Goal: Transaction & Acquisition: Purchase product/service

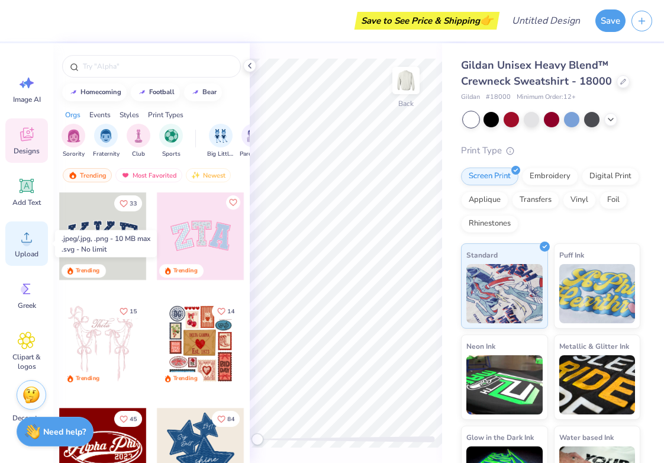
click at [18, 250] on span "Upload" at bounding box center [27, 253] width 24 height 9
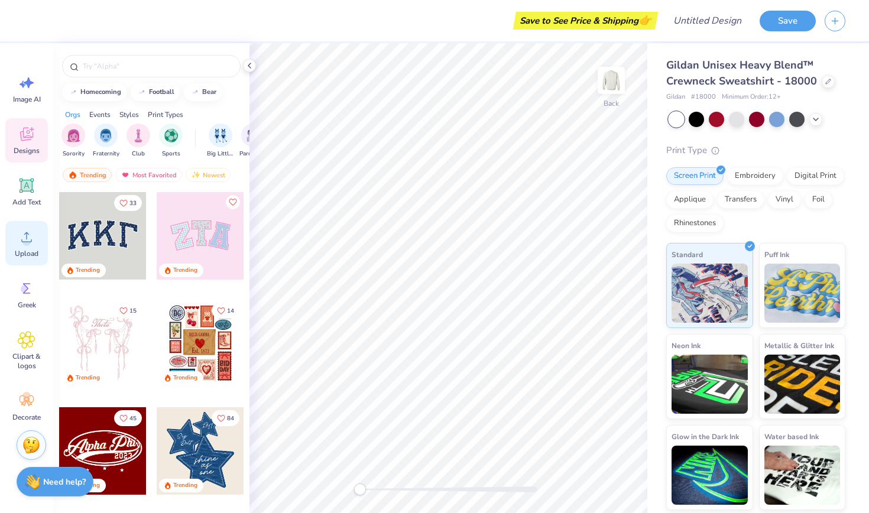
click at [33, 250] on span "Upload" at bounding box center [27, 253] width 24 height 9
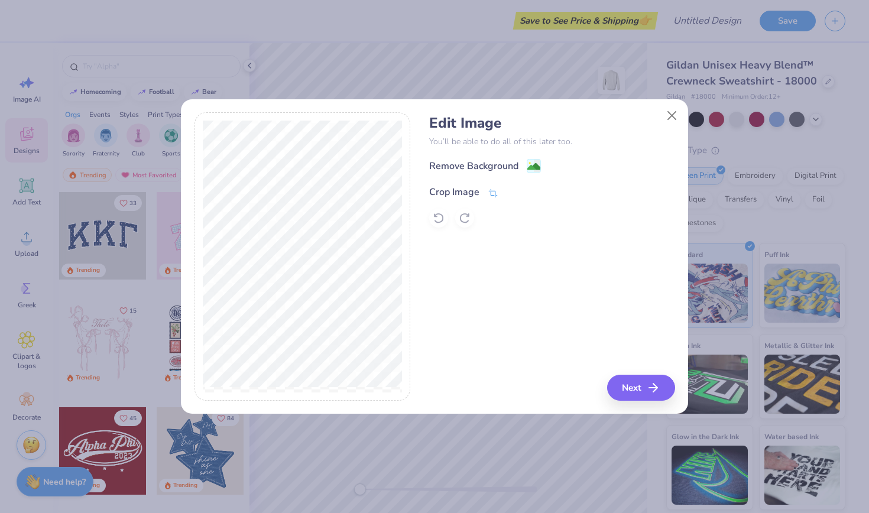
click at [485, 186] on div "Crop Image" at bounding box center [463, 192] width 69 height 14
click at [513, 187] on button at bounding box center [513, 191] width 12 height 12
click at [533, 164] on image at bounding box center [534, 167] width 13 height 13
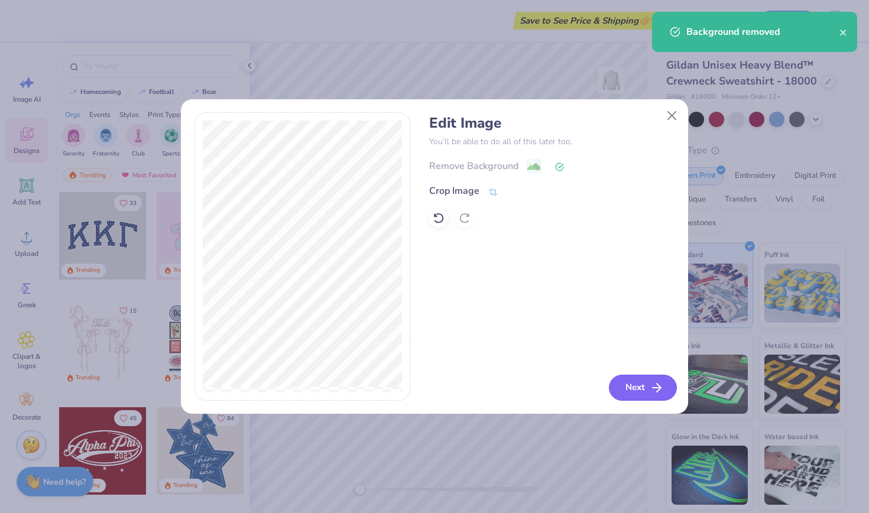
click at [633, 393] on button "Next" at bounding box center [643, 388] width 68 height 26
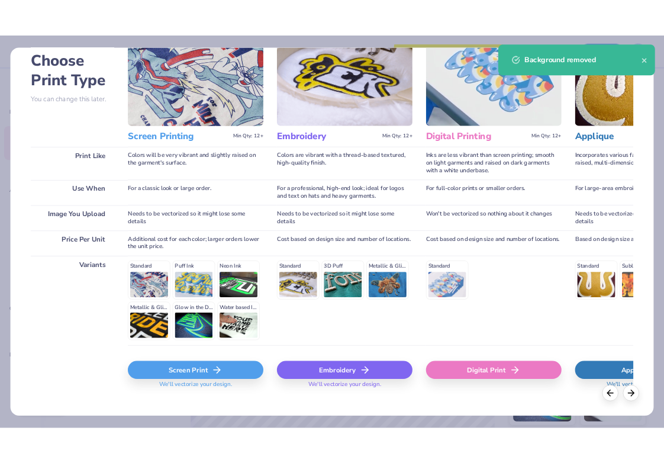
scroll to position [69, 0]
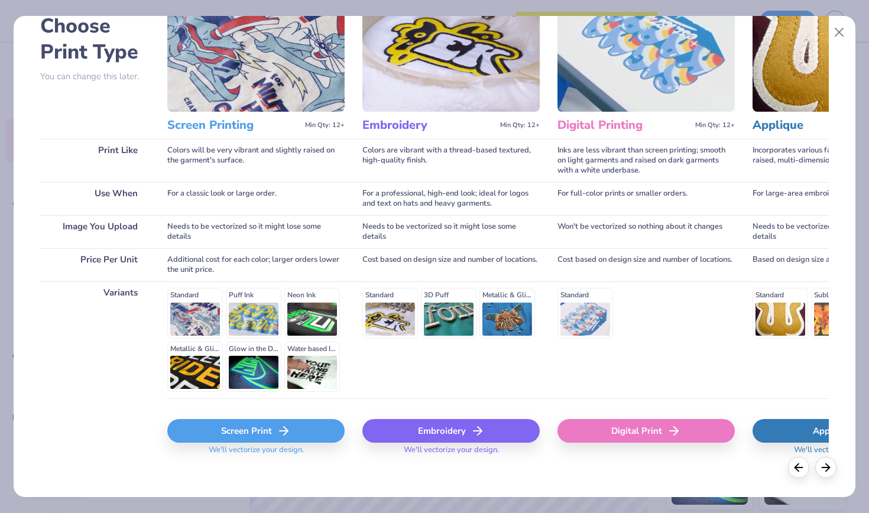
click at [234, 436] on div "Screen Print" at bounding box center [255, 431] width 177 height 24
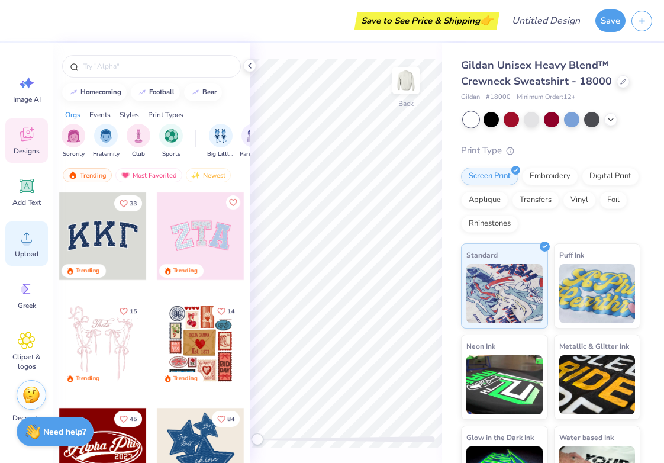
click at [21, 224] on div "Upload" at bounding box center [26, 243] width 43 height 44
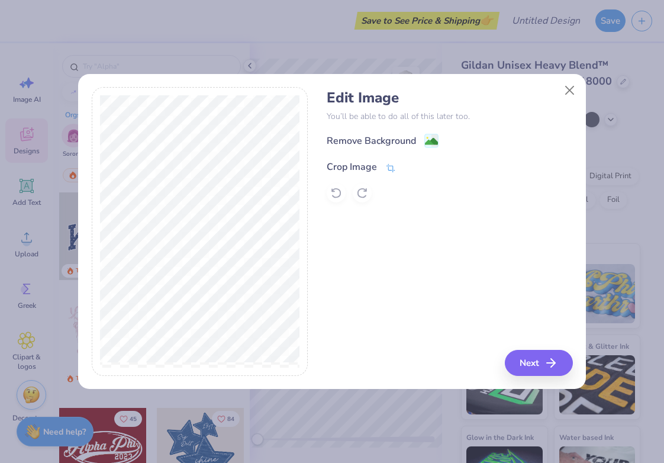
click at [387, 167] on icon at bounding box center [390, 168] width 11 height 11
click at [404, 164] on button at bounding box center [410, 166] width 12 height 12
click at [433, 137] on g at bounding box center [432, 142] width 14 height 14
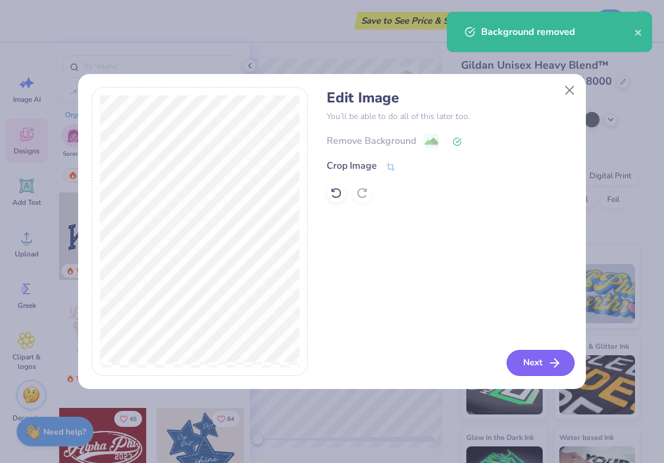
click at [562, 358] on button "Next" at bounding box center [540, 363] width 68 height 26
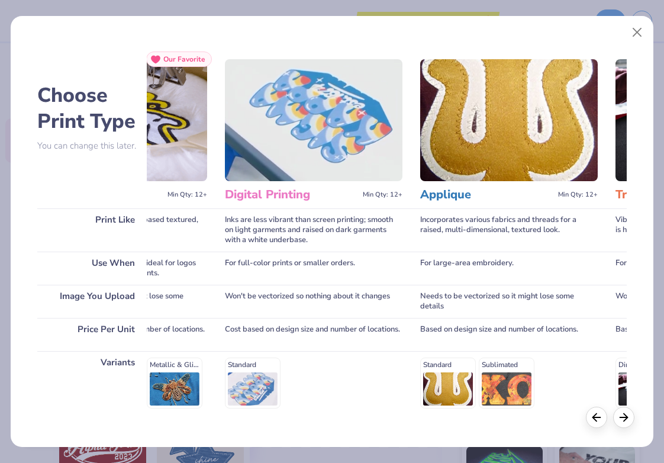
scroll to position [0, 356]
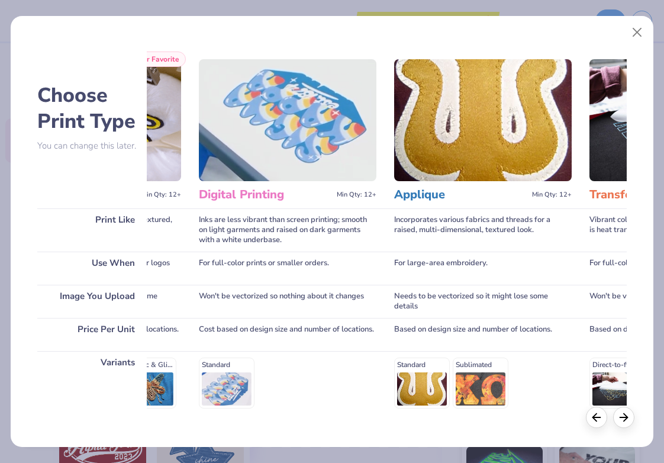
click at [241, 383] on div "Standard" at bounding box center [287, 382] width 177 height 50
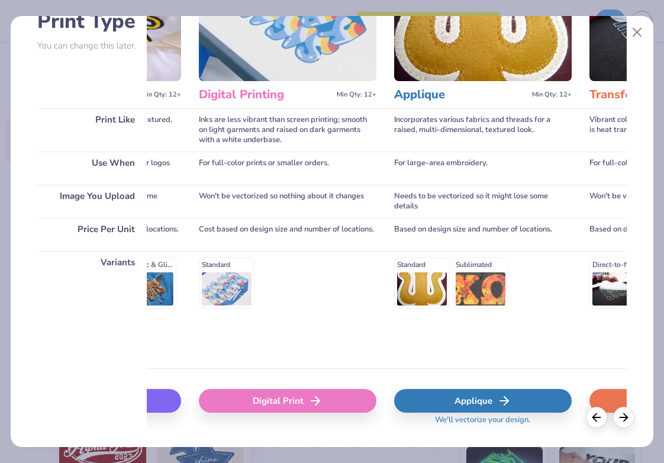
scroll to position [121, 0]
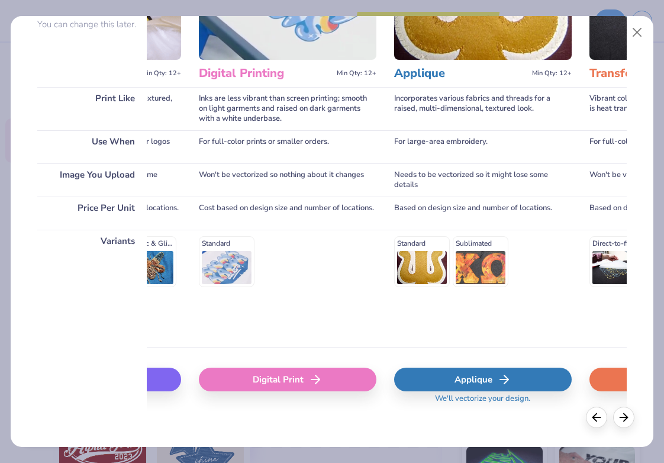
click at [266, 385] on div "Digital Print" at bounding box center [287, 379] width 177 height 24
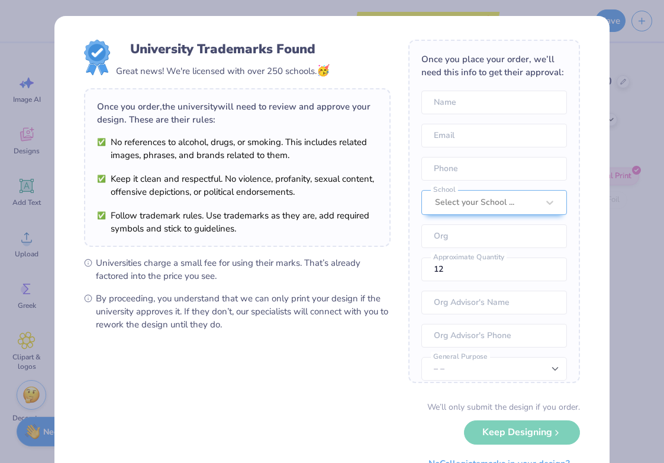
click at [630, 57] on div "University Trademarks Found Great news! We're licensed with over 250 schools. 🥳…" at bounding box center [332, 231] width 664 height 463
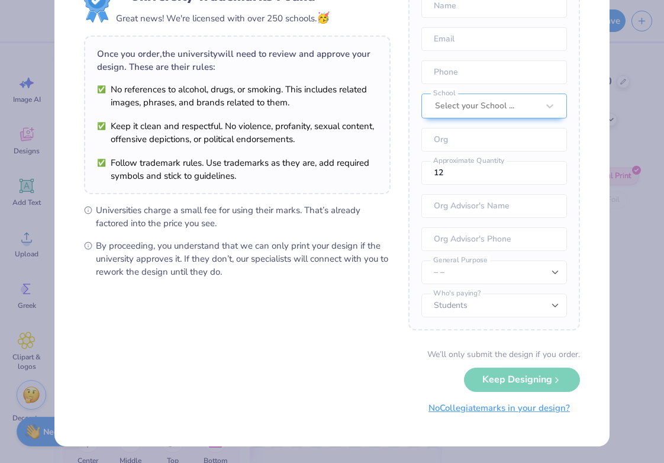
scroll to position [52, 0]
click at [493, 412] on button "No Collegiate marks in your design?" at bounding box center [498, 408] width 161 height 24
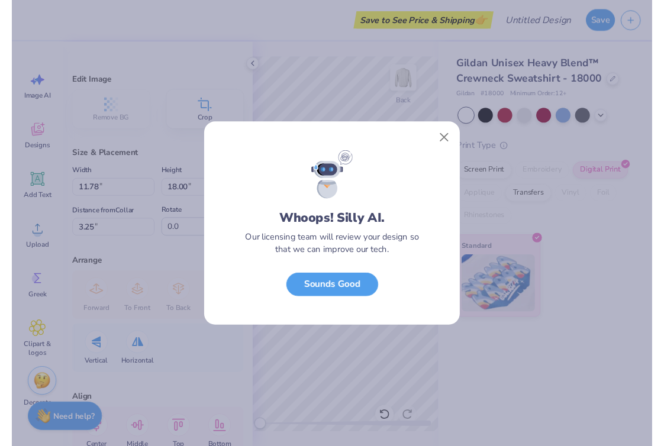
scroll to position [0, 0]
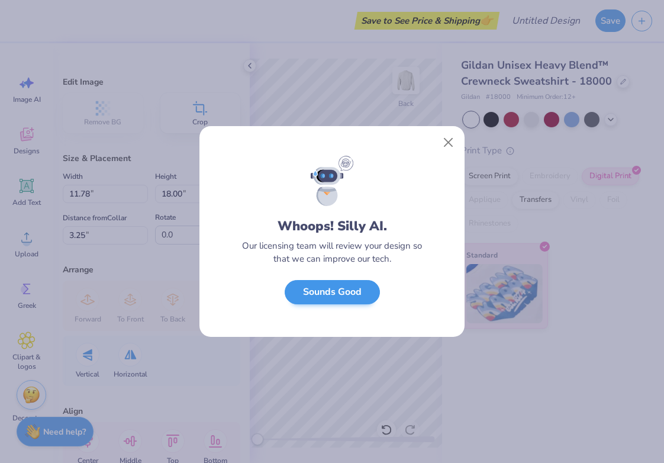
click at [363, 299] on button "Sounds Good" at bounding box center [331, 292] width 95 height 24
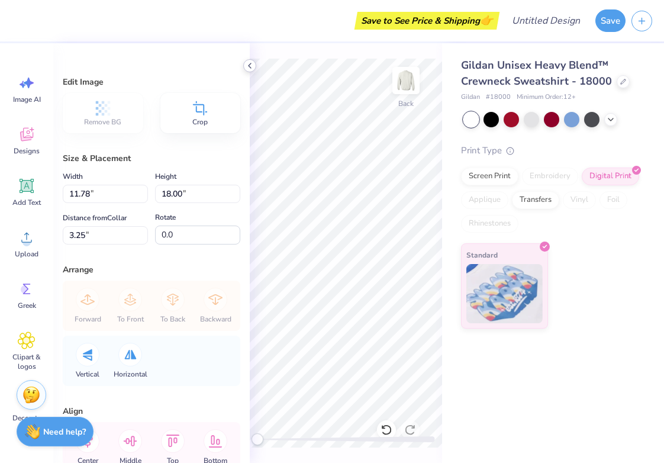
click at [250, 68] on icon at bounding box center [249, 65] width 9 height 9
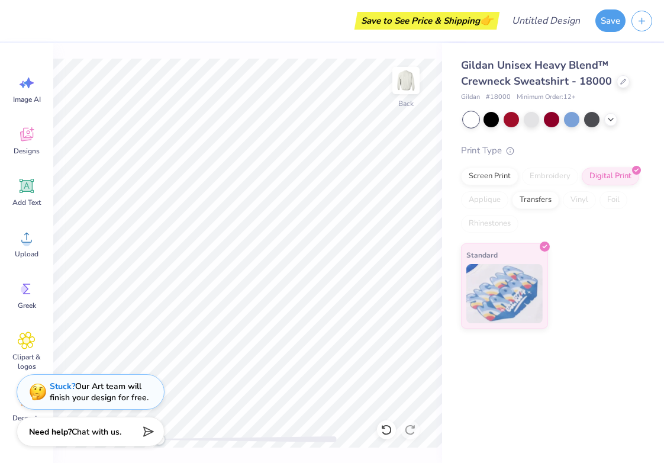
type input "5.99"
type input "9.15"
type input "12.10"
click at [467, 24] on div "Save to See Price & Shipping 👉" at bounding box center [426, 21] width 139 height 18
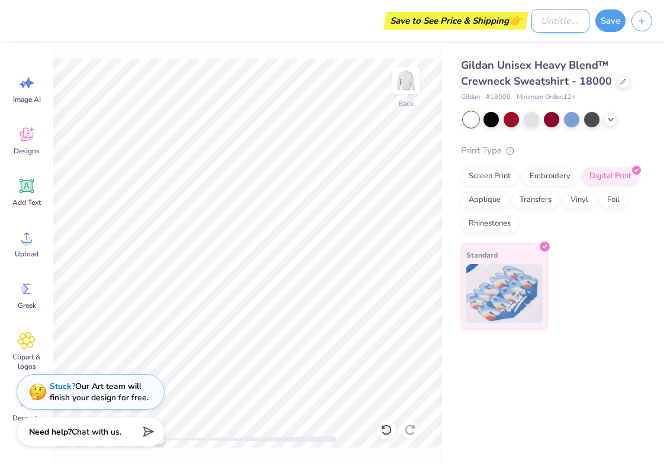
click at [555, 18] on input "Design Title" at bounding box center [560, 21] width 58 height 24
type input "derp"
click at [616, 14] on button "Save" at bounding box center [610, 19] width 30 height 22
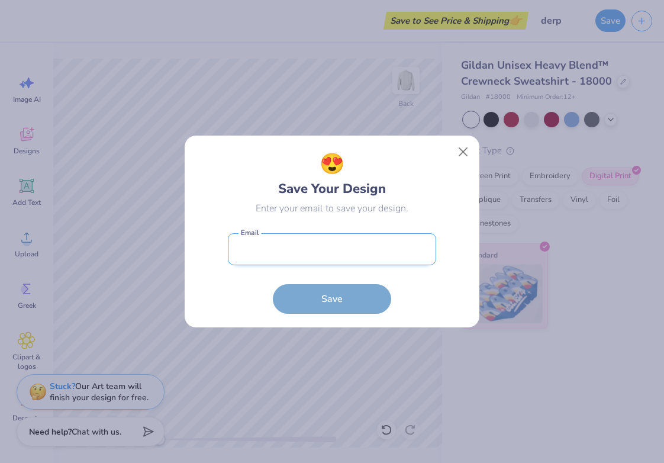
click at [319, 235] on input "email" at bounding box center [332, 249] width 208 height 33
type input "emmclarson@gmail.com"
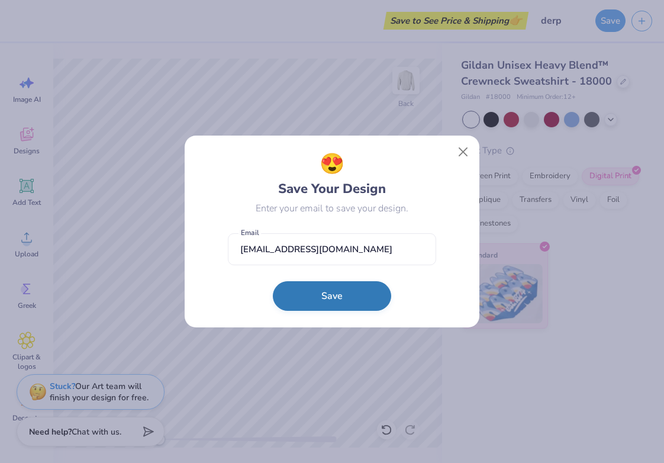
click at [304, 295] on button "Save" at bounding box center [332, 296] width 118 height 30
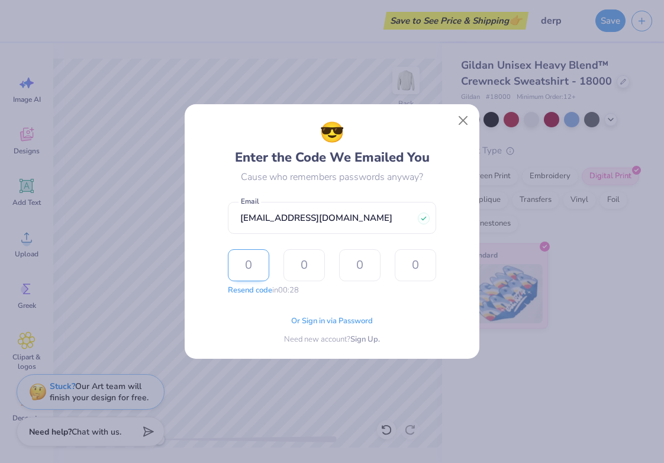
click at [258, 266] on input "text" at bounding box center [248, 265] width 41 height 32
click at [410, 157] on div "😎 Enter the Code We Emailed You" at bounding box center [332, 143] width 195 height 50
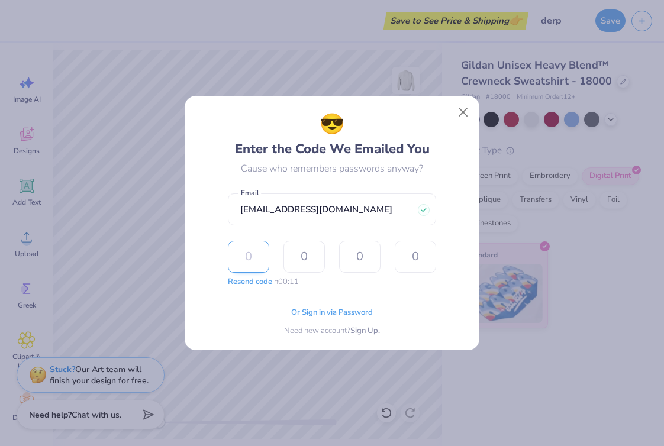
click at [258, 260] on input "text" at bounding box center [248, 257] width 41 height 32
type input "3"
type input "8"
type input "0"
type input "7"
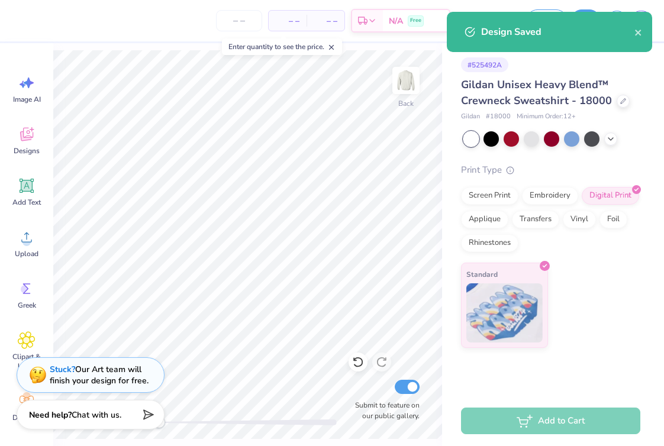
click at [289, 11] on div "– – Per Item" at bounding box center [288, 21] width 38 height 20
click at [289, 25] on span "– –" at bounding box center [288, 21] width 24 height 12
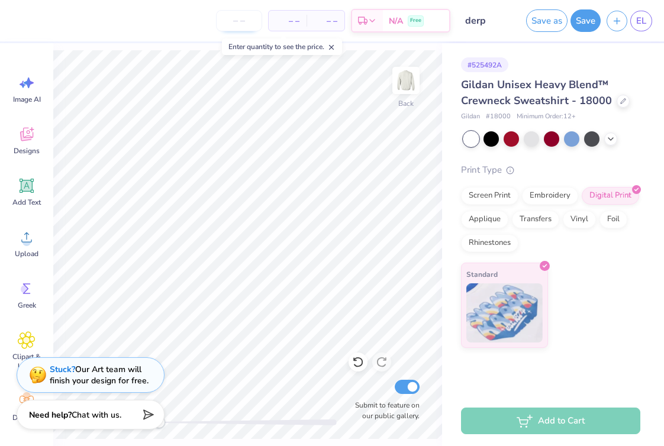
click at [231, 25] on input "number" at bounding box center [239, 20] width 46 height 21
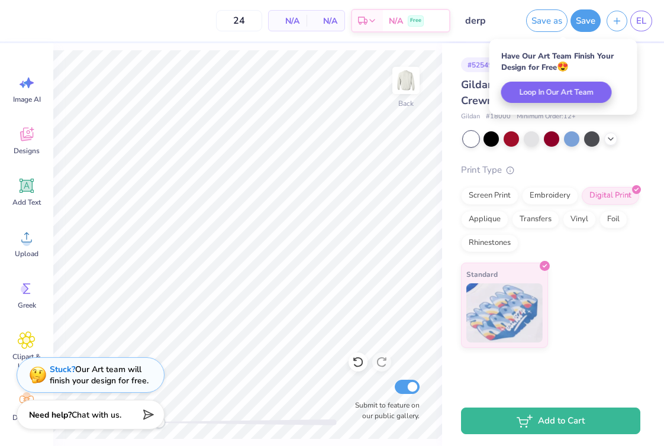
click at [167, 27] on div "24 N/A Per Item N/A Total Est. Delivery N/A Free" at bounding box center [234, 20] width 432 height 41
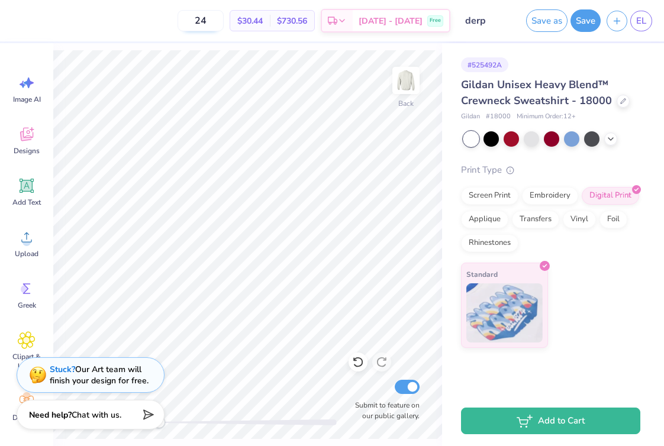
click at [224, 13] on input "24" at bounding box center [200, 20] width 46 height 21
type input "20"
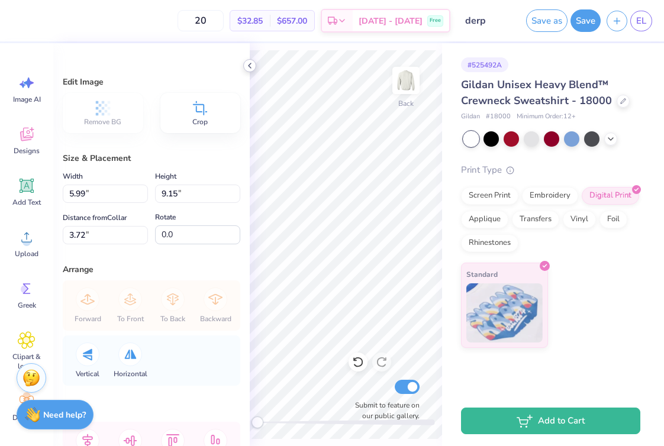
click at [249, 70] on div at bounding box center [249, 65] width 13 height 13
click at [248, 64] on icon at bounding box center [249, 65] width 9 height 9
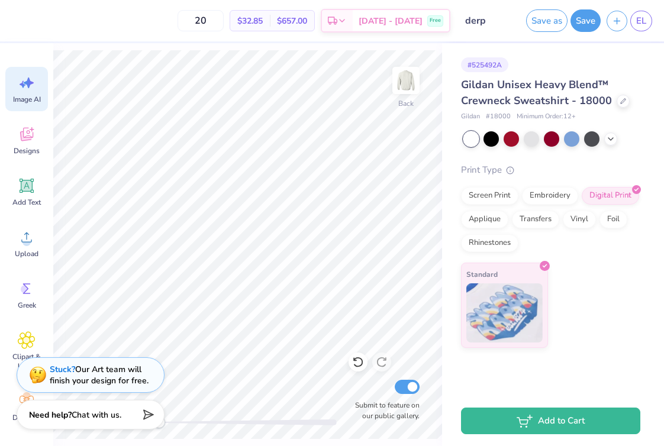
type input "4.24"
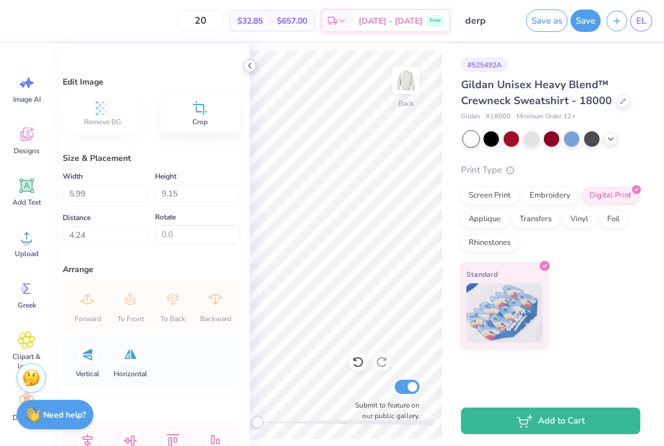
click at [255, 62] on div "20 $32.85 Per Item $657.00 Total Est. Delivery Oct 8 - 11 Free Design Title der…" at bounding box center [332, 223] width 664 height 446
click at [245, 62] on icon at bounding box center [249, 65] width 9 height 9
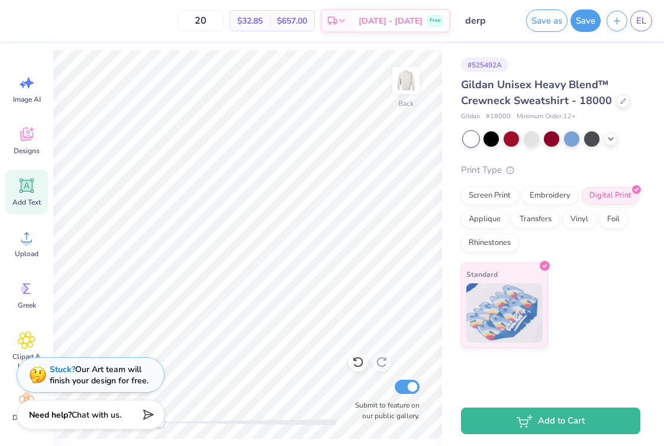
click at [22, 186] on icon at bounding box center [26, 185] width 11 height 11
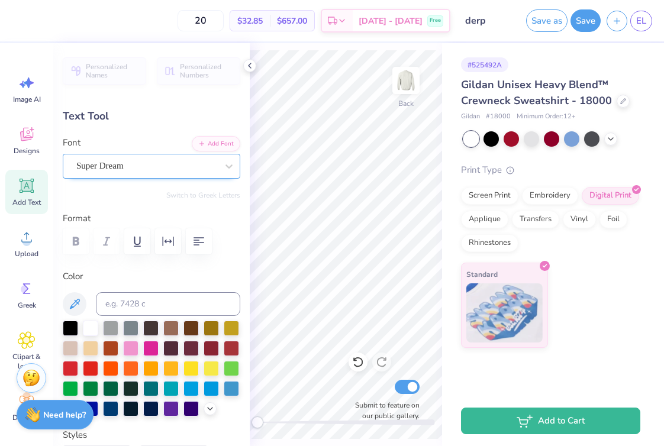
click at [147, 161] on div "Super Dream" at bounding box center [146, 166] width 143 height 18
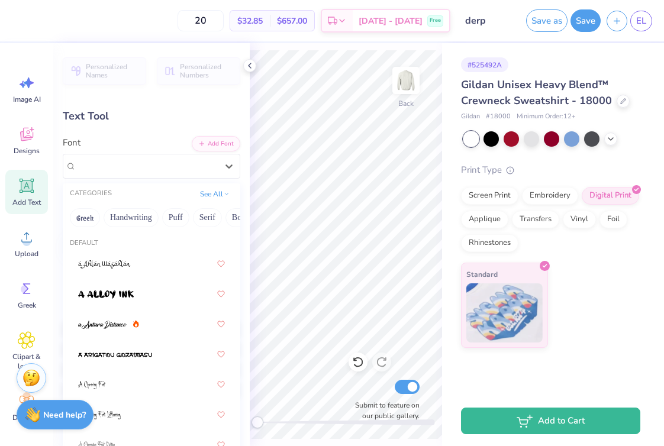
click at [135, 134] on div "Personalized Names Personalized Numbers Text Tool Add Font Font option Super Dr…" at bounding box center [151, 244] width 196 height 403
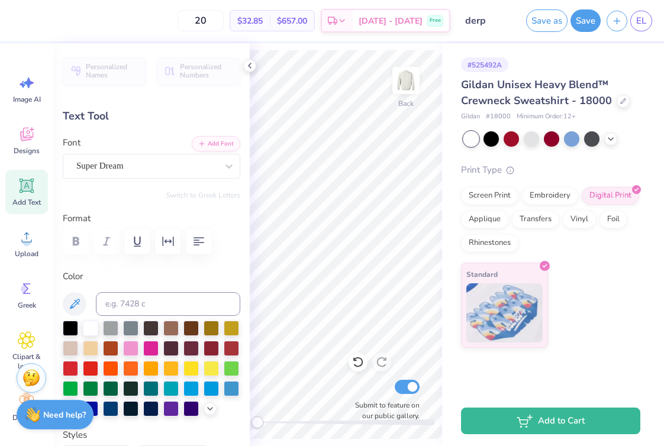
scroll to position [0, 3]
type textarea "BEAR by RWCL"
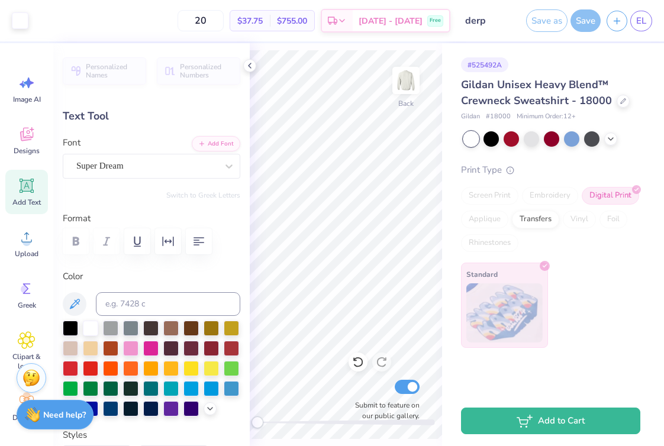
type input "16.96"
type input "2.18"
type input "11.16"
click at [157, 162] on div "Super Dream" at bounding box center [146, 166] width 143 height 18
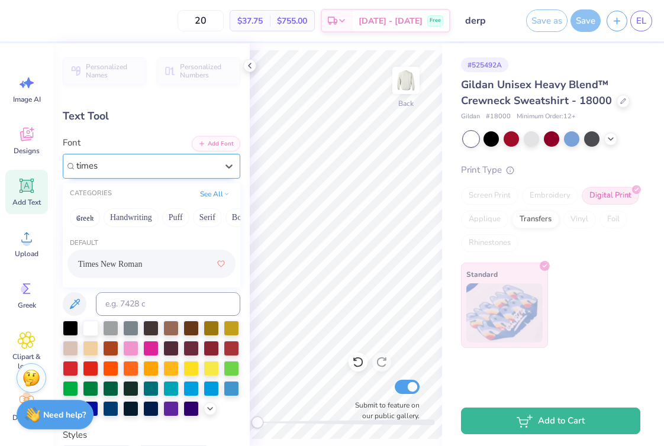
click at [141, 260] on span "Times New Roman" at bounding box center [110, 264] width 64 height 12
type input "times"
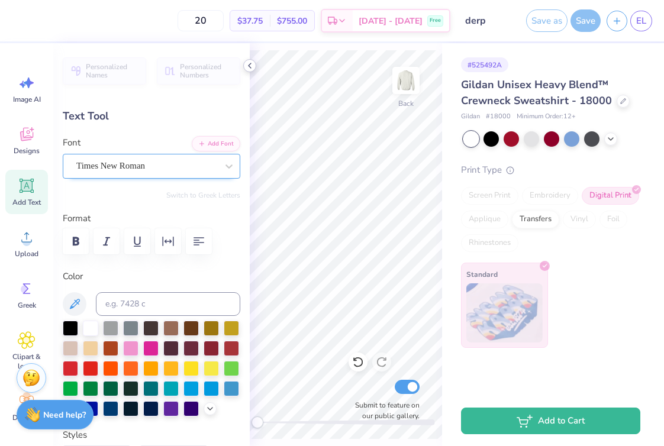
click at [250, 64] on icon at bounding box center [249, 65] width 9 height 9
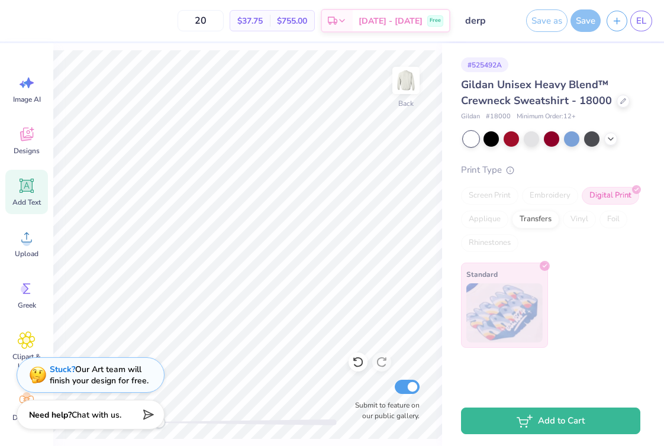
type input "9.77"
type input "1.29"
type input "12.18"
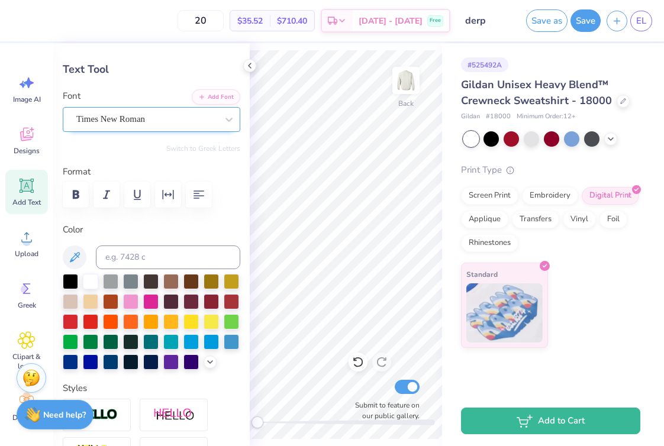
scroll to position [48, 0]
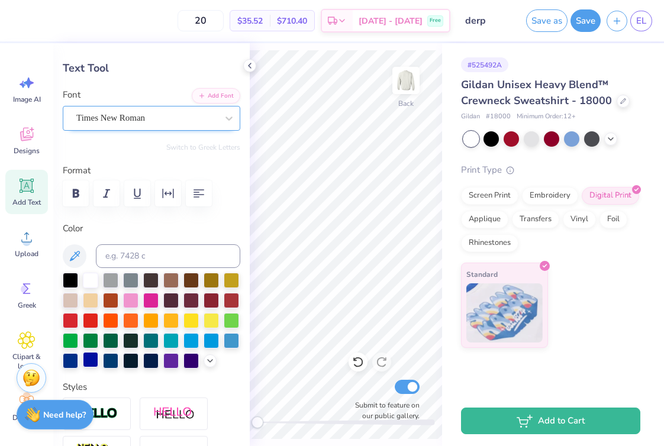
click at [88, 359] on div at bounding box center [90, 359] width 15 height 15
click at [68, 358] on div at bounding box center [70, 359] width 15 height 15
click at [75, 249] on icon at bounding box center [74, 256] width 14 height 14
click at [251, 64] on icon at bounding box center [249, 65] width 9 height 9
type input "4.09"
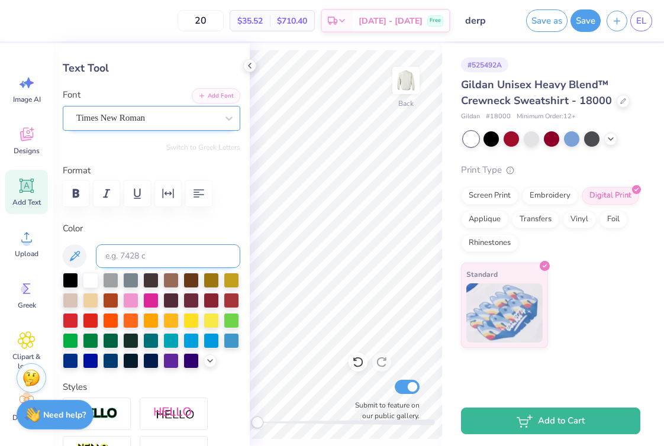
type input "0.54"
type input "13.76"
type textarea "RWCL BEAR by RWCL"
type input "5.86"
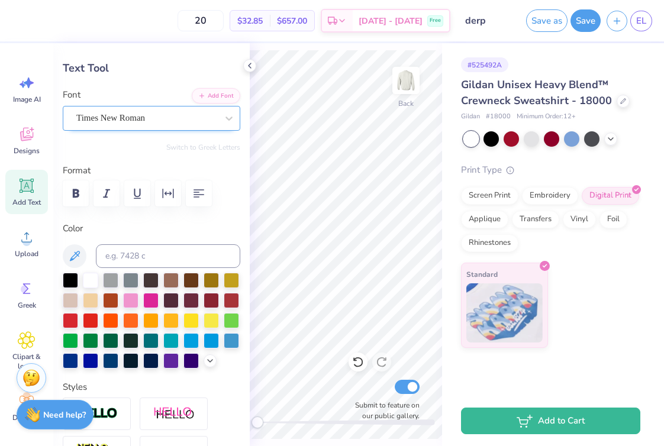
scroll to position [0, 7]
type textarea "BEAR by RICE WOMENS LAX"
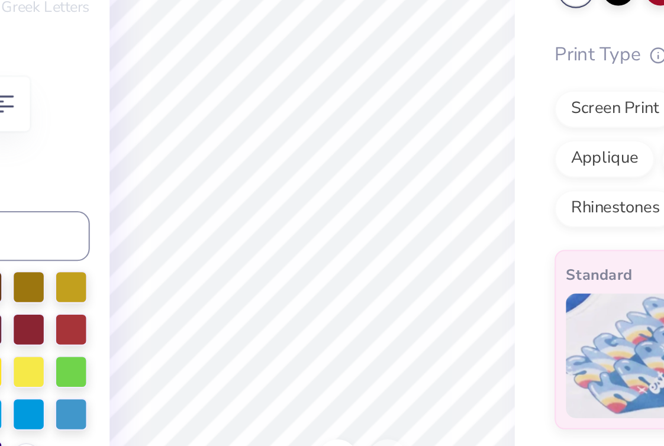
type input "5.88"
type input "0.40"
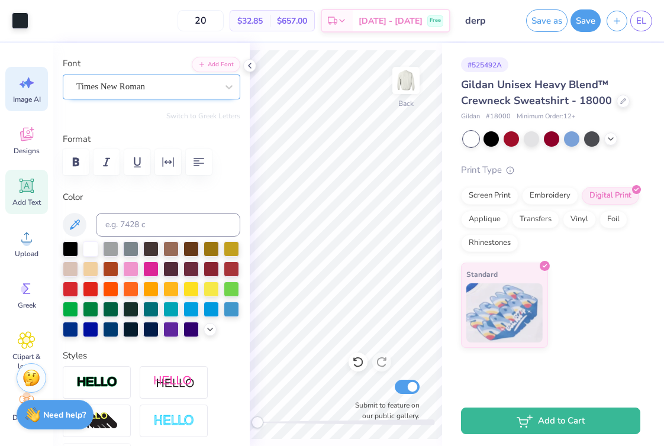
scroll to position [0, 0]
click at [246, 65] on icon at bounding box center [249, 65] width 9 height 9
type input "13.79"
type textarea "BEAR by RICE WOMEN'S LAX"
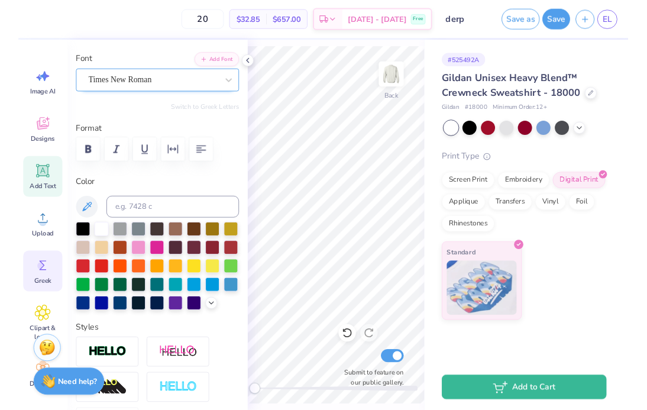
scroll to position [0, 7]
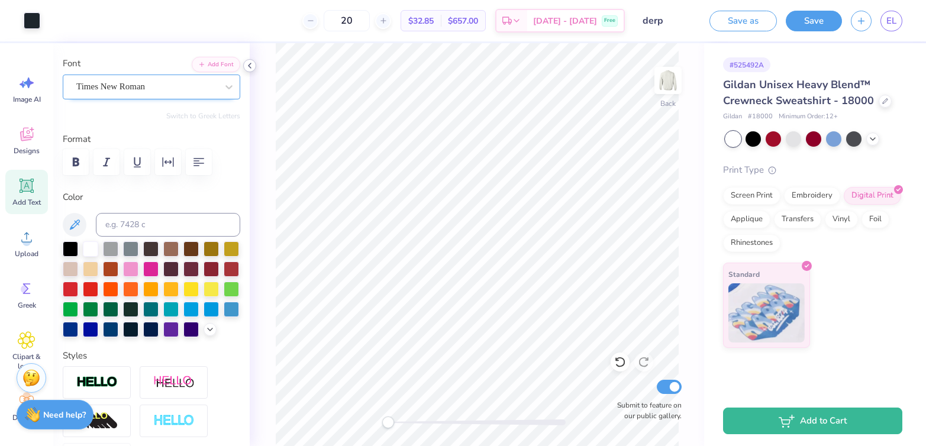
click at [251, 68] on icon at bounding box center [249, 65] width 9 height 9
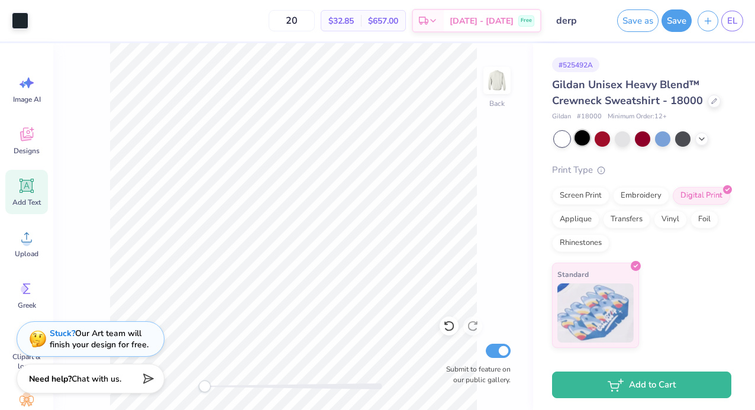
click at [581, 138] on div at bounding box center [581, 137] width 15 height 15
click at [603, 138] on div at bounding box center [601, 137] width 15 height 15
click at [623, 138] on div at bounding box center [621, 137] width 15 height 15
click at [623, 136] on div at bounding box center [621, 137] width 15 height 15
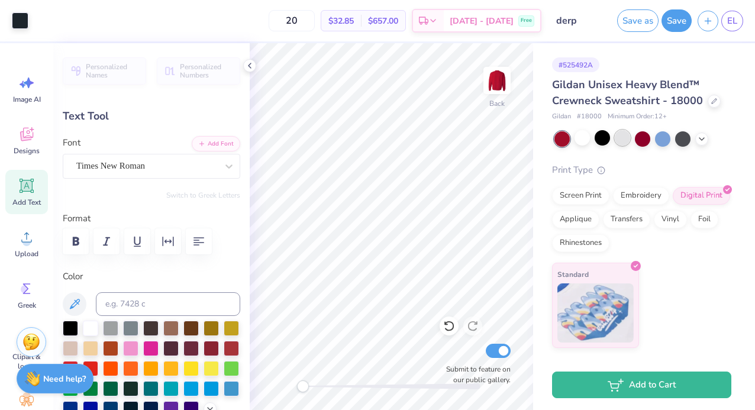
click at [622, 145] on div at bounding box center [621, 137] width 15 height 15
click at [583, 140] on div at bounding box center [581, 137] width 15 height 15
click at [689, 135] on div at bounding box center [682, 137] width 15 height 15
click at [678, 139] on div at bounding box center [682, 137] width 15 height 15
click at [657, 138] on div at bounding box center [662, 137] width 15 height 15
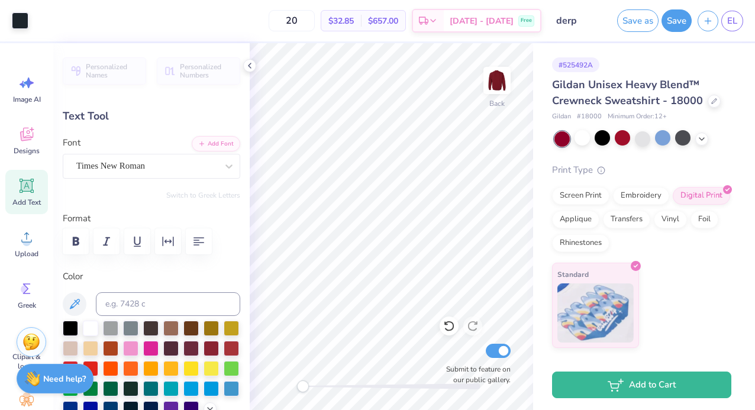
click at [696, 145] on div at bounding box center [642, 138] width 177 height 15
click at [700, 139] on icon at bounding box center [701, 137] width 9 height 9
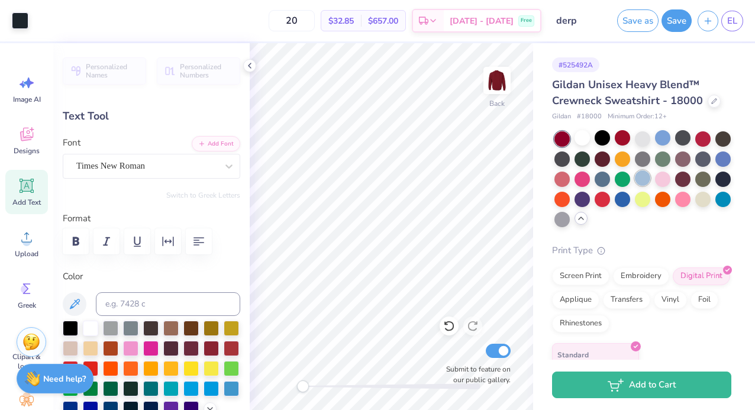
click at [645, 180] on div at bounding box center [642, 177] width 15 height 15
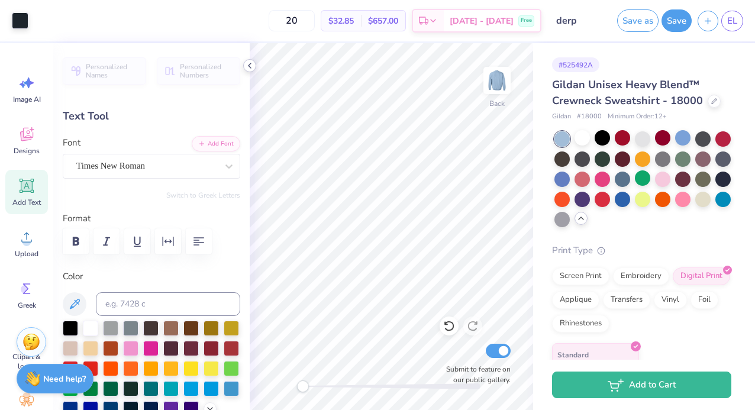
type input "13.01"
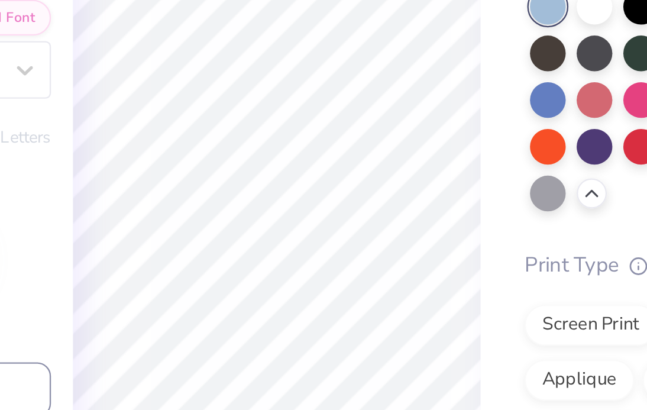
scroll to position [0, 7]
type textarea "BEAR by RICE WOMEN'S LACROSSE"
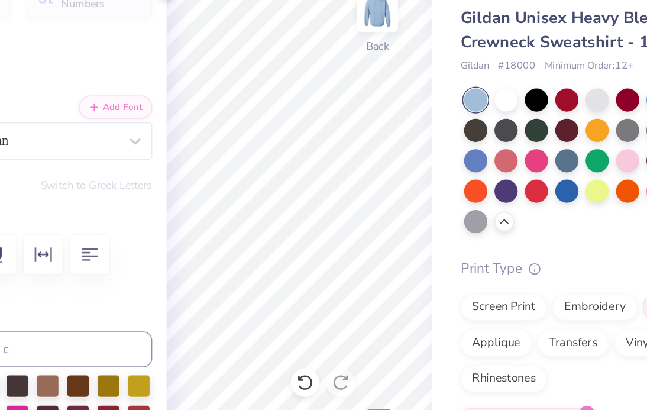
type input "6.53"
type input "0.37"
type input "13.06"
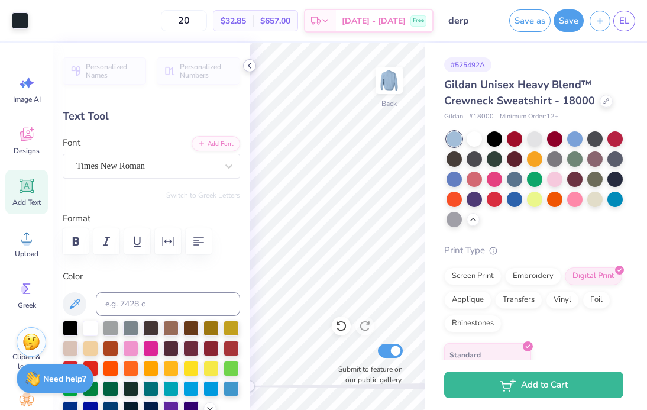
click at [245, 65] on icon at bounding box center [249, 65] width 9 height 9
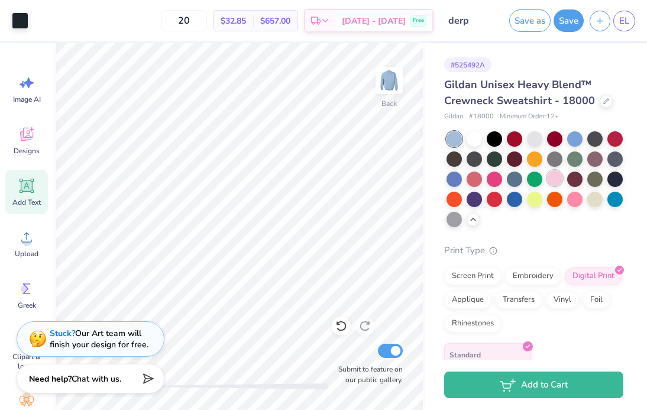
click at [557, 182] on div at bounding box center [554, 177] width 15 height 15
click at [559, 183] on div at bounding box center [554, 177] width 15 height 15
click at [534, 141] on div at bounding box center [534, 137] width 15 height 15
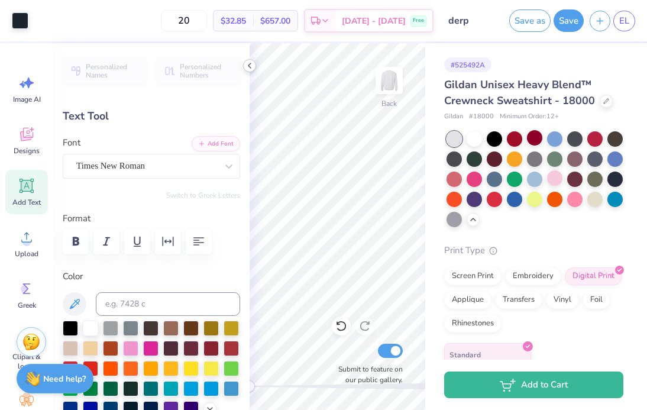
click at [251, 64] on icon at bounding box center [249, 65] width 9 height 9
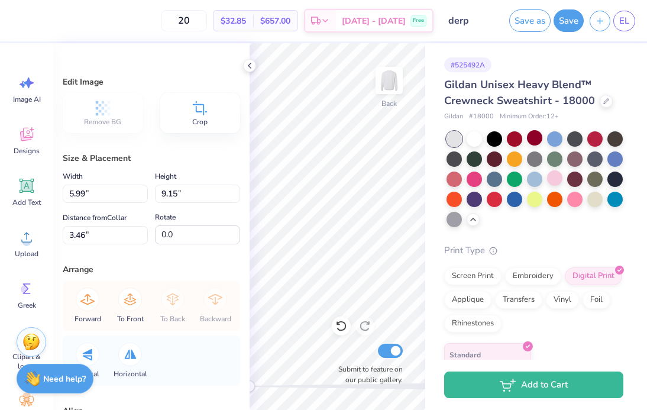
type input "6.74"
type input "10.30"
type input "2.31"
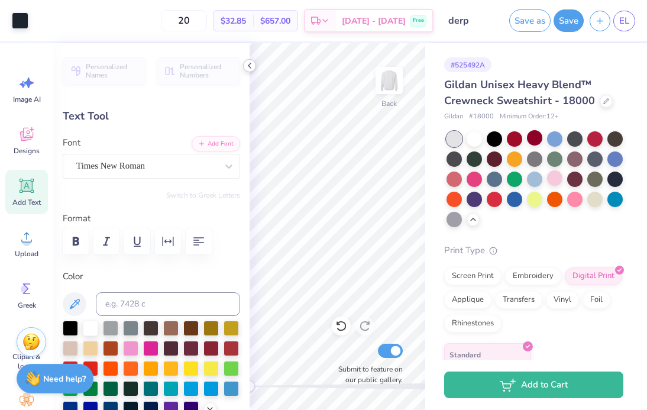
click at [251, 64] on icon at bounding box center [249, 65] width 9 height 9
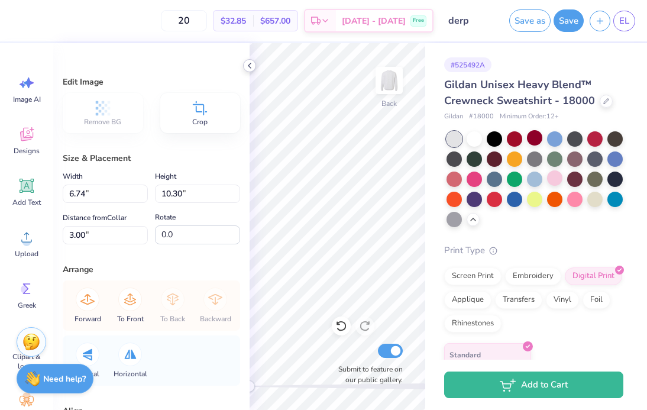
type input "6.17"
type input "9.42"
type input "3.88"
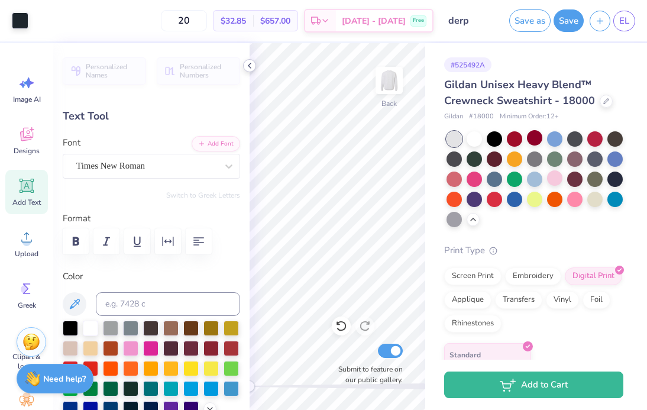
click at [246, 67] on icon at bounding box center [249, 65] width 9 height 9
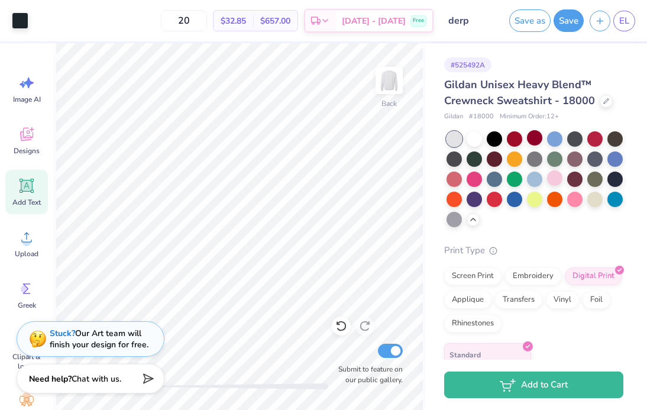
type input "13.72"
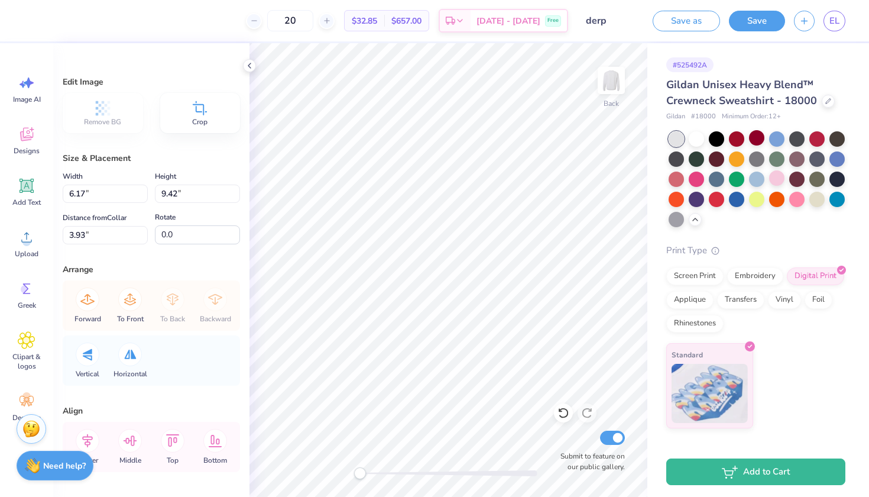
type input "7.44"
type input "11.37"
type input "1.98"
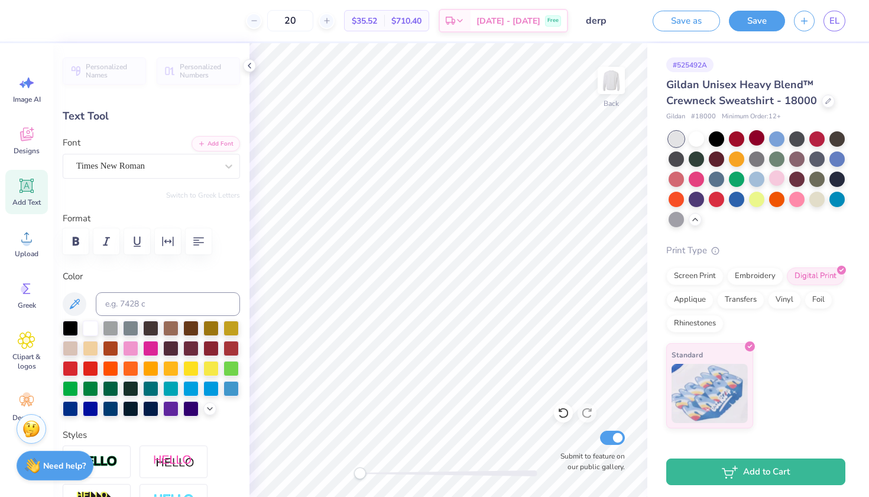
type input "7.92"
type input "0.44"
type input "17.74"
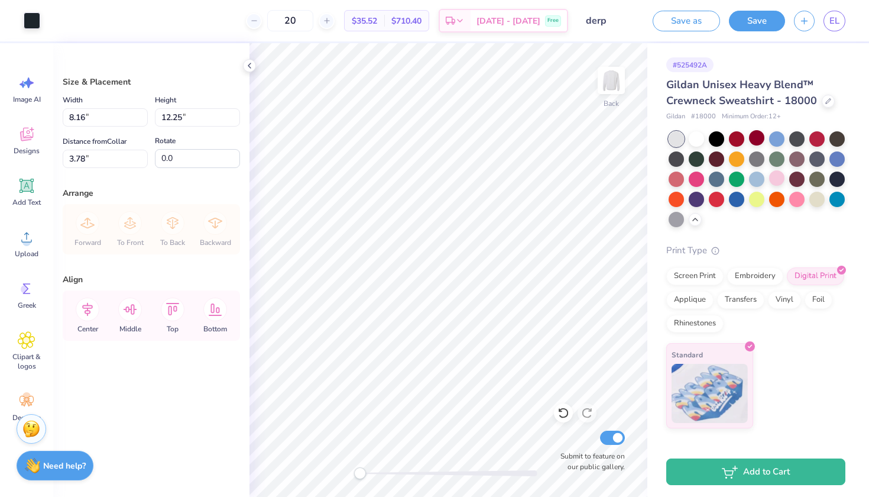
type input "7.29"
type input "10.96"
type input "3.69"
type input "3.28"
type input "3.24"
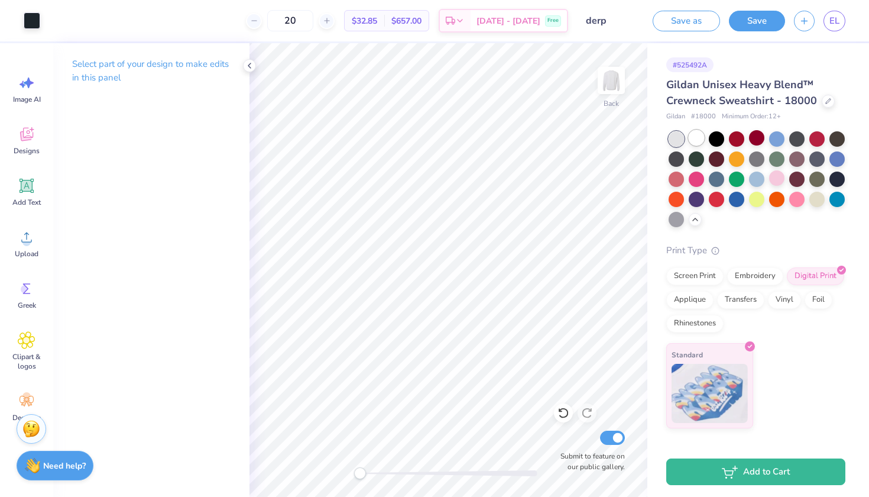
click at [696, 143] on div at bounding box center [696, 137] width 15 height 15
click at [759, 160] on div at bounding box center [756, 157] width 15 height 15
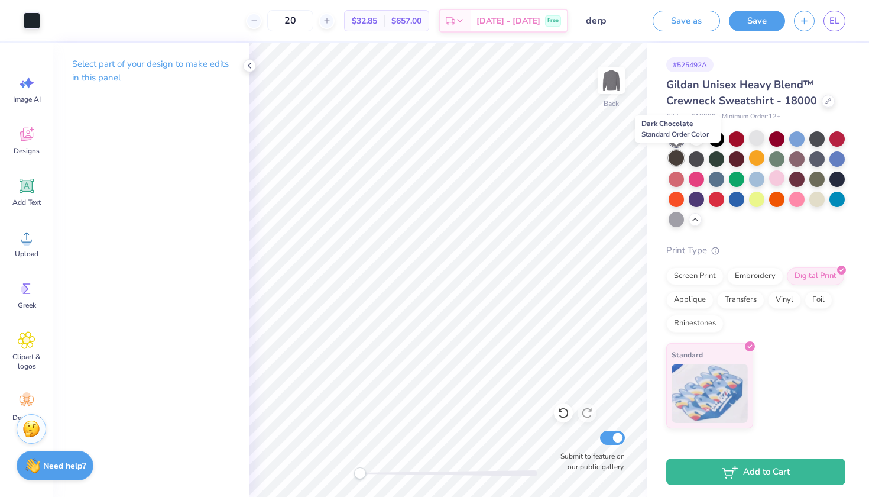
click at [678, 160] on div at bounding box center [676, 157] width 15 height 15
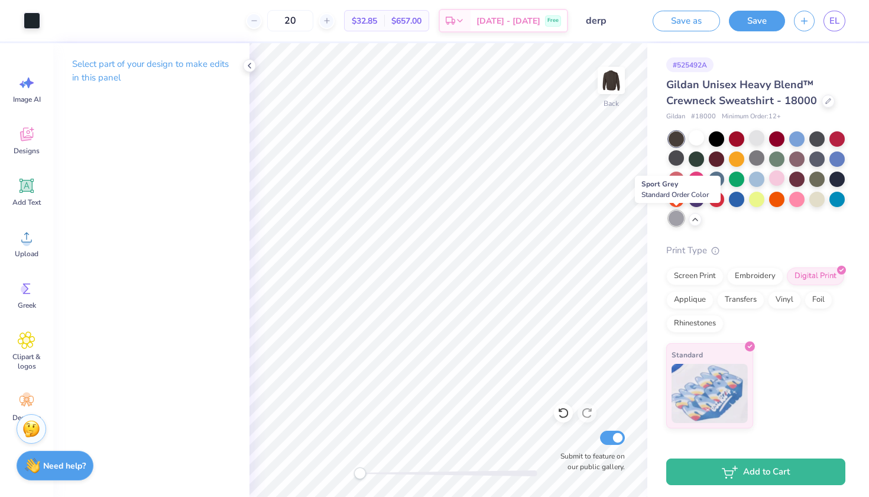
click at [678, 222] on div at bounding box center [676, 218] width 15 height 15
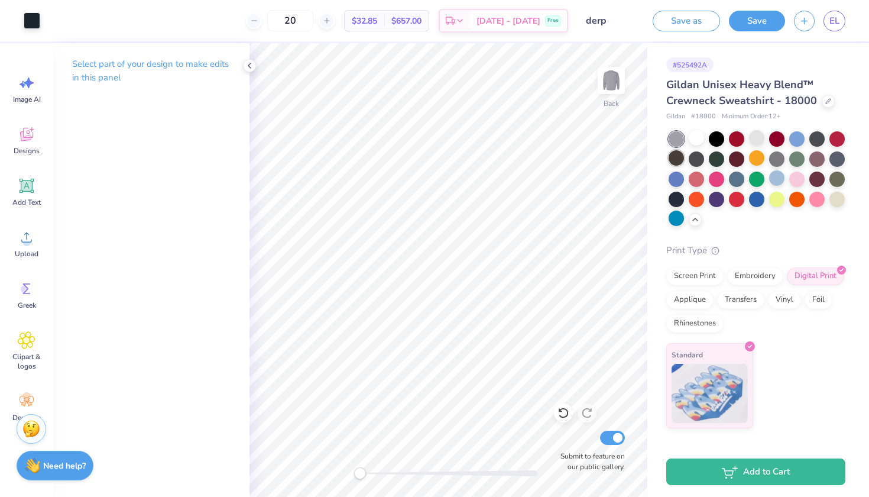
click at [679, 162] on div at bounding box center [676, 157] width 15 height 15
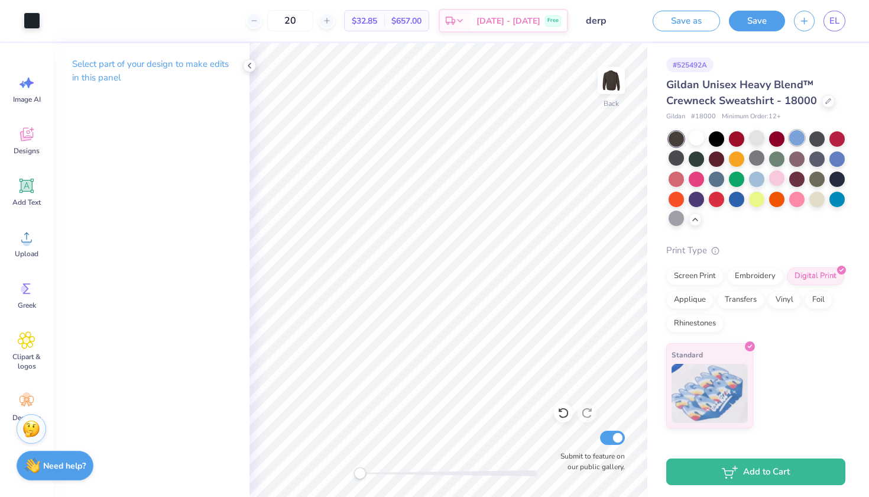
click at [778, 138] on div at bounding box center [797, 137] width 15 height 15
click at [759, 175] on div at bounding box center [756, 177] width 15 height 15
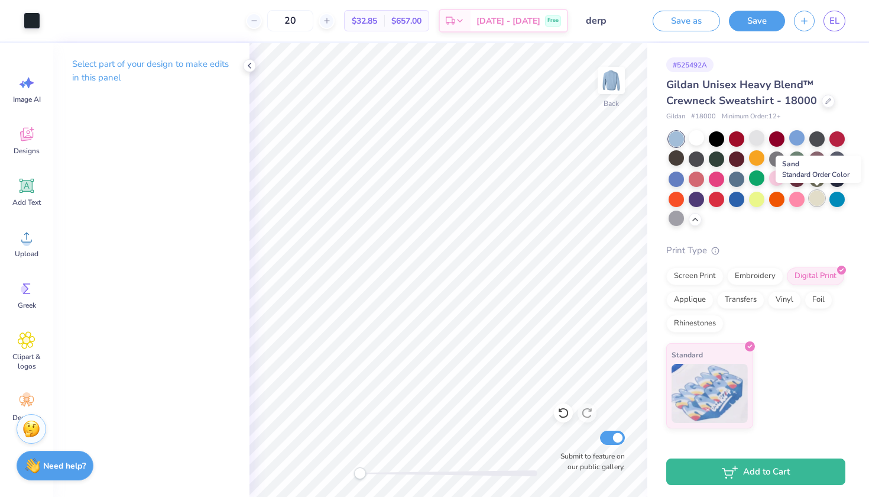
click at [778, 202] on div at bounding box center [817, 197] width 15 height 15
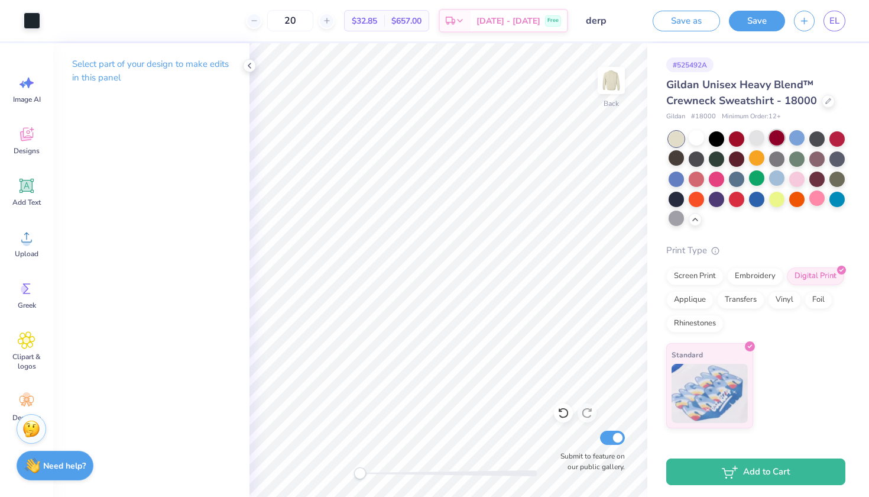
click at [776, 138] on div at bounding box center [776, 137] width 15 height 15
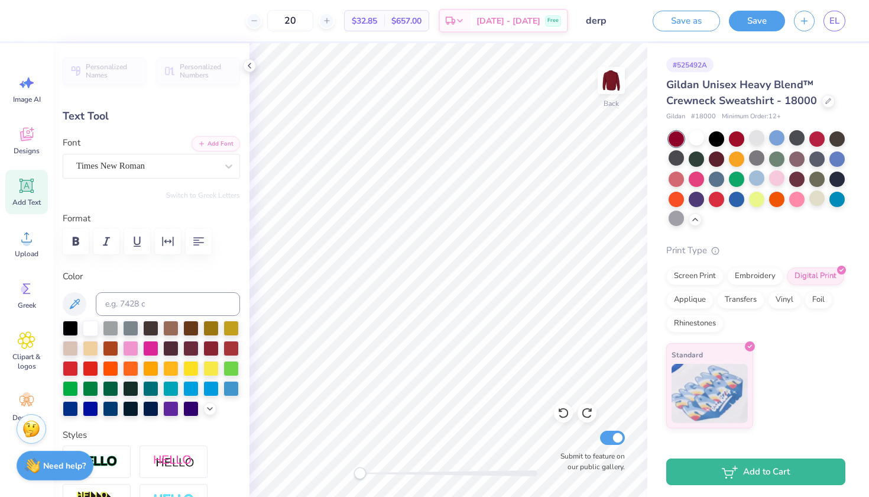
type input "13.80"
click at [91, 329] on div at bounding box center [90, 326] width 15 height 15
click at [721, 143] on div at bounding box center [716, 137] width 15 height 15
click at [700, 202] on div at bounding box center [696, 197] width 15 height 15
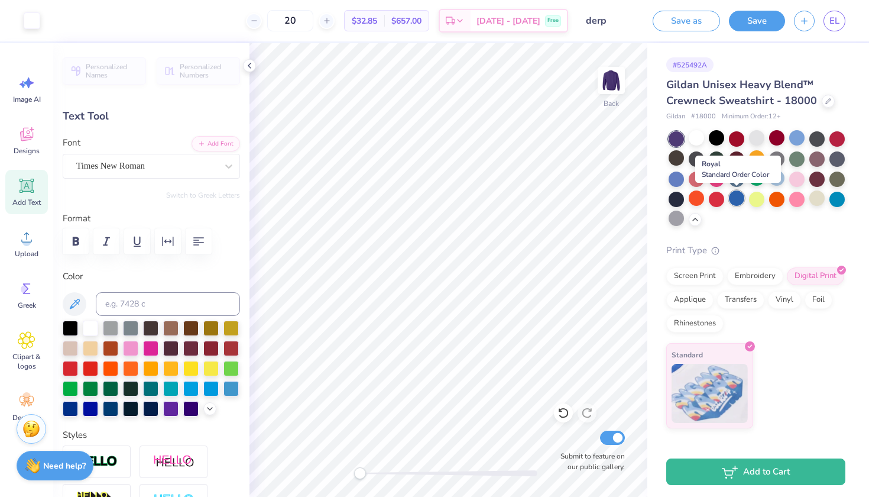
click at [736, 196] on div at bounding box center [736, 197] width 15 height 15
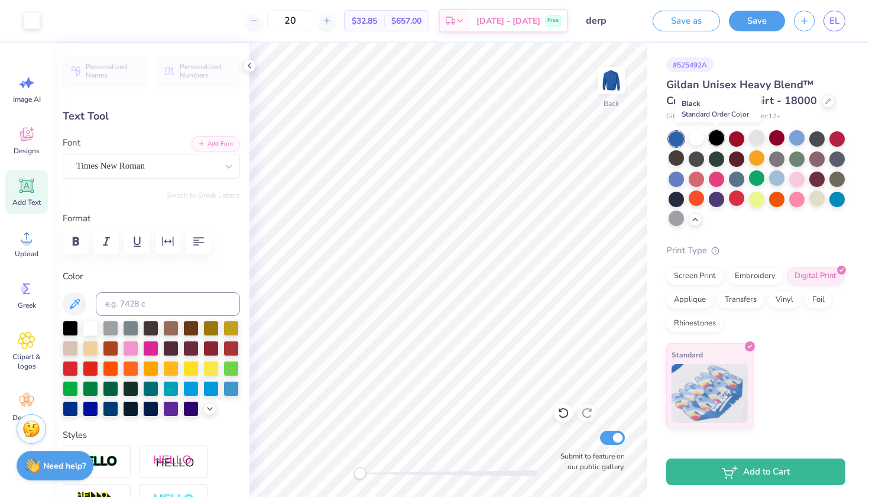
click at [714, 142] on div at bounding box center [716, 137] width 15 height 15
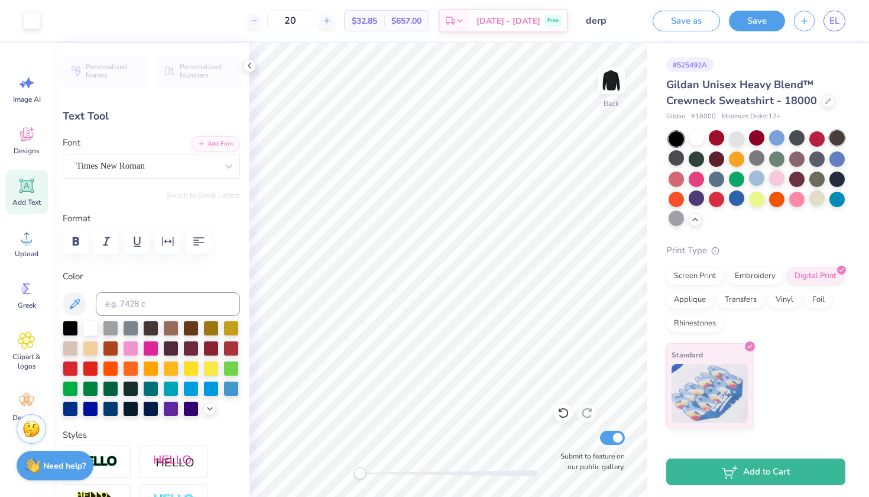
click at [778, 136] on div at bounding box center [837, 137] width 15 height 15
click at [778, 133] on div at bounding box center [797, 137] width 15 height 15
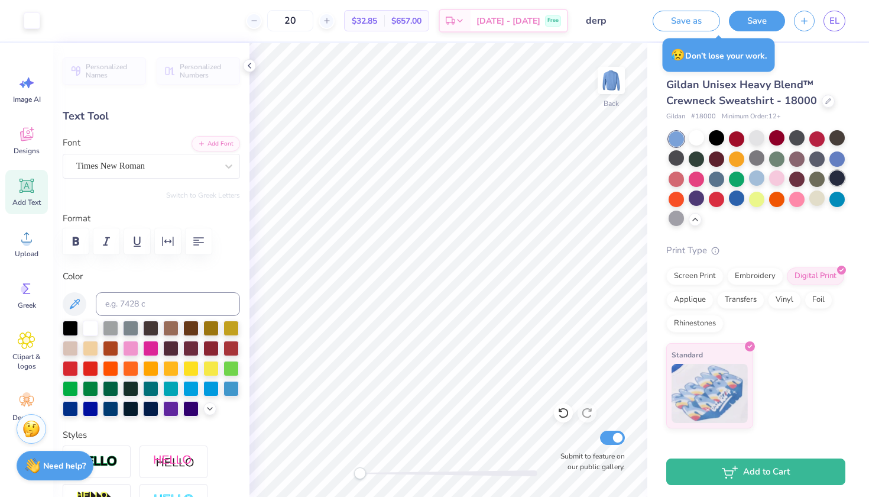
click at [778, 182] on div at bounding box center [837, 177] width 15 height 15
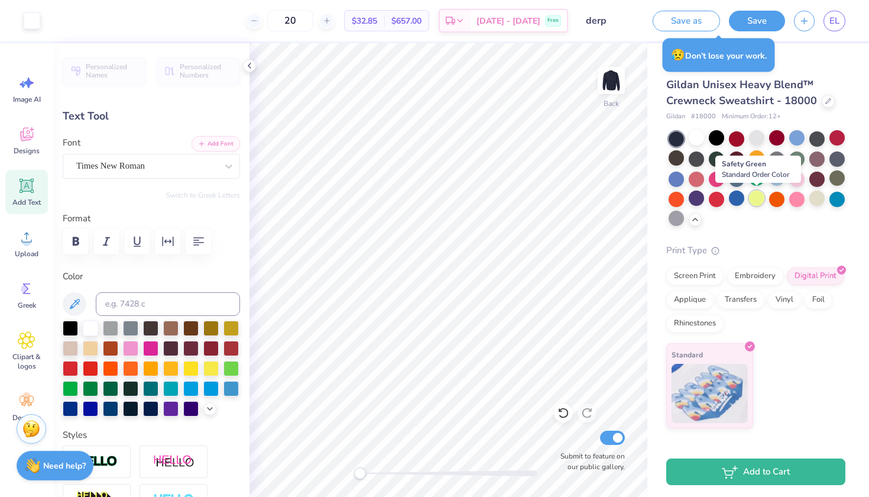
click at [761, 200] on div at bounding box center [756, 197] width 15 height 15
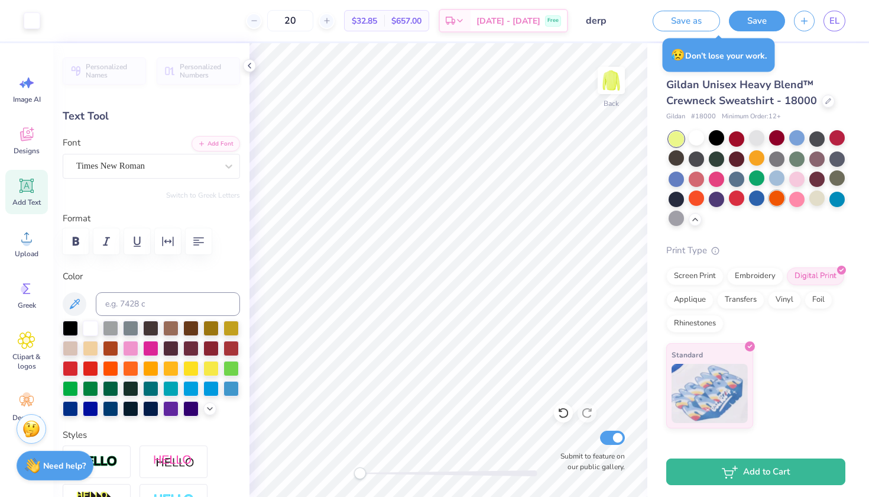
click at [777, 200] on div at bounding box center [776, 197] width 15 height 15
click at [778, 135] on div at bounding box center [776, 137] width 15 height 15
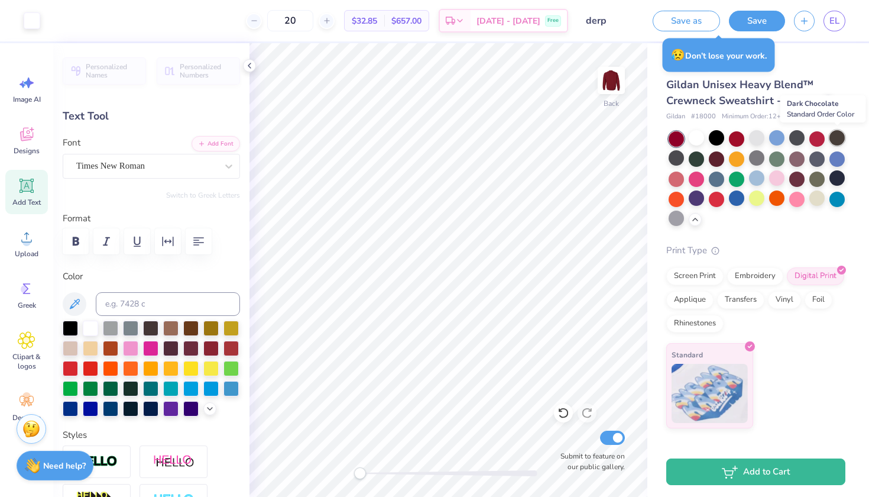
click at [778, 137] on div at bounding box center [837, 137] width 15 height 15
click at [739, 135] on div at bounding box center [736, 137] width 15 height 15
click at [753, 141] on div at bounding box center [756, 137] width 15 height 15
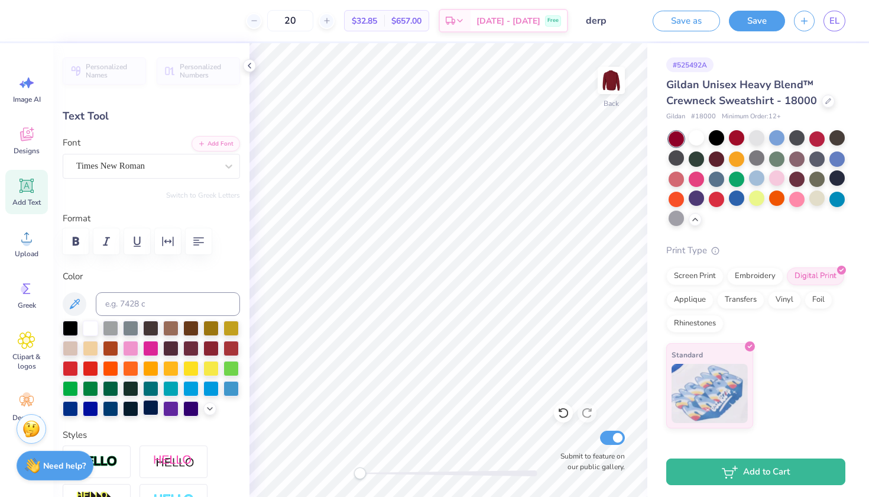
click at [150, 412] on div at bounding box center [150, 407] width 15 height 15
click at [107, 331] on div at bounding box center [110, 326] width 15 height 15
click at [95, 330] on div at bounding box center [90, 326] width 15 height 15
click at [71, 351] on div at bounding box center [70, 346] width 15 height 15
click at [94, 328] on div at bounding box center [90, 326] width 15 height 15
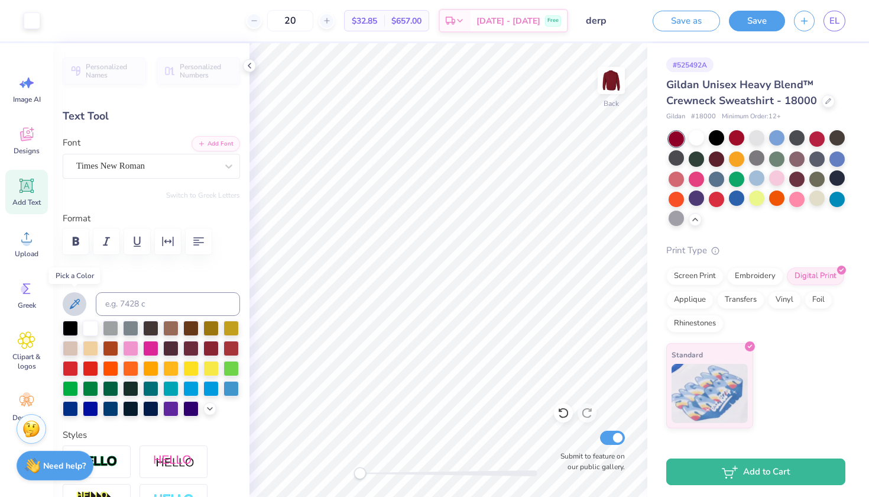
click at [77, 303] on icon at bounding box center [74, 304] width 14 height 14
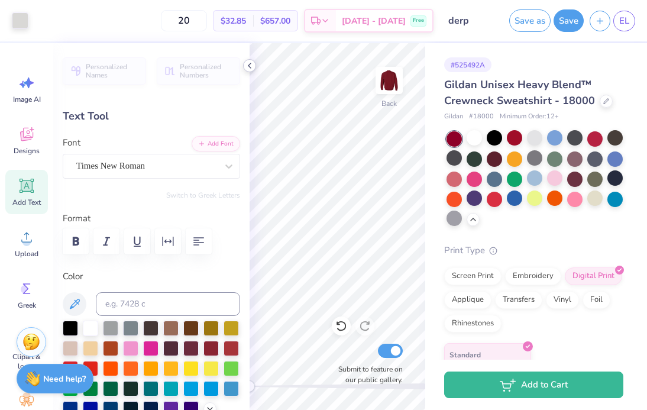
click at [245, 69] on icon at bounding box center [249, 65] width 9 height 9
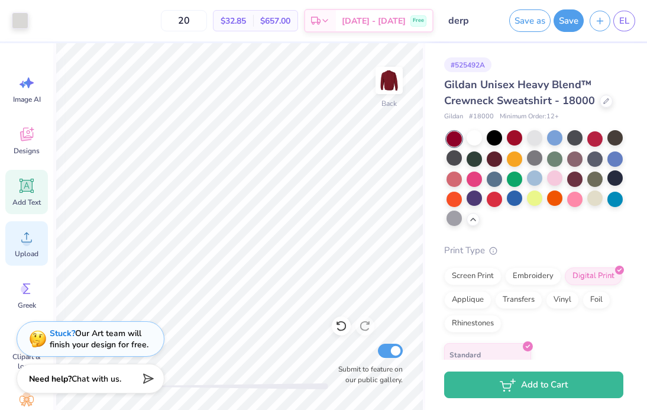
click at [31, 244] on icon at bounding box center [27, 237] width 18 height 18
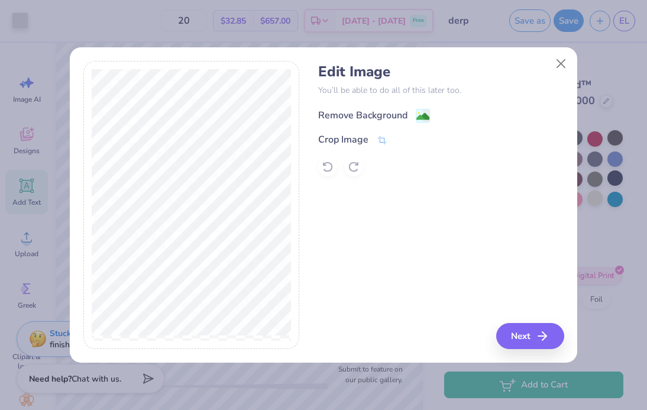
click at [428, 115] on image at bounding box center [422, 116] width 13 height 13
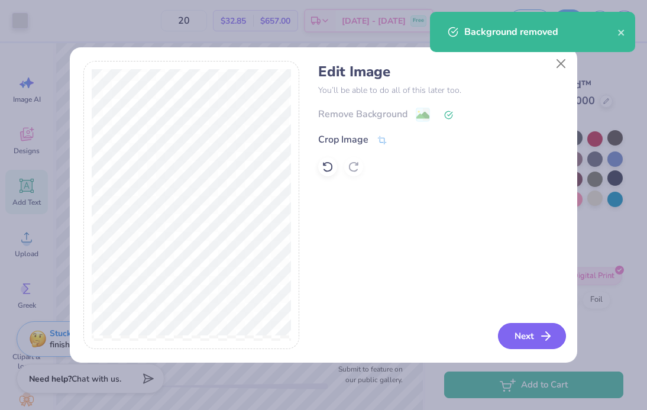
click at [524, 329] on button "Next" at bounding box center [532, 336] width 68 height 26
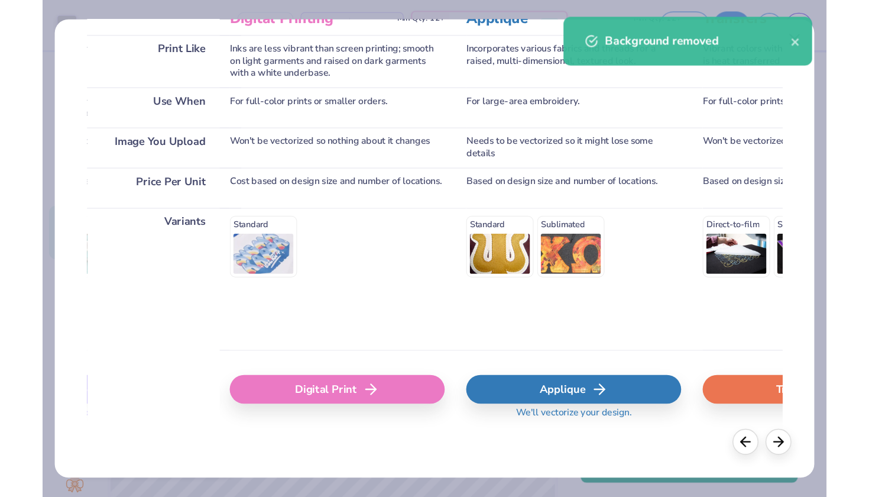
scroll to position [0, 493]
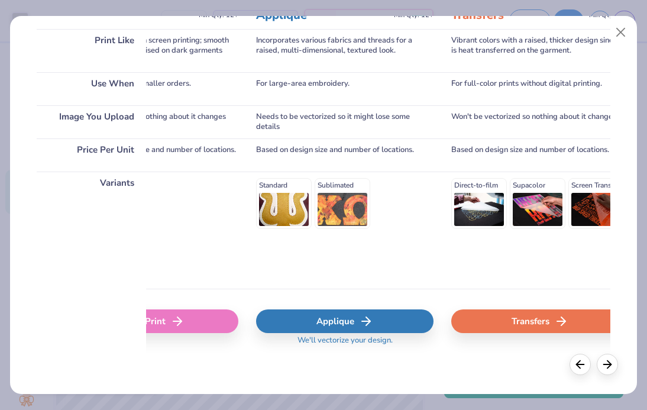
click at [221, 317] on div "Digital Print" at bounding box center [149, 321] width 177 height 24
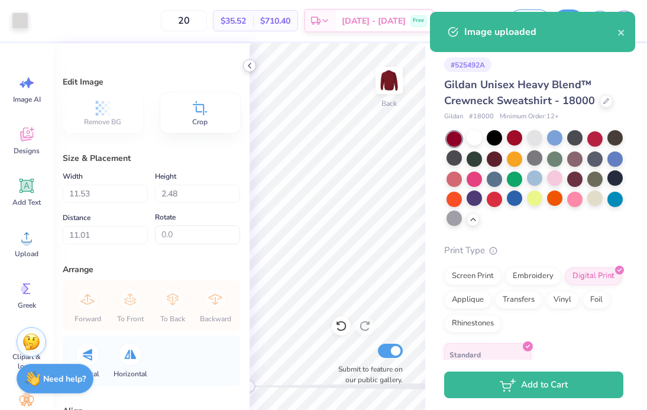
click at [251, 63] on icon at bounding box center [249, 65] width 9 height 9
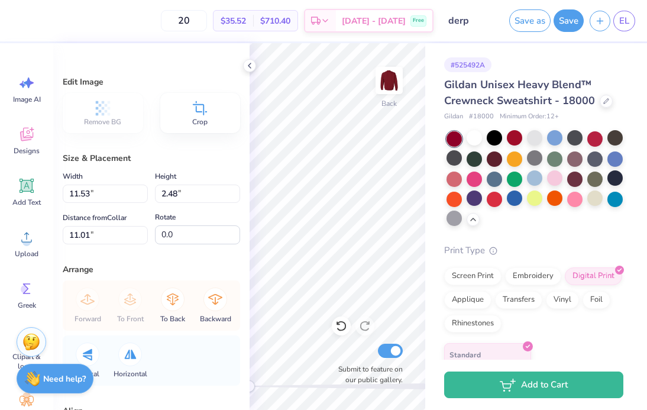
type input "3.21"
type input "0.69"
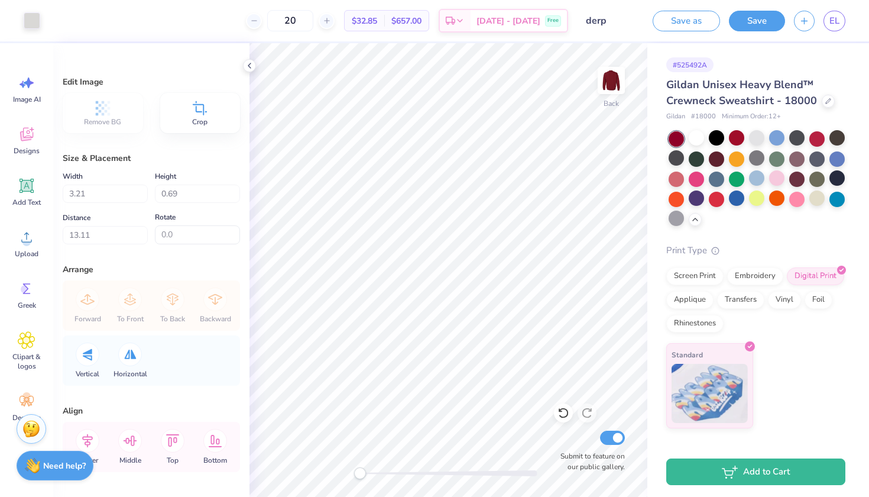
type input "14.20"
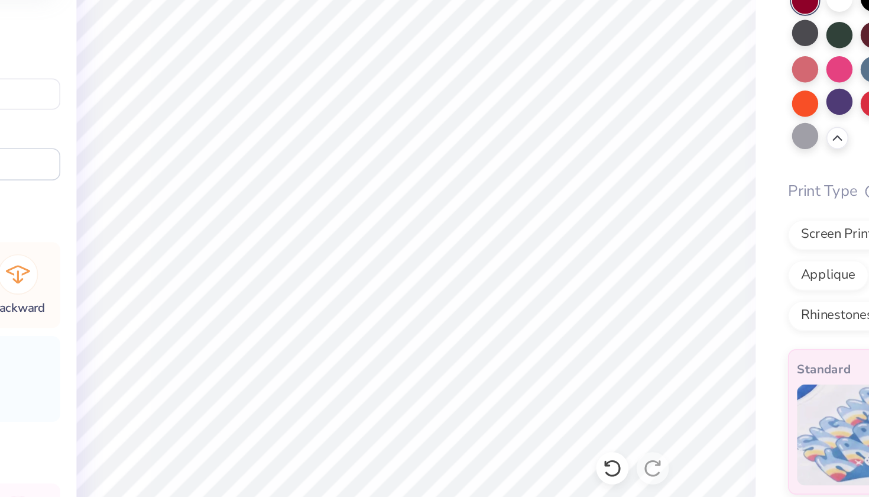
type input "2.82"
type input "0.61"
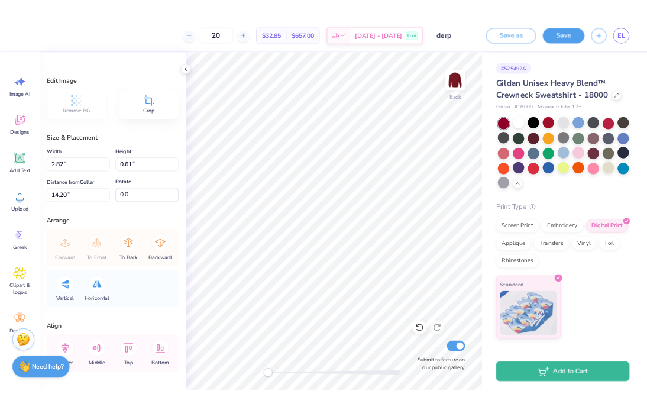
scroll to position [0, 0]
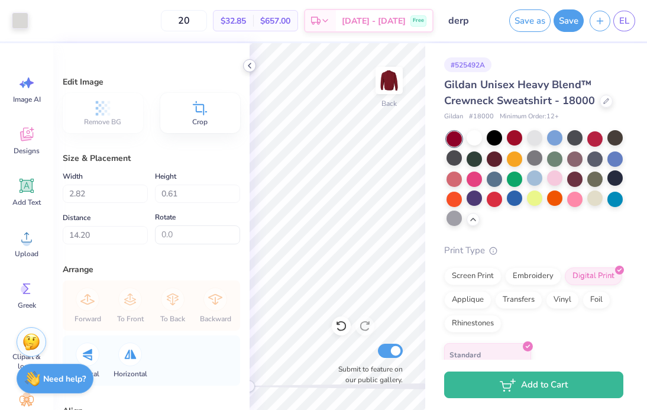
click at [247, 71] on div at bounding box center [249, 65] width 13 height 13
type input "5.65"
type input "8.64"
type input "4.77"
click at [248, 73] on div "Edit Image Remove BG Crop Size & Placement Width 5.65 Height 8.64 Distance 4.77…" at bounding box center [151, 226] width 196 height 367
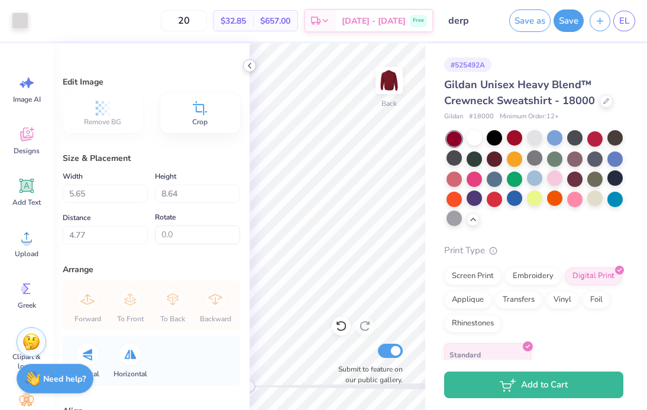
click at [247, 69] on icon at bounding box center [249, 65] width 9 height 9
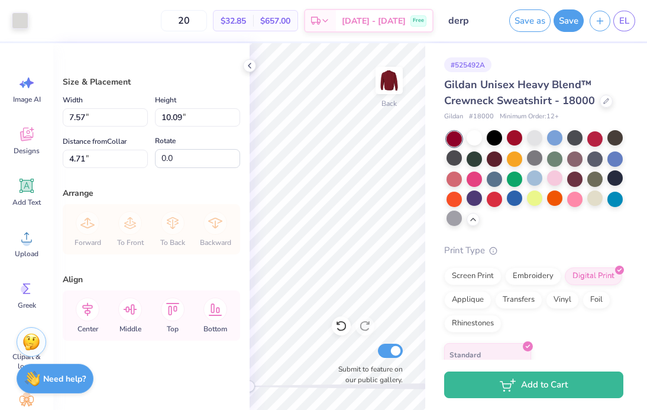
click at [332, 40] on div "20 $32.85 Per Item $657.00 Total Est. Delivery Oct 8 - 11 Free" at bounding box center [233, 20] width 399 height 41
click at [250, 66] on icon at bounding box center [249, 65] width 9 height 9
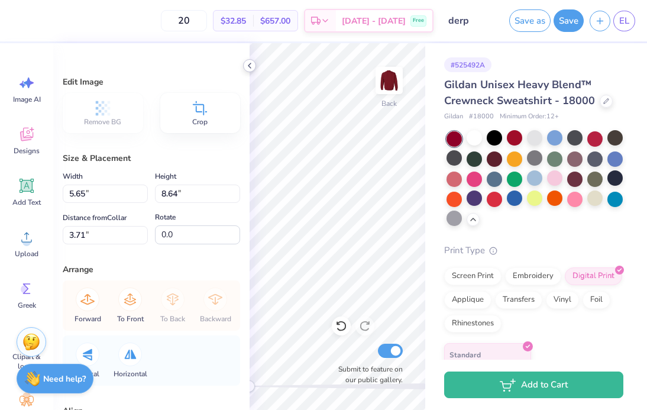
click at [248, 63] on icon at bounding box center [249, 65] width 9 height 9
click at [252, 64] on icon at bounding box center [249, 65] width 9 height 9
type input "2.82"
type input "0.61"
click at [334, 5] on div "20 $32.85 Per Item $657.00 Total Est. Delivery Oct 8 - 11 Free" at bounding box center [226, 20] width 416 height 41
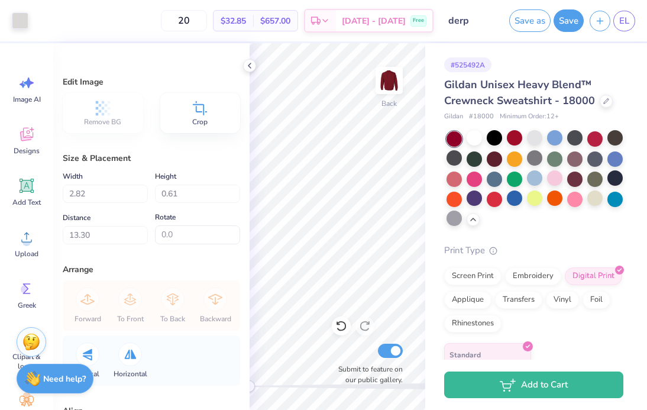
type input "13.40"
click at [570, 20] on button "Save" at bounding box center [569, 19] width 30 height 22
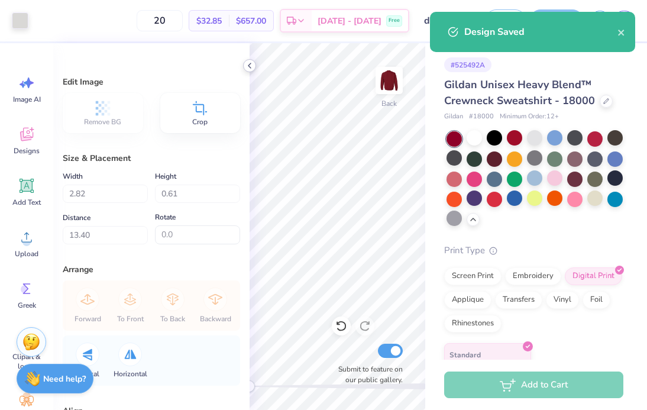
click at [247, 63] on icon at bounding box center [249, 65] width 9 height 9
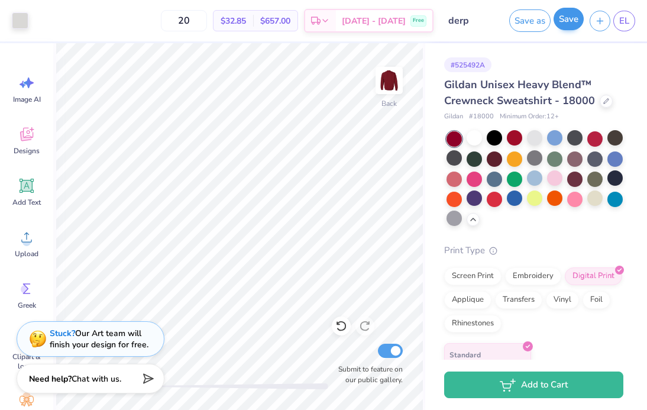
click at [574, 27] on button "Save" at bounding box center [569, 19] width 30 height 22
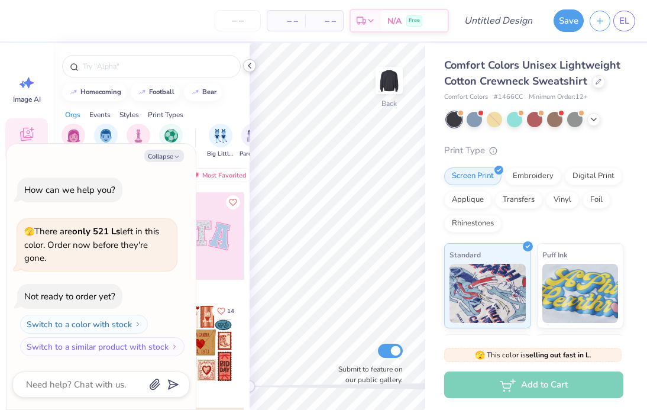
click at [251, 63] on icon at bounding box center [249, 65] width 9 height 9
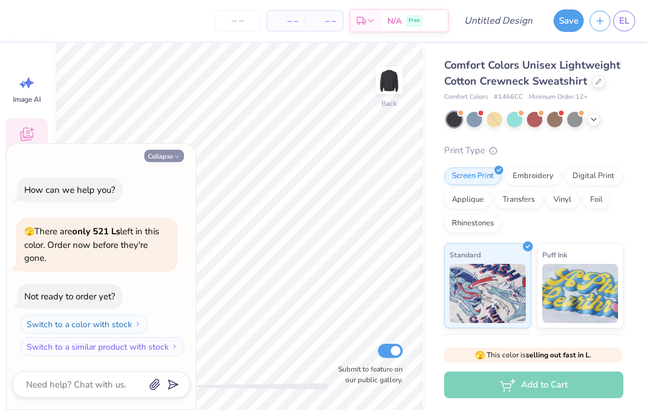
click at [172, 162] on button "Collapse" at bounding box center [164, 156] width 40 height 12
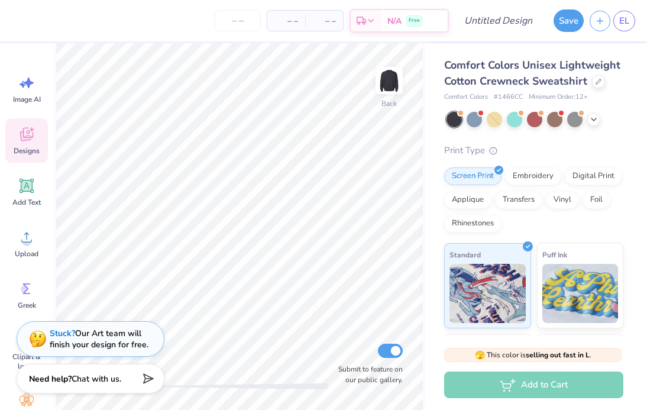
type textarea "x"
click at [30, 250] on span "Upload" at bounding box center [27, 253] width 24 height 9
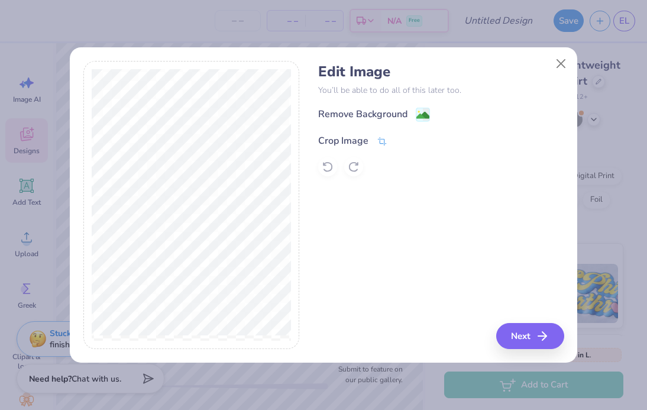
click at [387, 143] on div "Crop Image" at bounding box center [440, 139] width 245 height 14
click at [377, 138] on icon at bounding box center [382, 141] width 11 height 11
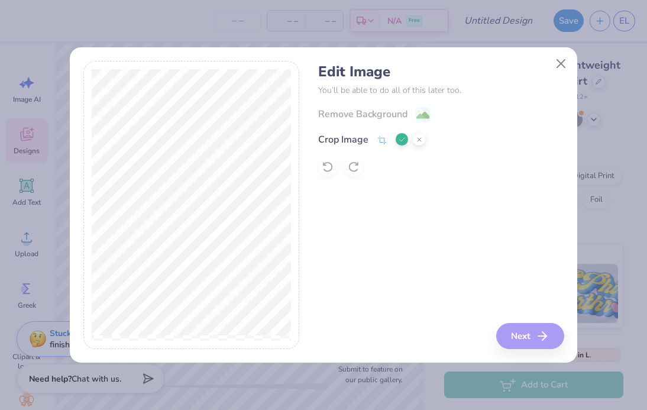
click at [519, 332] on div "Edit Image You’ll be able to do all of this later too. Remove Background Crop I…" at bounding box center [440, 205] width 245 height 289
click at [399, 143] on button at bounding box center [402, 139] width 12 height 12
click at [406, 117] on div "Remove Background" at bounding box center [362, 115] width 89 height 14
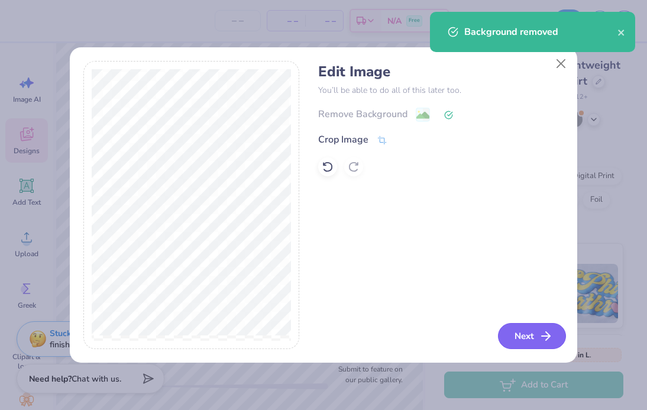
click at [519, 330] on button "Next" at bounding box center [532, 336] width 68 height 26
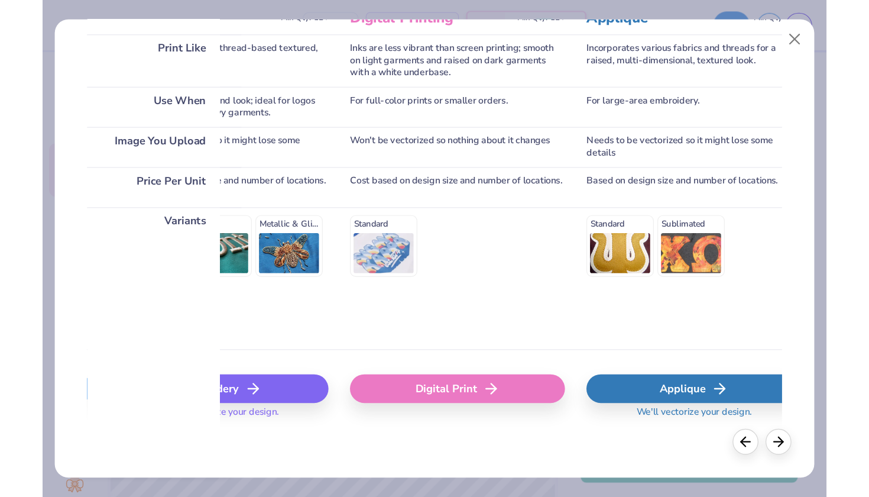
scroll to position [179, 0]
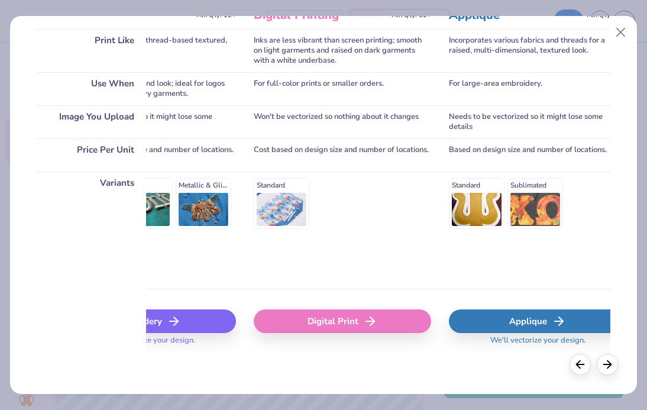
click at [326, 315] on div "Digital Print" at bounding box center [342, 321] width 177 height 24
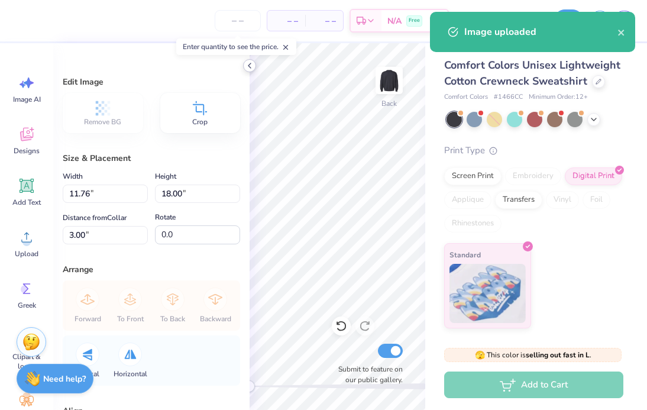
click at [250, 67] on icon at bounding box center [249, 65] width 9 height 9
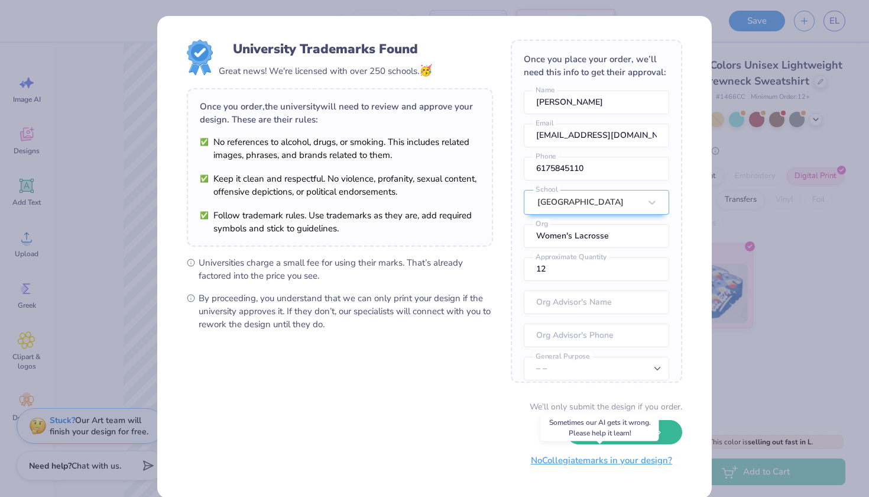
click at [569, 409] on button "No Collegiate marks in your design?" at bounding box center [601, 460] width 161 height 24
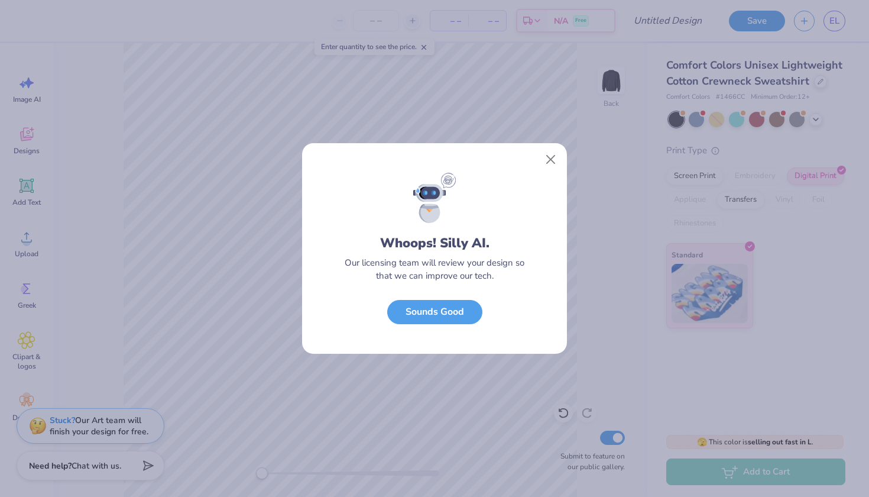
click at [569, 409] on div "Whoops! Silly AI. Our licensing team will review your design so that we can imp…" at bounding box center [434, 248] width 869 height 497
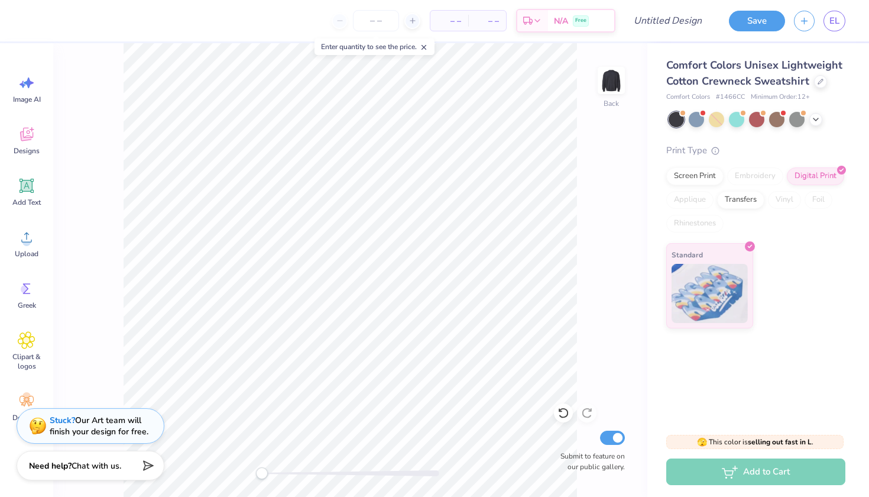
type input "6.23"
type input "9.53"
type input "3.00"
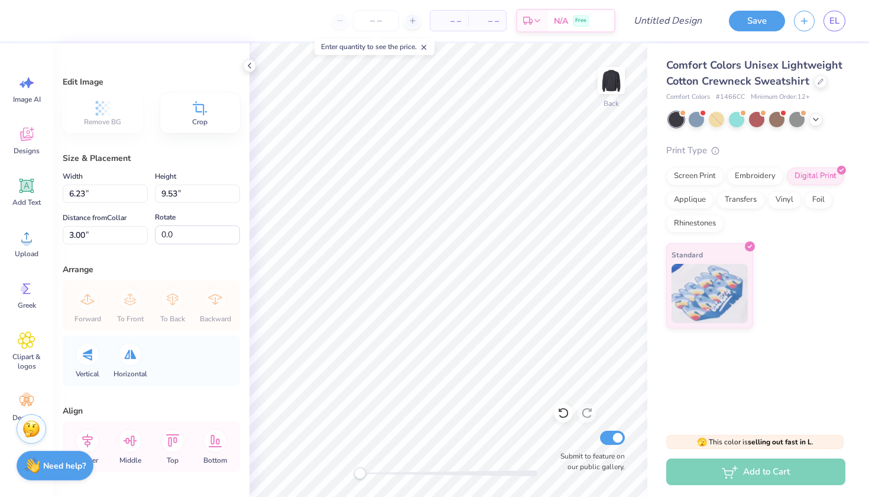
type input "5.69"
type input "8.71"
type input "3.82"
click at [42, 189] on div "Add Text" at bounding box center [26, 192] width 43 height 44
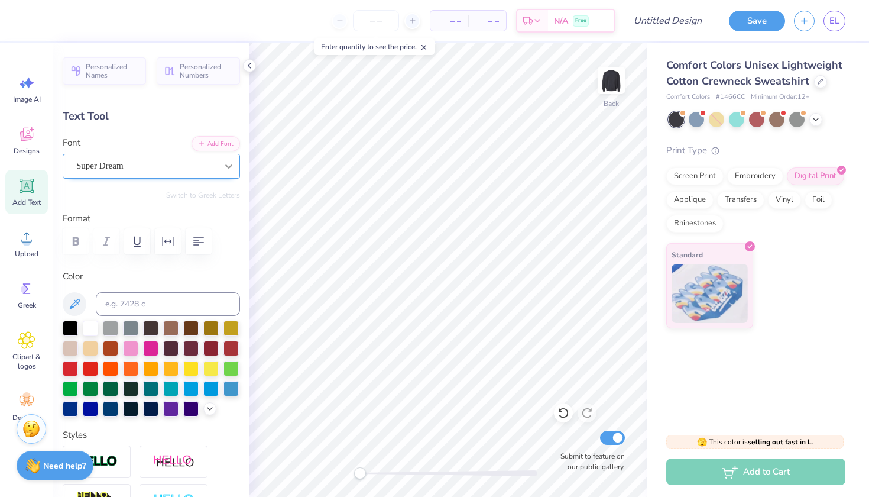
type textarea "BEAR by RICE WOMEN'S LACROSSE"
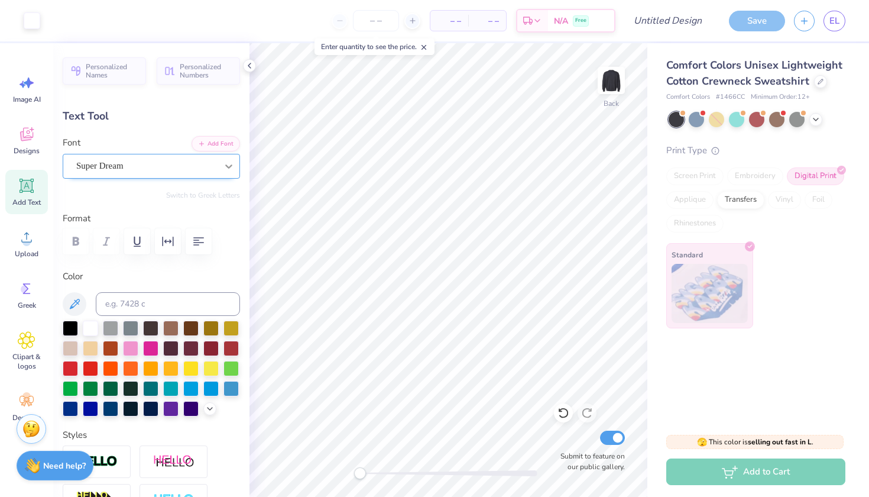
type input "15.38"
type input "0.85"
type input "11.57"
click at [145, 182] on div "Personalized Names Personalized Numbers Text Tool Add Font Font Super Dream Swi…" at bounding box center [151, 270] width 196 height 454
click at [144, 172] on div "Super Dream" at bounding box center [146, 166] width 143 height 18
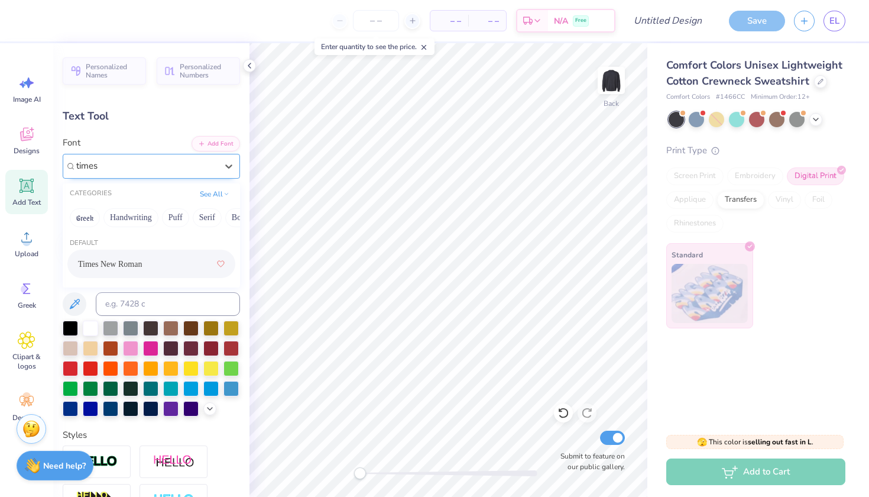
click at [157, 257] on div "Times New Roman" at bounding box center [151, 263] width 147 height 21
type input "times"
type input "15.36"
type input "0.86"
type input "11.61"
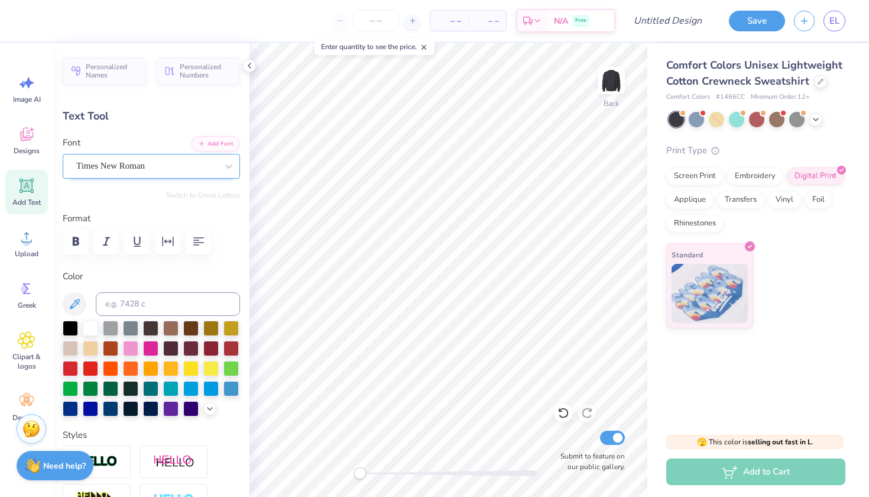
type input "7.90"
type input "0.44"
type input "12.02"
type input "7.17"
type input "0.40"
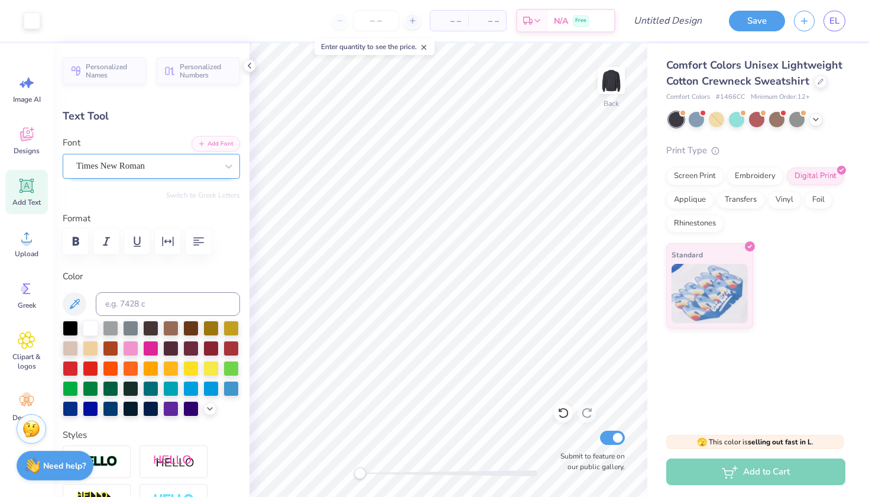
type input "12.32"
drag, startPoint x: 177, startPoint y: 238, endPoint x: 49, endPoint y: 281, distance: 135.2
click at [138, 250] on div at bounding box center [151, 241] width 177 height 26
click at [35, 239] on div "Upload" at bounding box center [26, 243] width 43 height 44
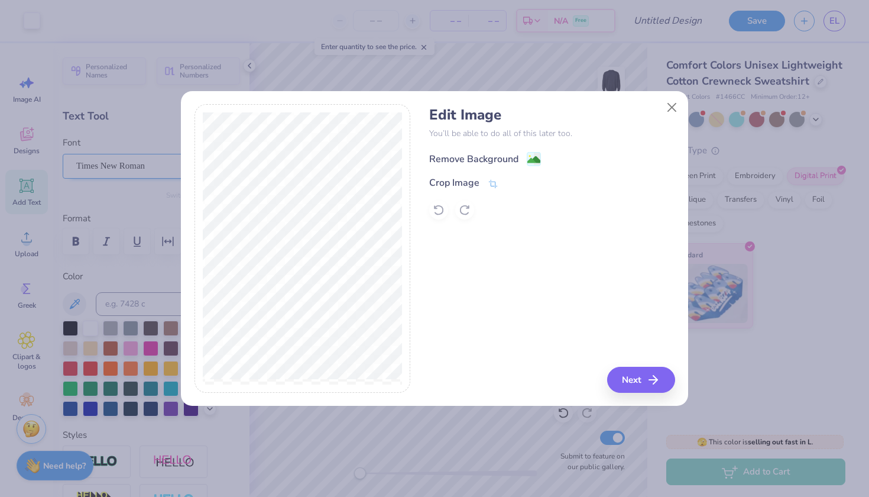
click at [455, 160] on div "Remove Background" at bounding box center [473, 159] width 89 height 14
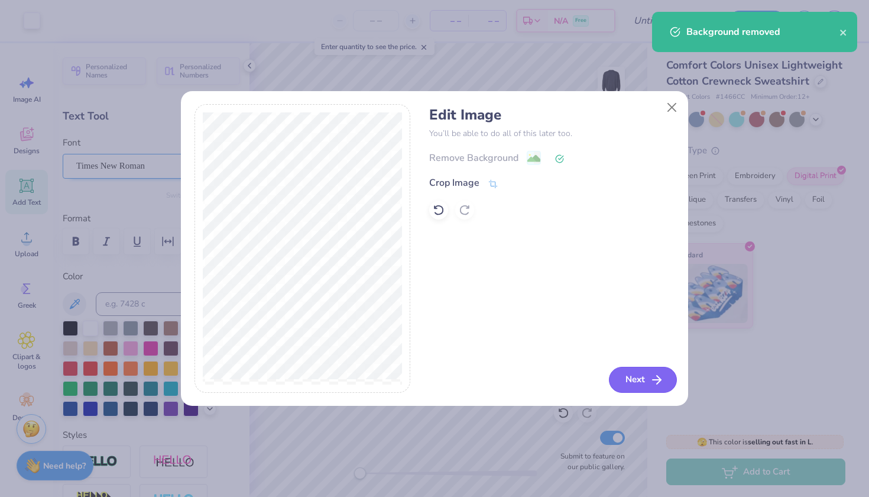
click at [633, 377] on button "Next" at bounding box center [643, 380] width 68 height 26
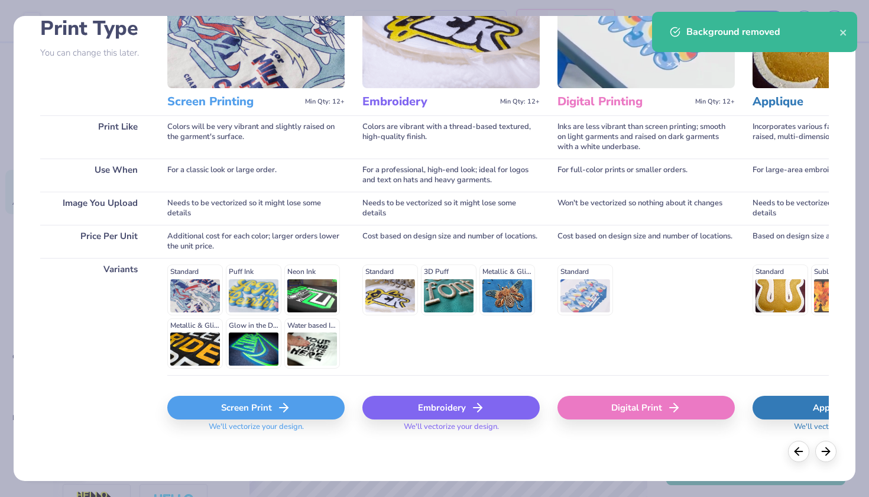
scroll to position [92, 0]
click at [633, 409] on div "Digital Print" at bounding box center [646, 408] width 177 height 24
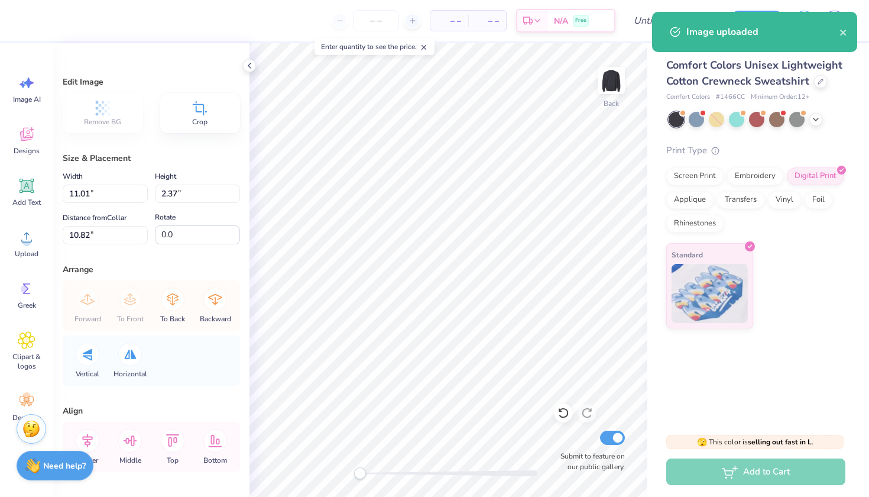
type input "2.77"
type input "0.60"
type input "12.59"
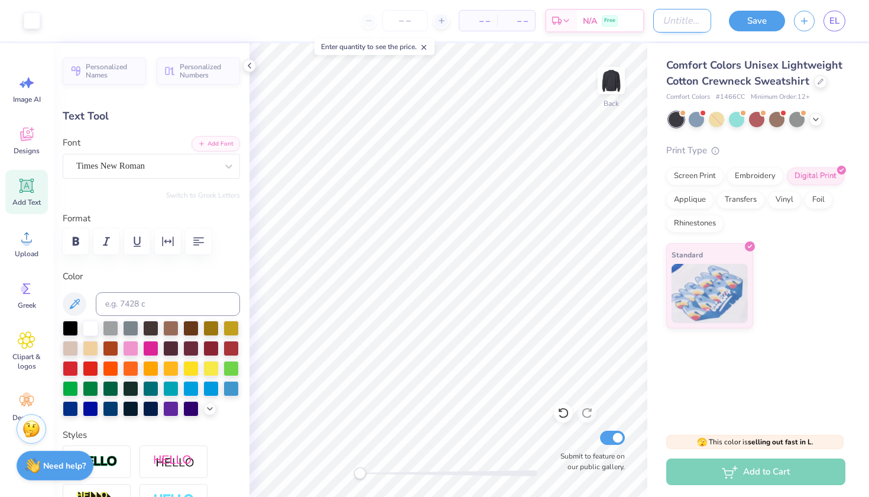
click at [646, 12] on input "Design Title" at bounding box center [683, 21] width 58 height 24
type input "derp2"
click at [404, 25] on input "number" at bounding box center [405, 20] width 46 height 21
type input "2"
click at [403, 26] on input "number" at bounding box center [405, 20] width 46 height 21
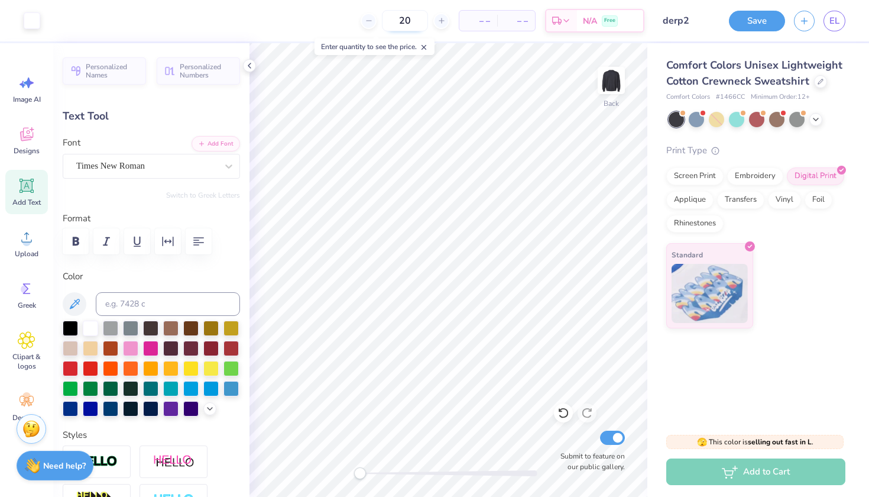
type input "20"
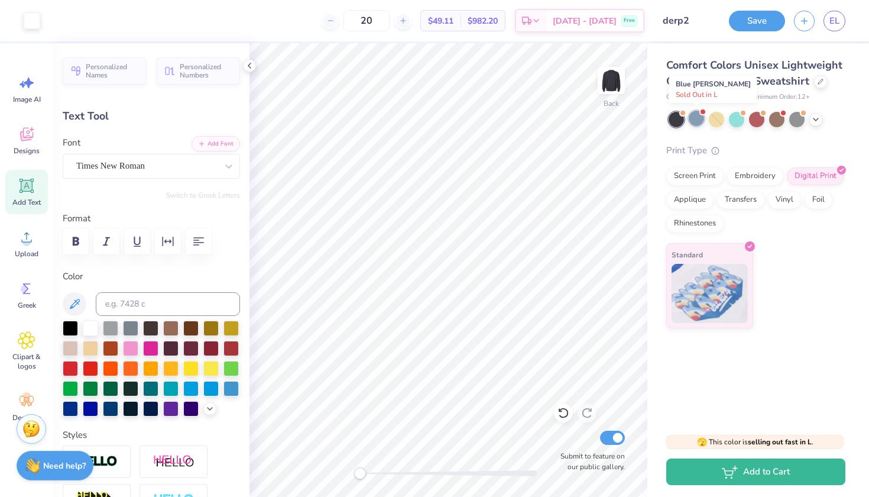
click at [646, 119] on div at bounding box center [696, 118] width 15 height 15
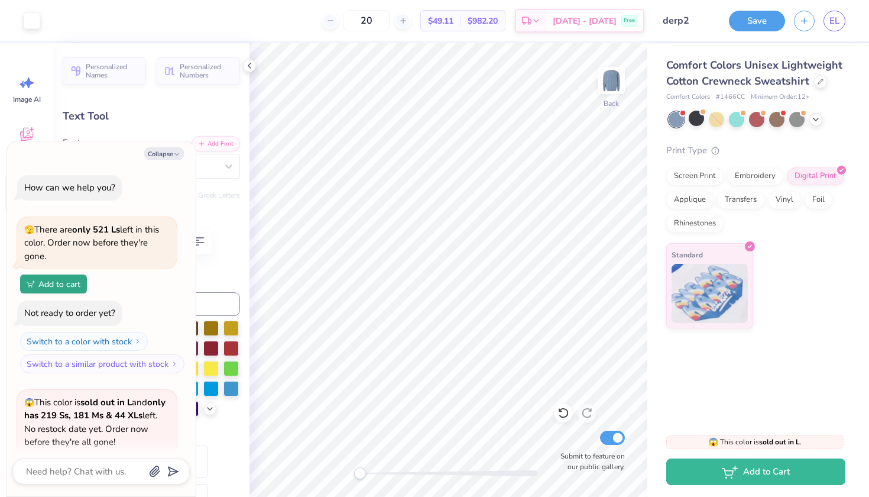
scroll to position [113, 0]
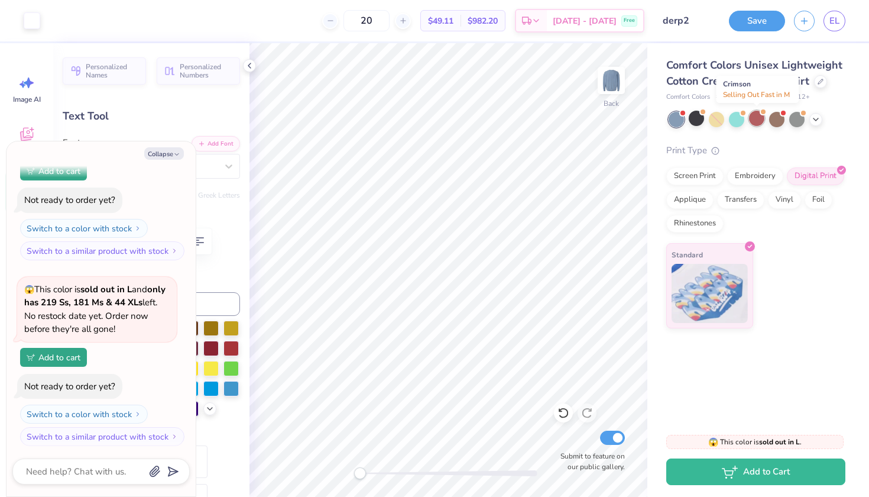
click at [646, 123] on div at bounding box center [756, 118] width 15 height 15
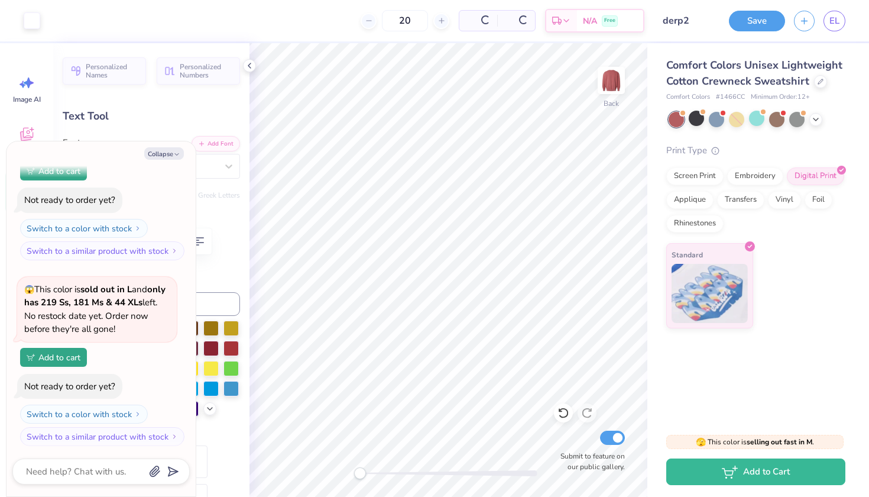
scroll to position [284, 0]
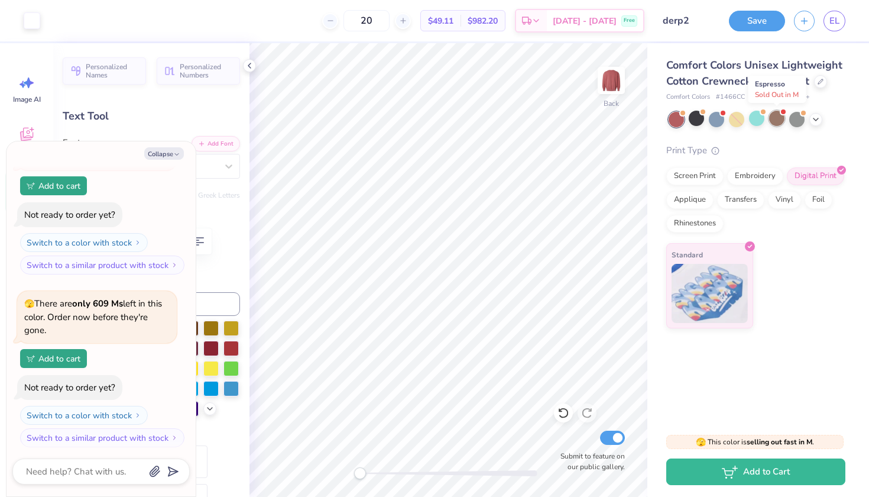
click at [646, 119] on div at bounding box center [776, 118] width 15 height 15
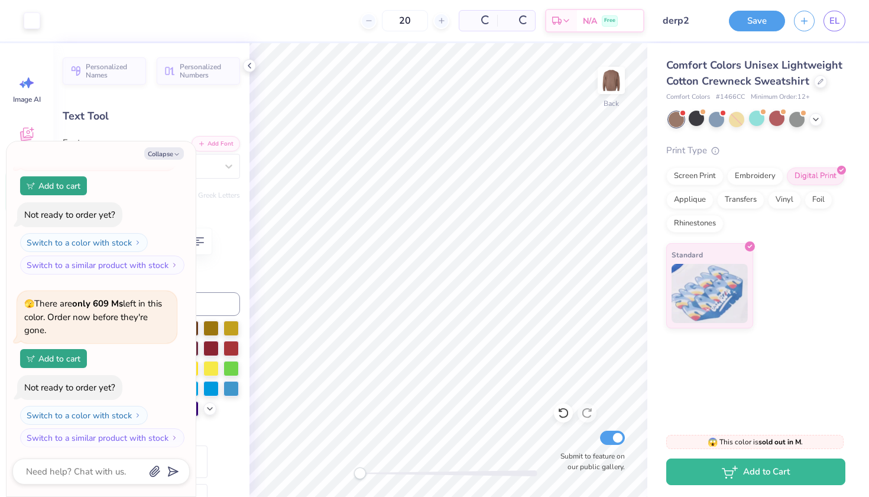
scroll to position [469, 0]
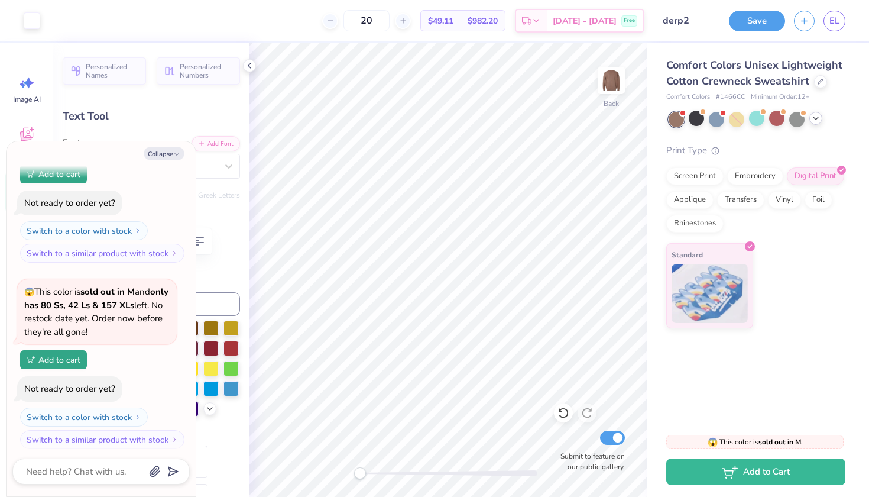
click at [646, 118] on icon at bounding box center [815, 118] width 9 height 9
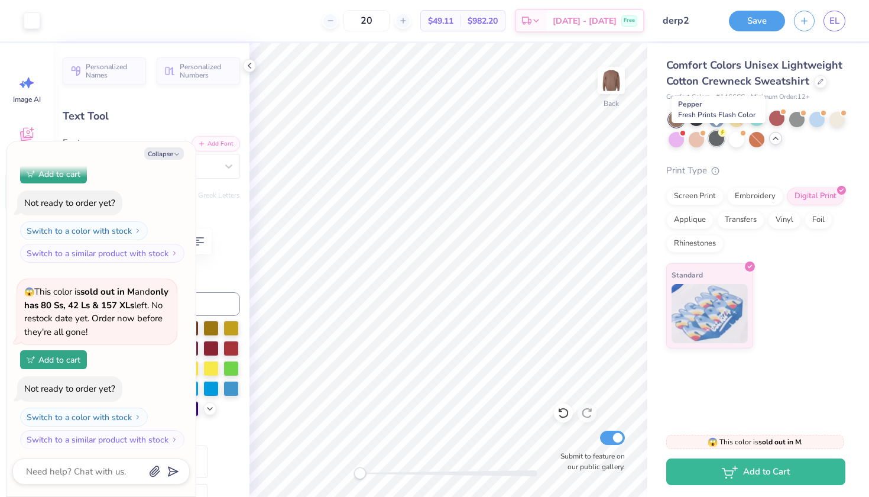
click at [646, 138] on div at bounding box center [716, 138] width 15 height 15
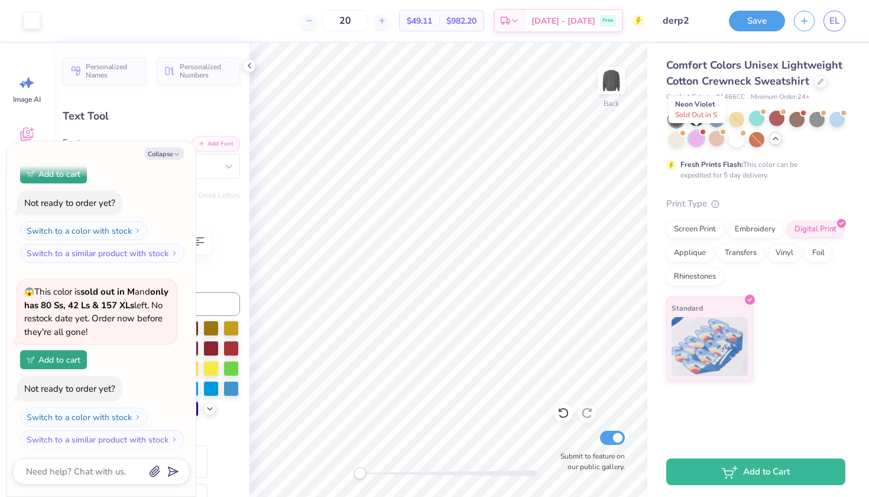
click at [646, 138] on div at bounding box center [696, 138] width 15 height 15
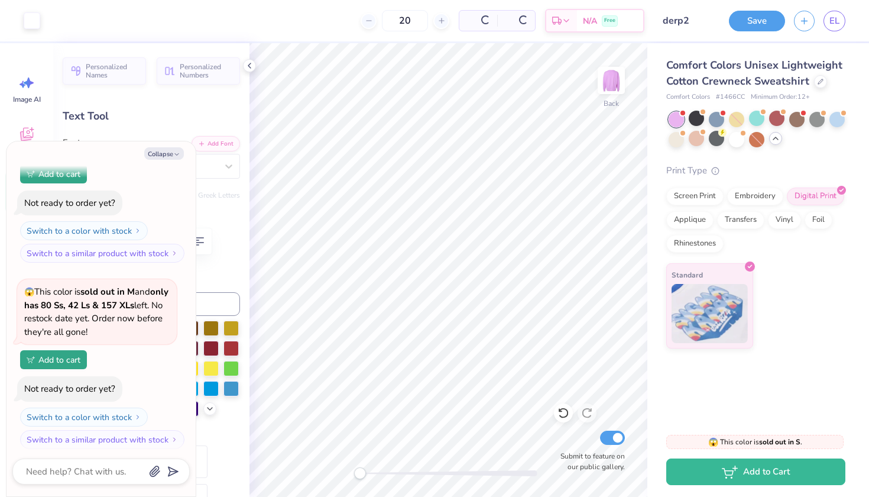
scroll to position [654, 0]
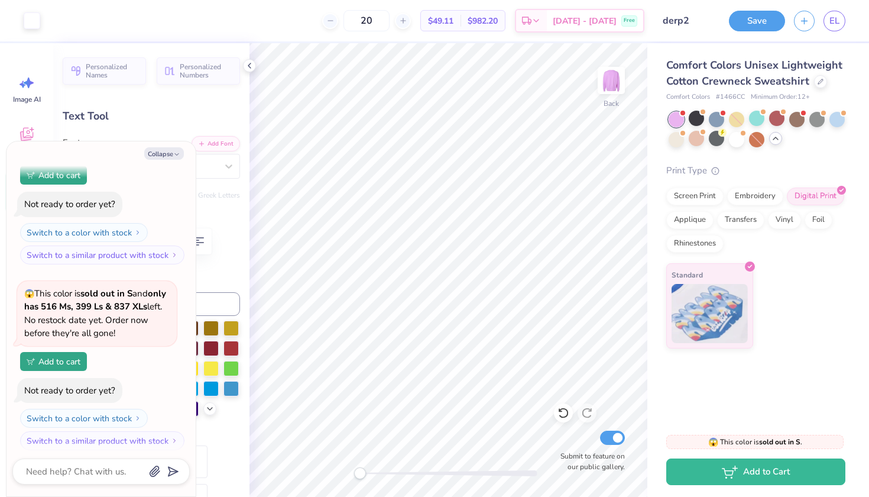
click at [646, 118] on div at bounding box center [757, 129] width 177 height 35
click at [646, 118] on div at bounding box center [696, 118] width 15 height 15
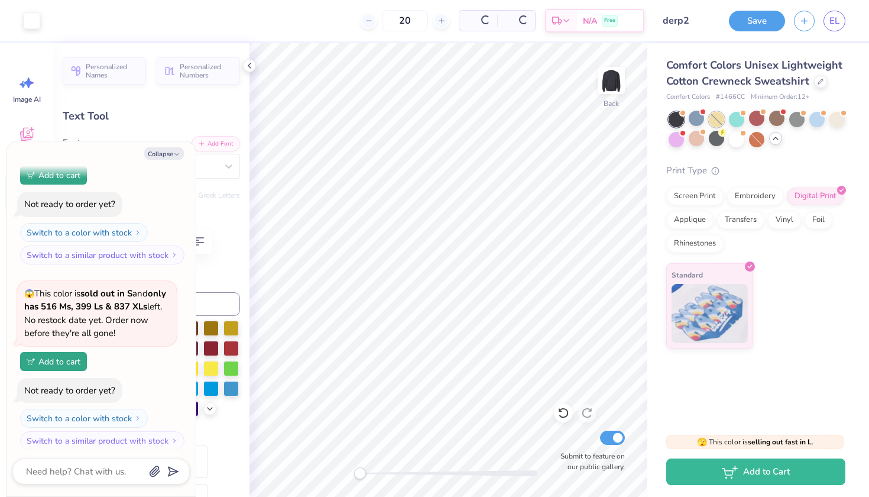
scroll to position [825, 0]
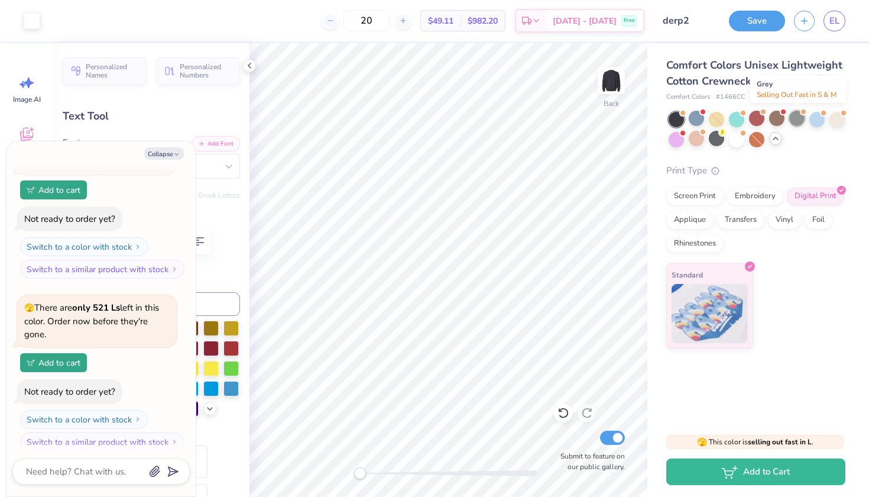
click at [646, 118] on div at bounding box center [797, 118] width 15 height 15
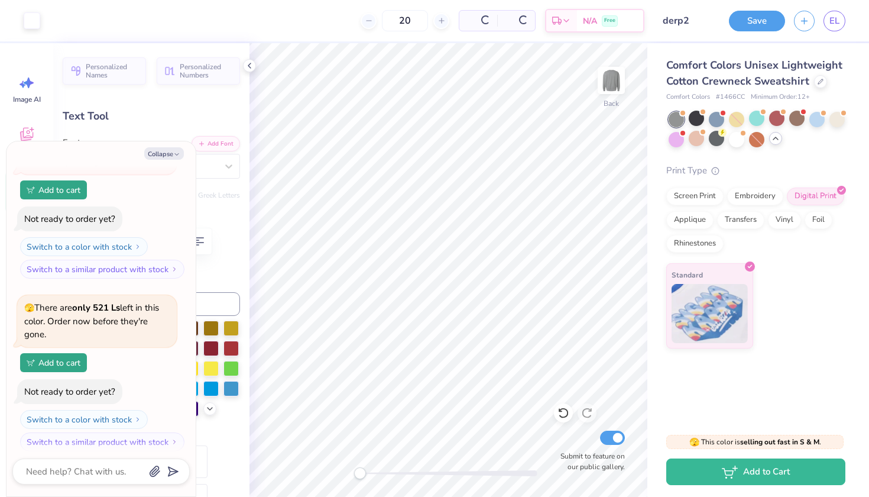
scroll to position [997, 0]
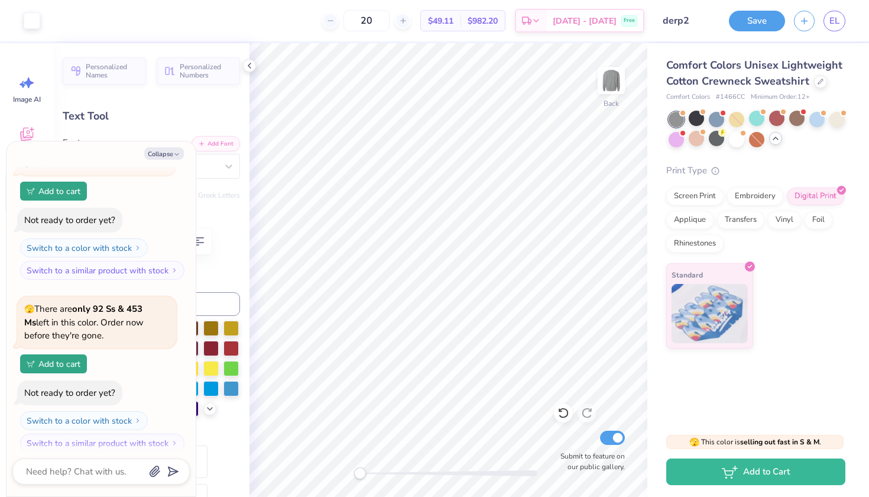
click at [646, 120] on div "Comfort Colors Unisex Lightweight Cotton Crewneck Sweatshirt Comfort Colors # 1…" at bounding box center [759, 195] width 222 height 305
click at [646, 114] on div at bounding box center [837, 118] width 15 height 15
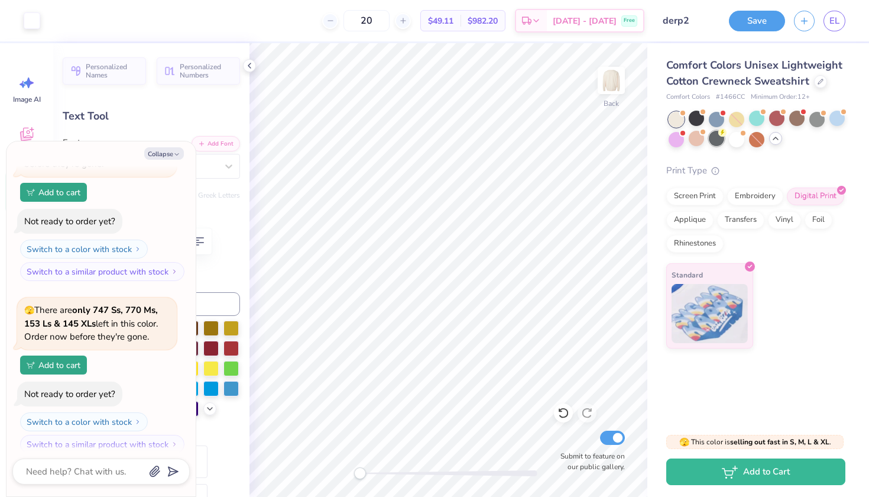
click at [646, 143] on div at bounding box center [716, 138] width 15 height 15
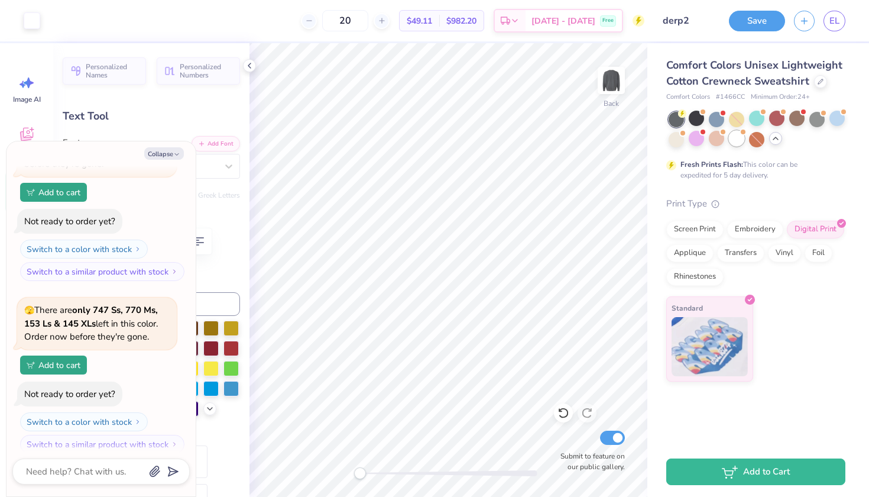
click at [646, 142] on div at bounding box center [736, 138] width 15 height 15
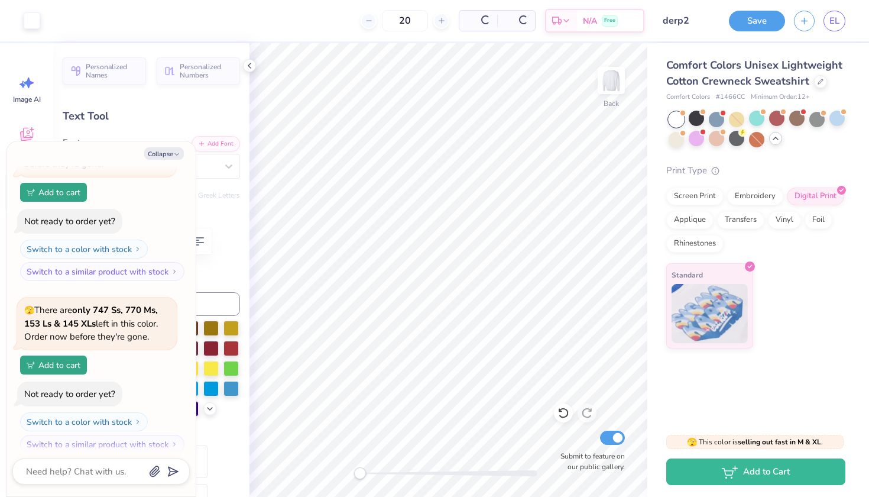
scroll to position [1340, 0]
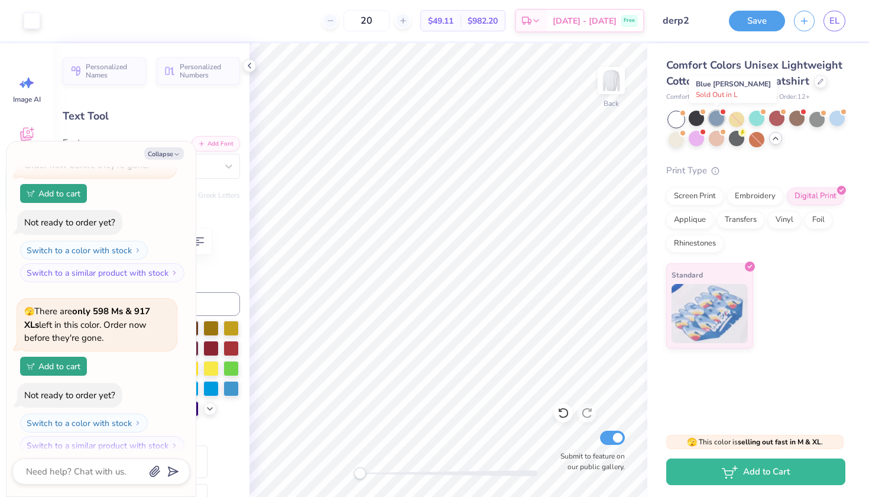
click at [646, 121] on div at bounding box center [716, 118] width 15 height 15
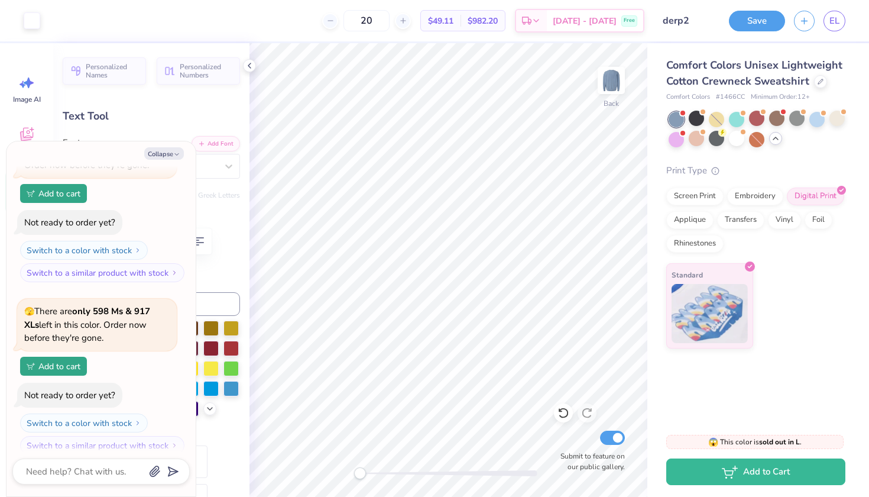
scroll to position [1524, 0]
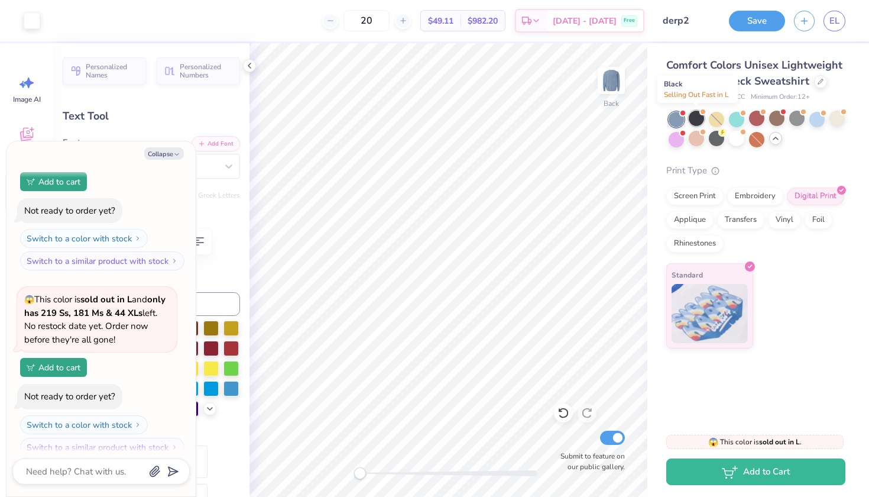
click at [646, 119] on div at bounding box center [696, 118] width 15 height 15
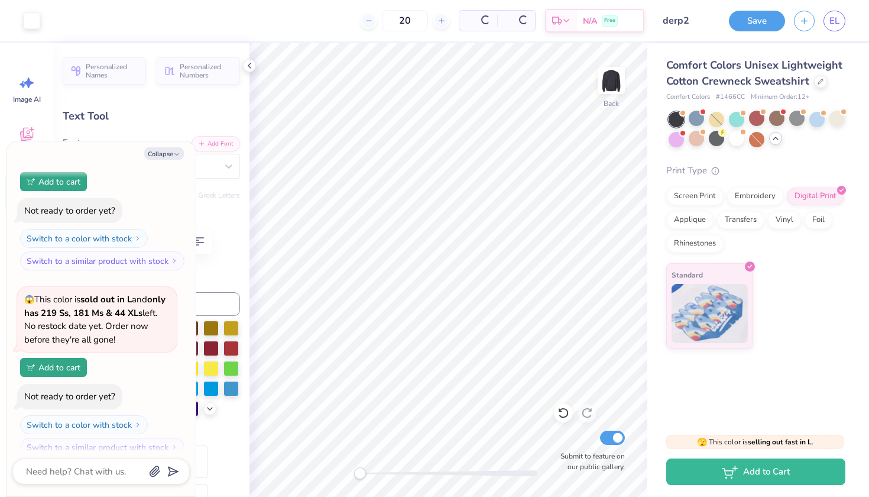
scroll to position [1696, 0]
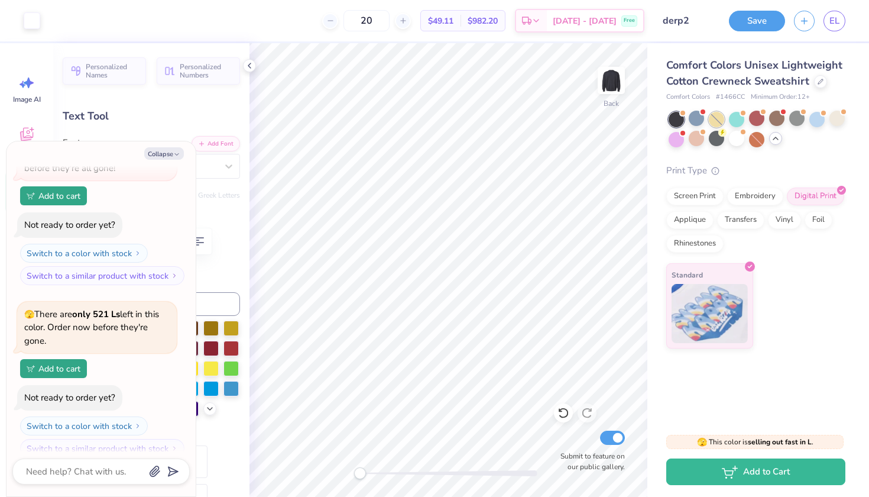
click at [646, 118] on div at bounding box center [716, 119] width 15 height 15
click at [646, 118] on div at bounding box center [696, 118] width 15 height 15
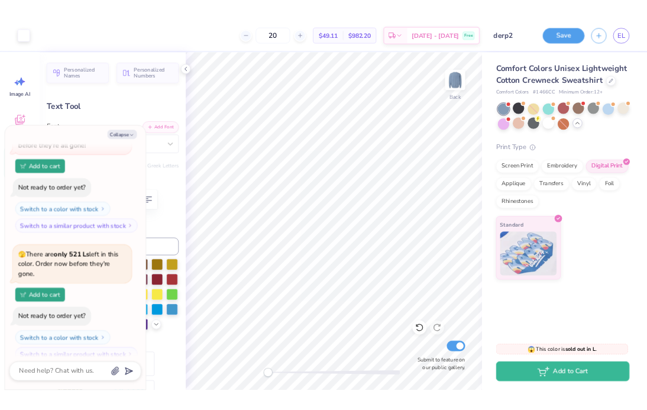
scroll to position [1880, 0]
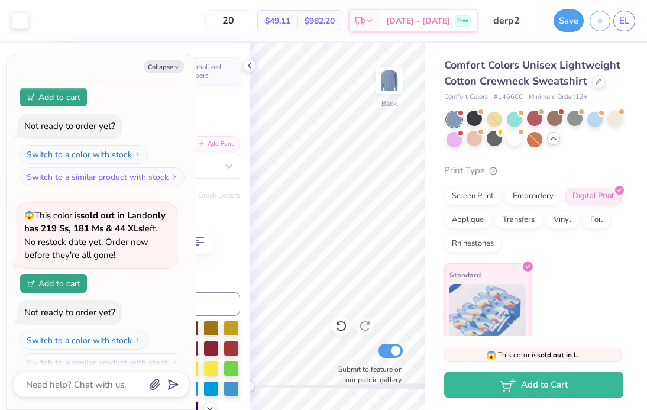
type textarea "x"
click at [251, 18] on input "20" at bounding box center [228, 20] width 46 height 21
type input "24"
type textarea "x"
click at [245, 22] on input "24" at bounding box center [222, 20] width 46 height 21
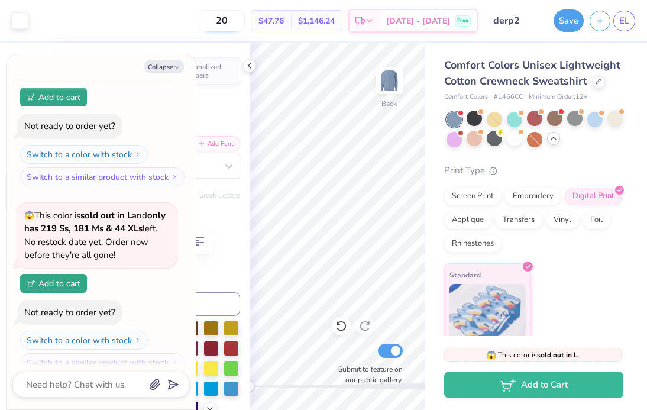
type input "20"
click at [247, 65] on icon at bounding box center [249, 65] width 9 height 9
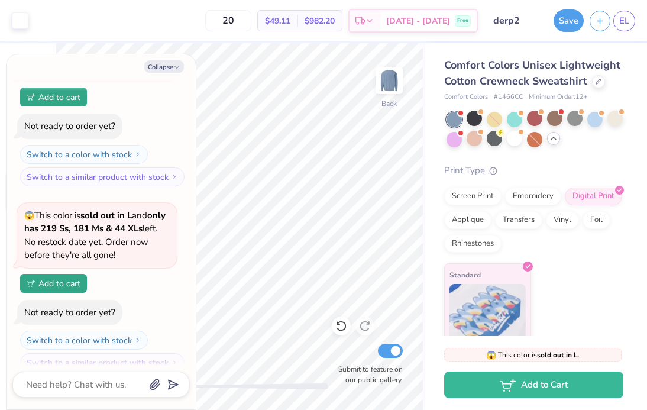
type textarea "x"
drag, startPoint x: 257, startPoint y: 21, endPoint x: 236, endPoint y: 21, distance: 21.3
click at [236, 21] on input "20" at bounding box center [228, 20] width 46 height 21
type input "12"
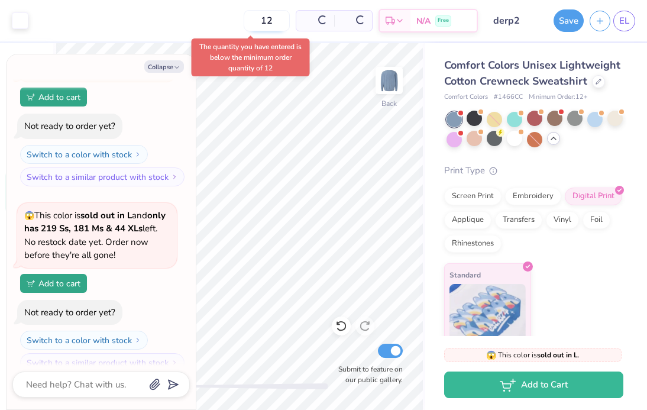
type textarea "x"
click at [251, 27] on input "12" at bounding box center [228, 20] width 46 height 21
type input "1"
type input "20"
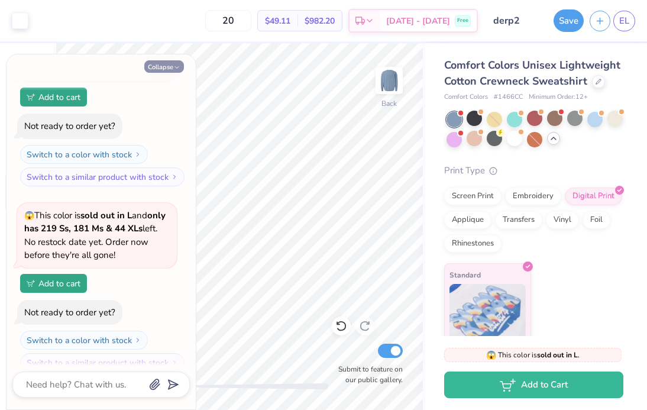
click at [166, 66] on button "Collapse" at bounding box center [164, 66] width 40 height 12
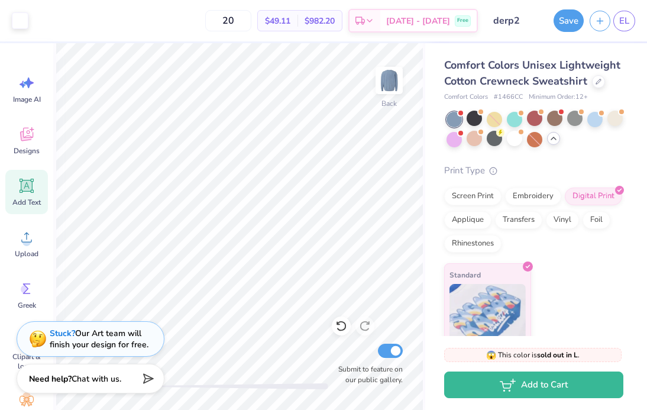
type textarea "x"
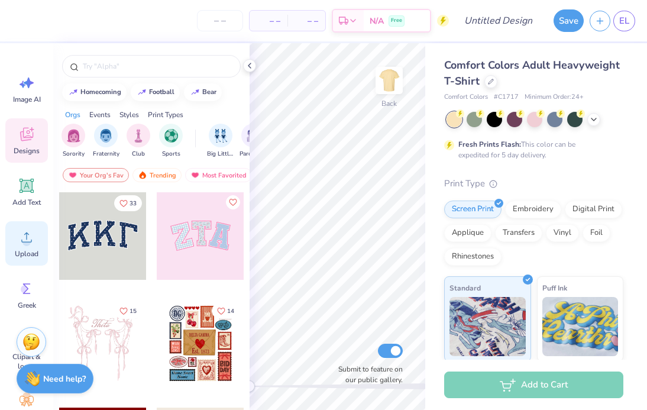
click at [33, 241] on icon at bounding box center [27, 237] width 18 height 18
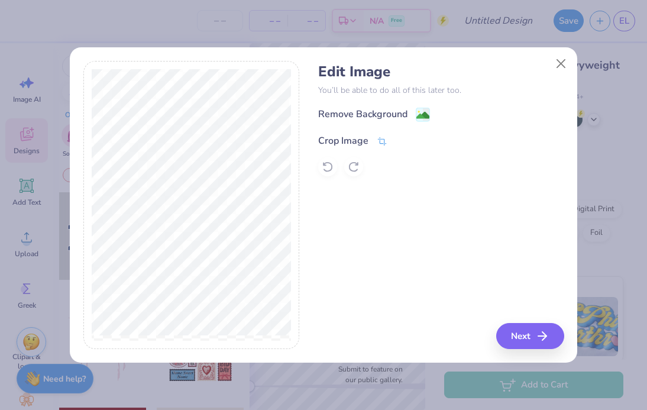
click at [376, 136] on div "Crop Image" at bounding box center [352, 141] width 69 height 14
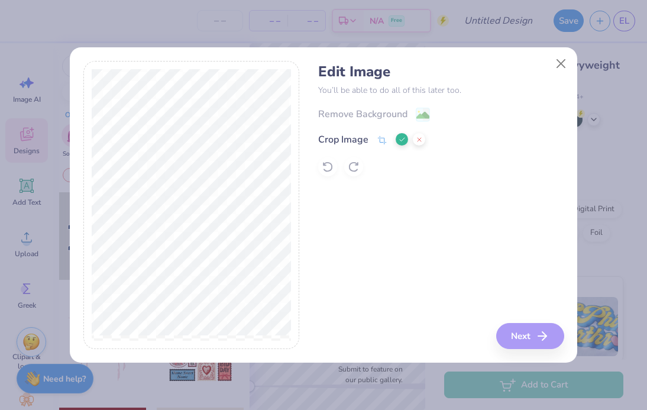
click at [400, 140] on polyline at bounding box center [402, 140] width 5 height 4
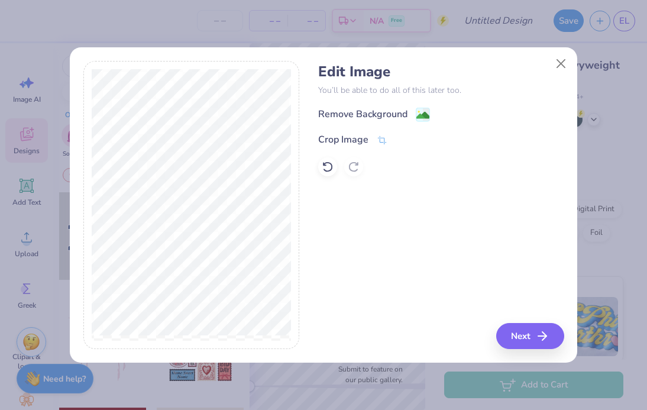
click at [415, 124] on div "Remove Background Crop Image" at bounding box center [440, 141] width 245 height 69
click at [418, 115] on image at bounding box center [422, 116] width 13 height 13
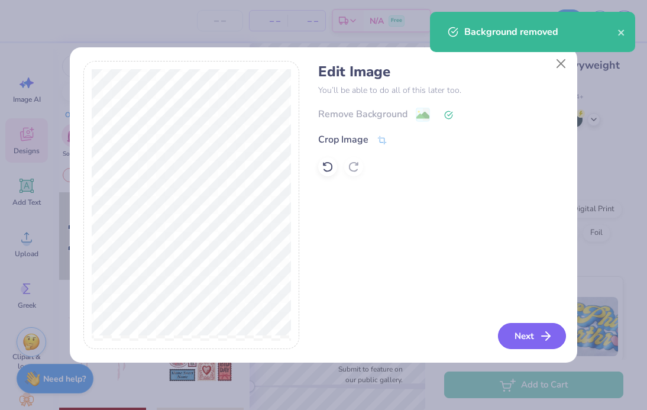
click at [536, 330] on button "Next" at bounding box center [532, 336] width 68 height 26
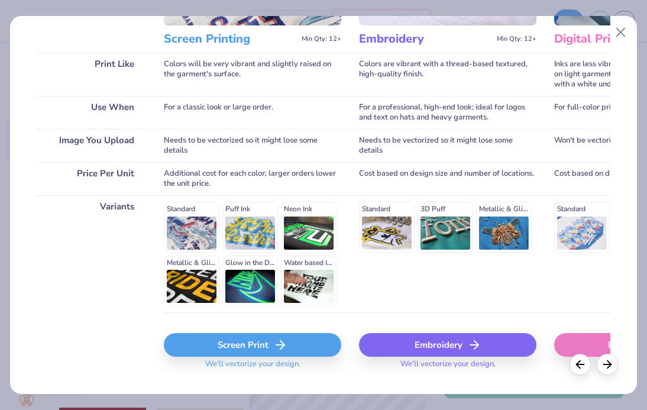
scroll to position [172, 0]
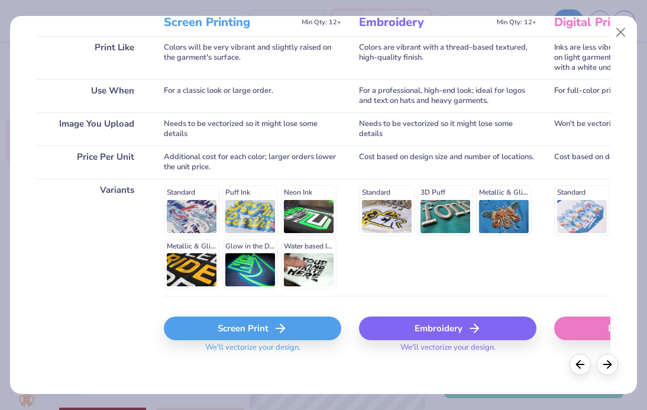
click at [246, 334] on div "Screen Print" at bounding box center [252, 328] width 177 height 24
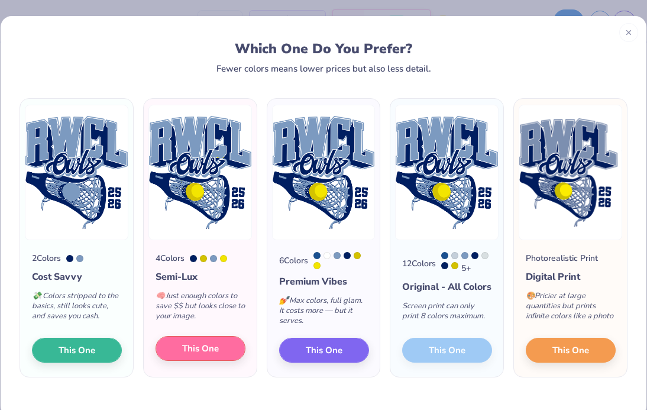
click at [204, 355] on span "This One" at bounding box center [200, 349] width 37 height 14
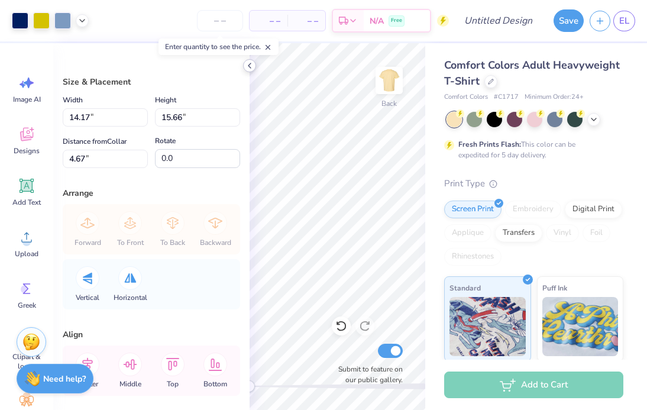
click at [250, 63] on icon at bounding box center [249, 65] width 9 height 9
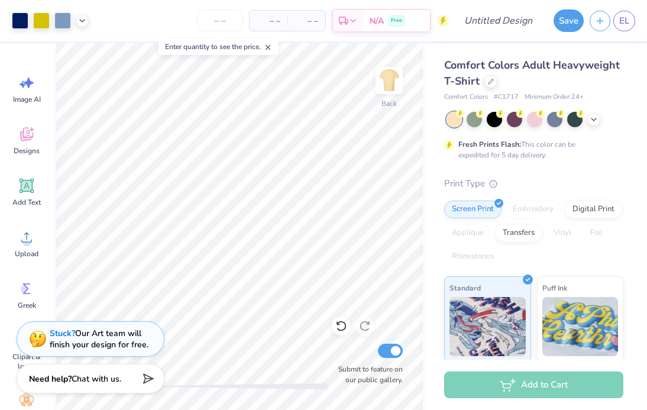
type input "7.34"
type input "8.12"
type input "12.22"
type input "9.00"
type input "9.95"
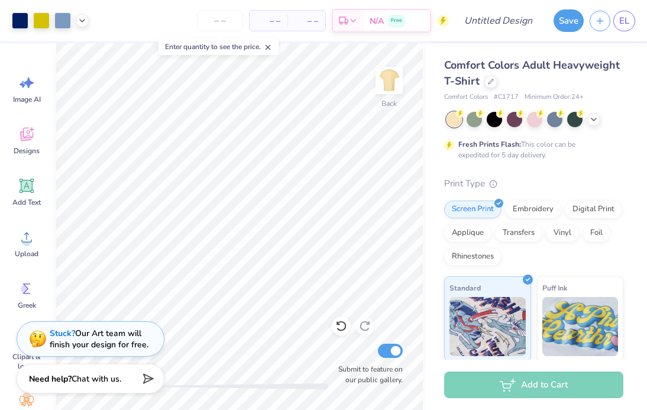
type input "3.34"
click at [474, 118] on div at bounding box center [474, 118] width 15 height 15
click at [496, 115] on icon at bounding box center [500, 112] width 8 height 8
click at [516, 117] on div at bounding box center [514, 118] width 15 height 15
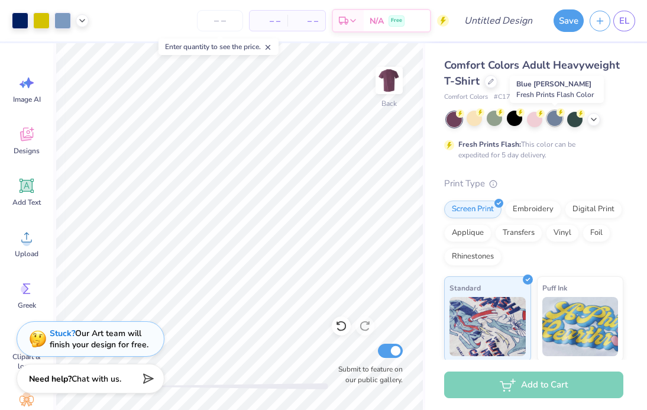
click at [561, 118] on div at bounding box center [554, 118] width 15 height 15
click at [593, 120] on icon at bounding box center [593, 118] width 9 height 9
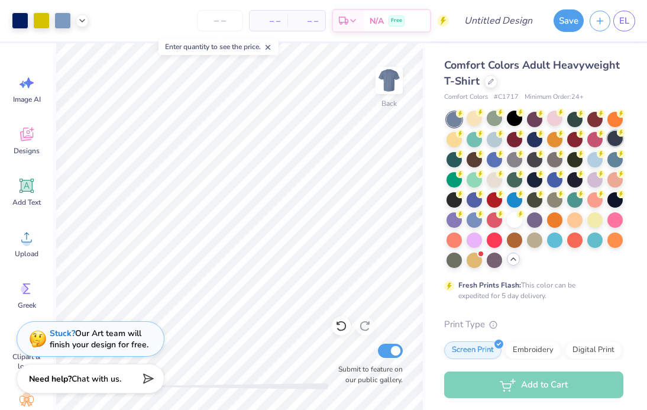
click at [613, 138] on div at bounding box center [614, 138] width 15 height 15
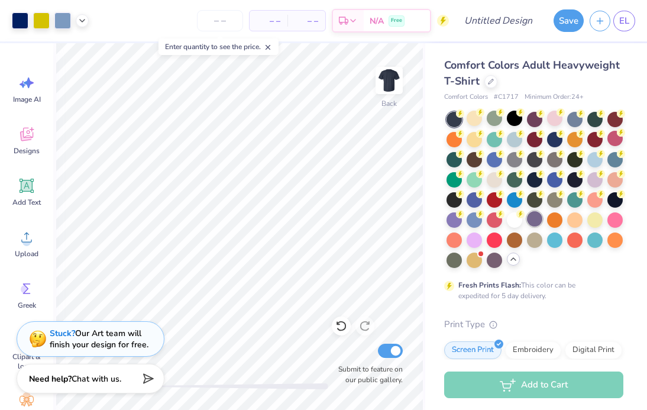
click at [539, 217] on div at bounding box center [534, 218] width 15 height 15
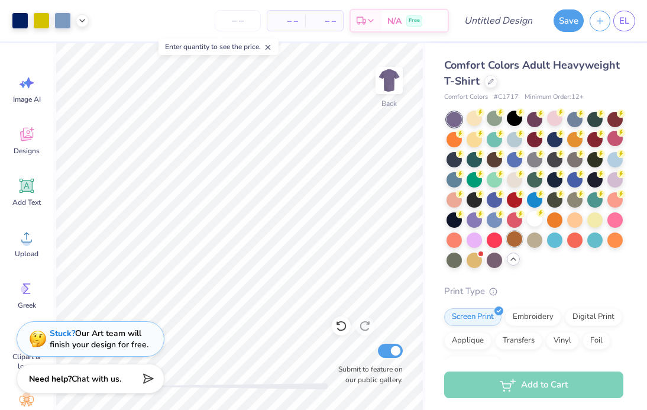
click at [517, 240] on div at bounding box center [514, 238] width 15 height 15
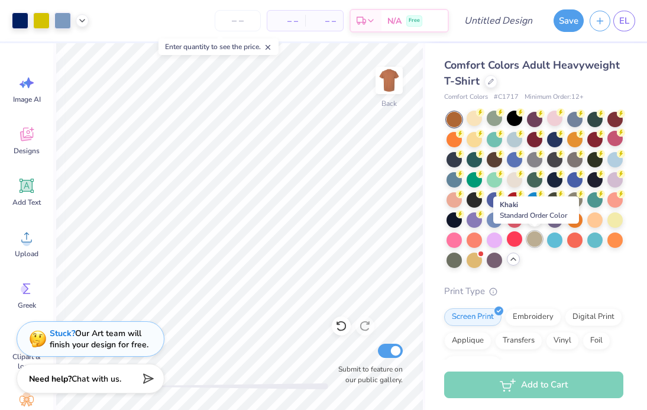
click at [539, 235] on div at bounding box center [534, 238] width 15 height 15
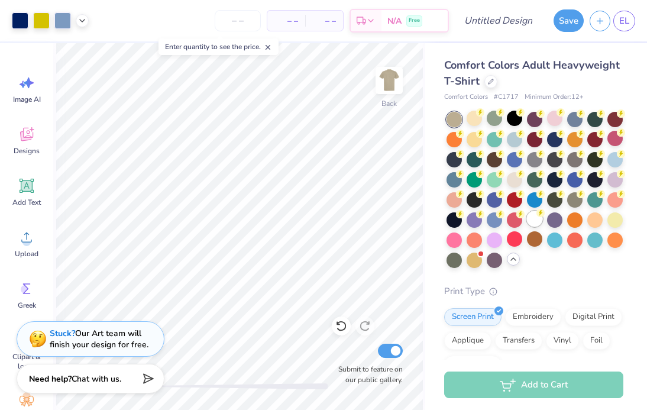
click at [538, 224] on div at bounding box center [534, 218] width 15 height 15
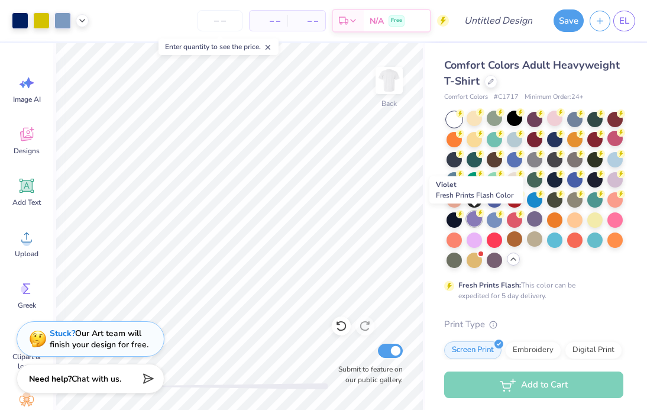
click at [478, 221] on div at bounding box center [474, 218] width 15 height 15
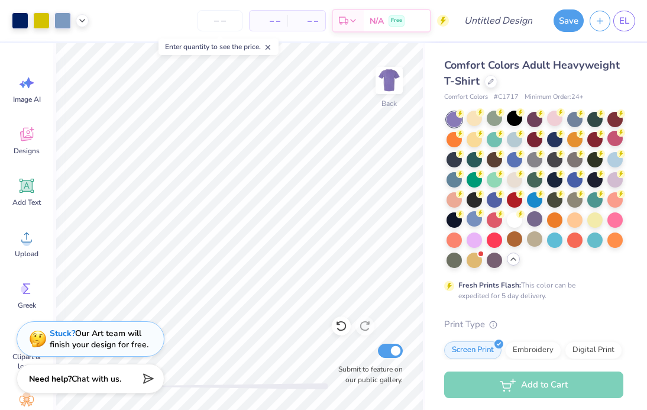
click at [482, 128] on div at bounding box center [535, 190] width 177 height 156
click at [504, 128] on div at bounding box center [535, 190] width 177 height 156
click at [487, 119] on div at bounding box center [494, 118] width 15 height 15
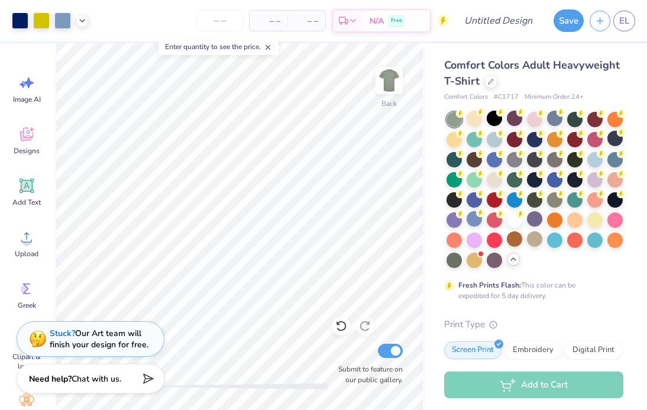
click at [539, 167] on div at bounding box center [535, 190] width 177 height 156
click at [592, 220] on div at bounding box center [594, 218] width 15 height 15
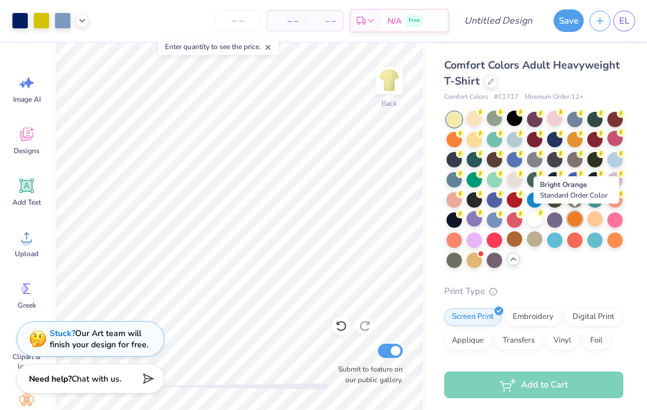
click at [577, 218] on div at bounding box center [574, 218] width 15 height 15
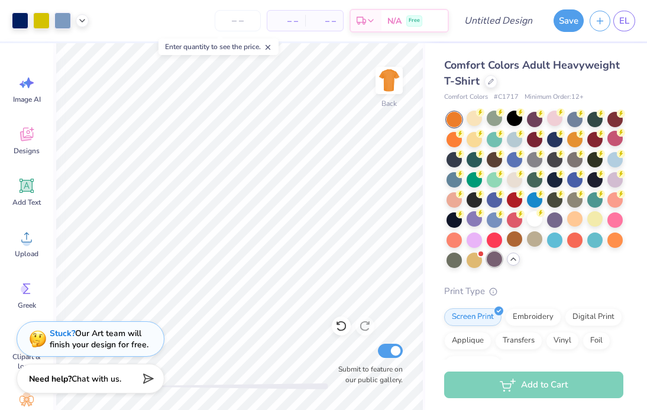
click at [491, 254] on div at bounding box center [494, 258] width 15 height 15
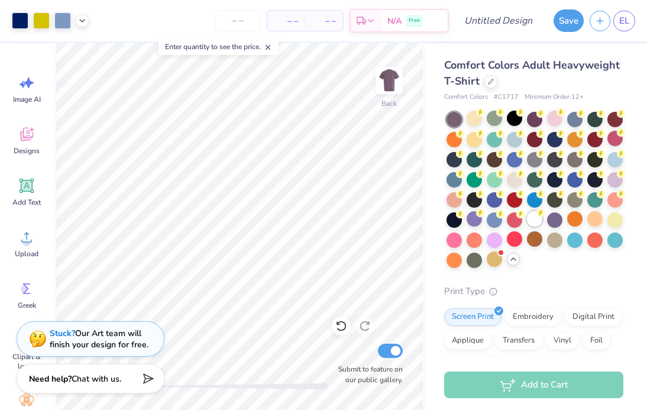
click at [533, 222] on div at bounding box center [534, 218] width 15 height 15
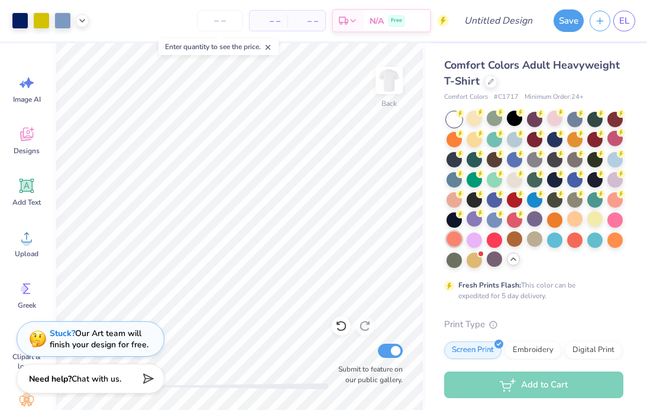
click at [460, 234] on div at bounding box center [454, 238] width 15 height 15
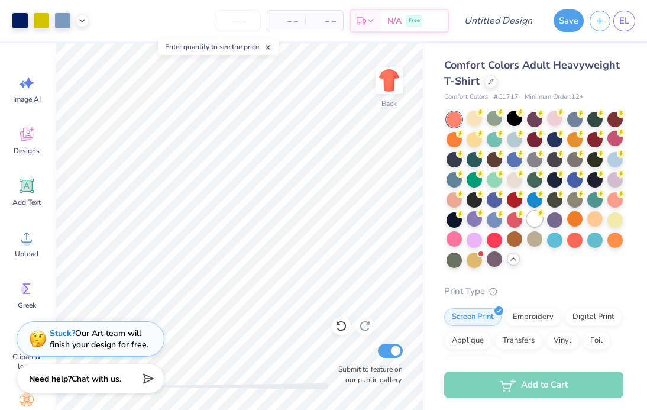
click at [528, 222] on div at bounding box center [534, 218] width 15 height 15
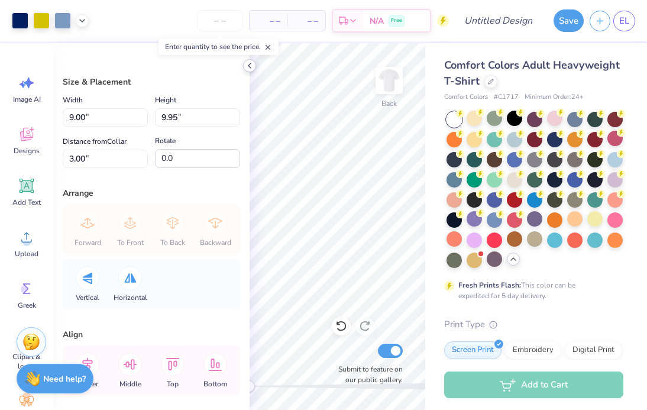
click at [244, 66] on div at bounding box center [249, 65] width 13 height 13
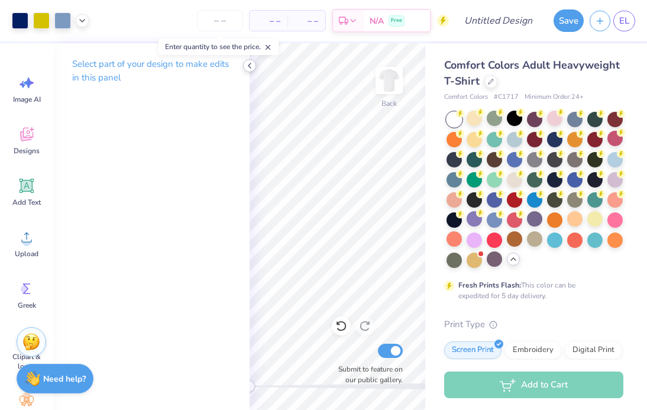
click at [247, 63] on icon at bounding box center [249, 65] width 9 height 9
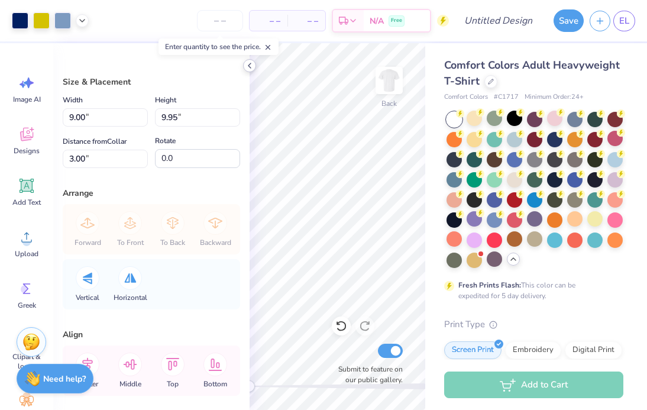
click at [248, 67] on icon at bounding box center [249, 65] width 9 height 9
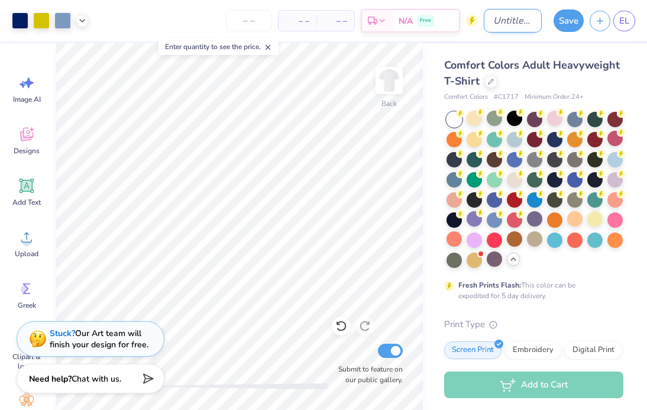
click at [500, 28] on input "Design Title" at bounding box center [513, 21] width 58 height 24
click at [522, 21] on input "derp2" at bounding box center [513, 21] width 58 height 24
type input "derp3"
click at [569, 34] on div "Save EL" at bounding box center [597, 20] width 99 height 41
click at [568, 26] on button "Save" at bounding box center [569, 19] width 30 height 22
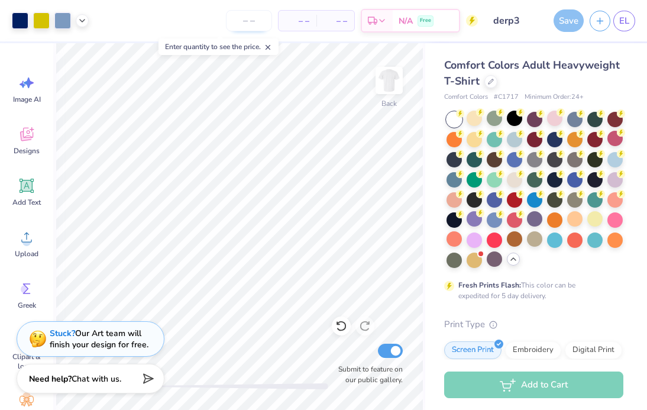
click at [251, 22] on input "number" at bounding box center [249, 20] width 46 height 21
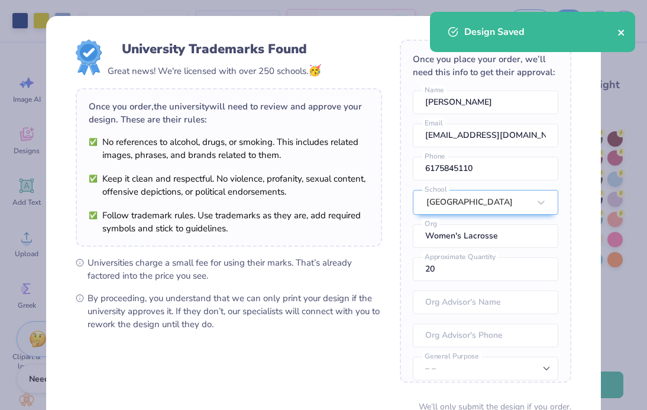
click at [624, 28] on icon "close" at bounding box center [621, 32] width 8 height 9
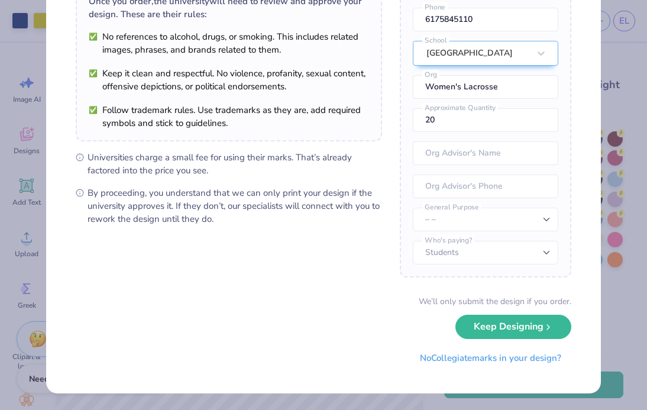
scroll to position [105, 0]
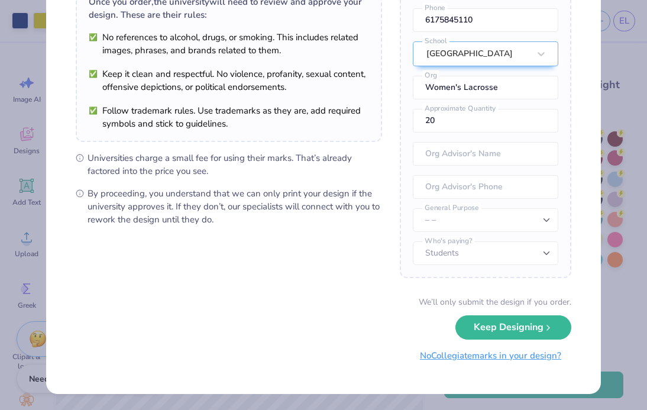
click at [473, 357] on button "No Collegiate marks in your design?" at bounding box center [490, 356] width 161 height 24
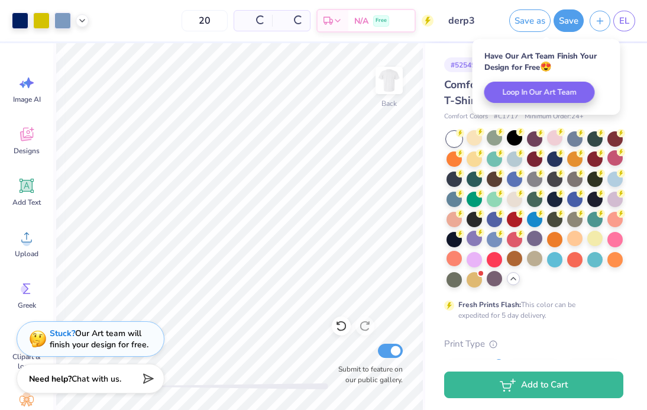
scroll to position [0, 0]
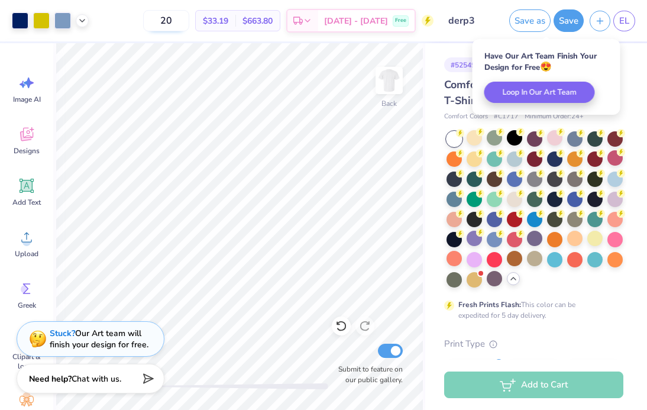
click at [189, 22] on input "20" at bounding box center [166, 20] width 46 height 21
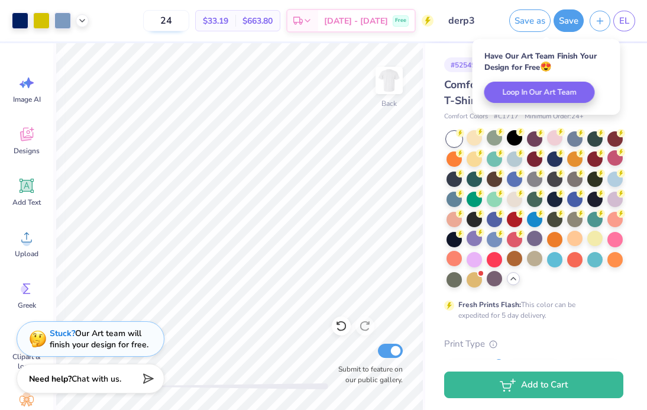
type input "24"
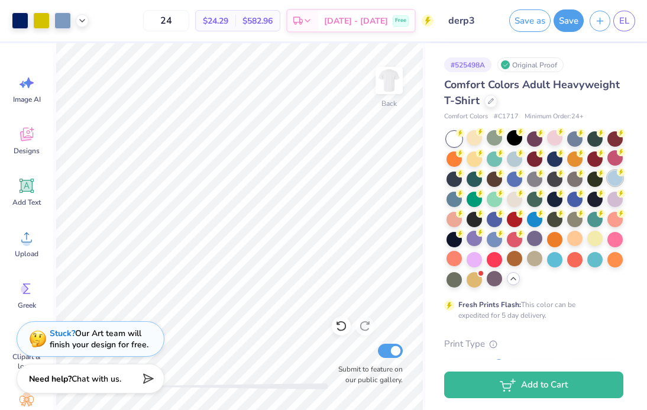
click at [616, 179] on div at bounding box center [614, 177] width 15 height 15
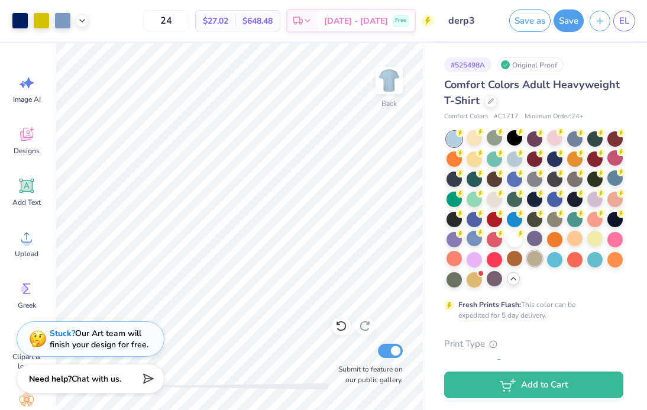
click at [542, 257] on div at bounding box center [534, 258] width 15 height 15
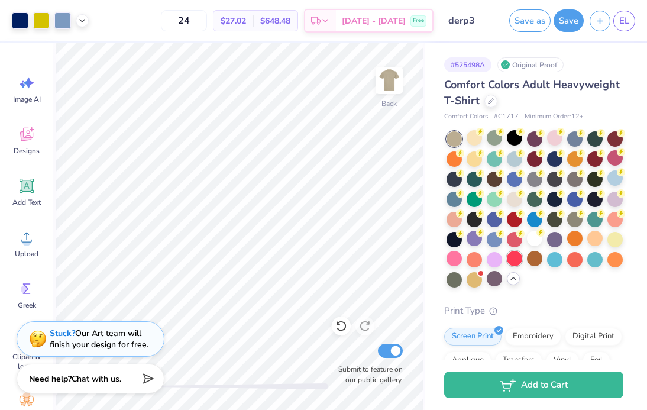
click at [517, 263] on div at bounding box center [514, 258] width 15 height 15
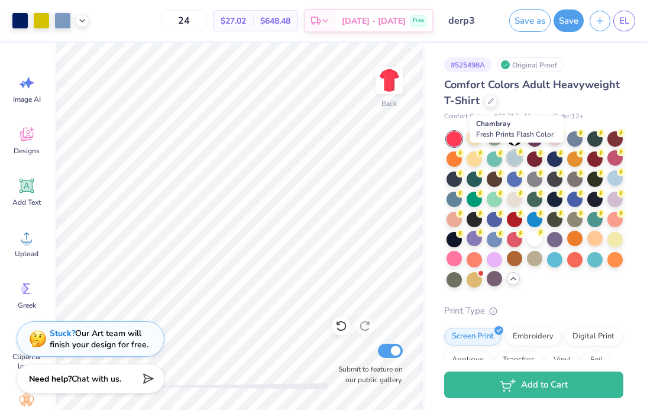
click at [510, 150] on div at bounding box center [514, 157] width 15 height 15
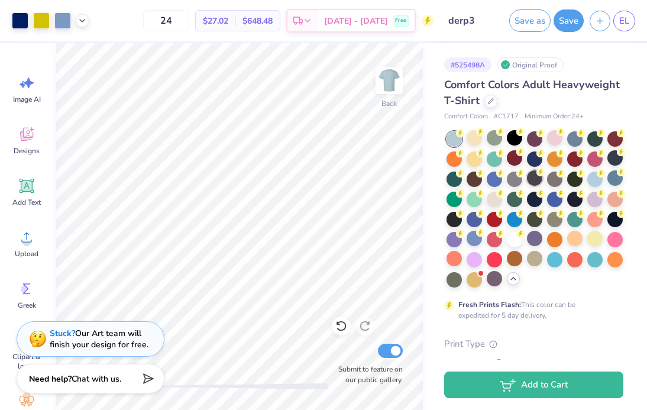
click at [535, 179] on div at bounding box center [534, 177] width 15 height 15
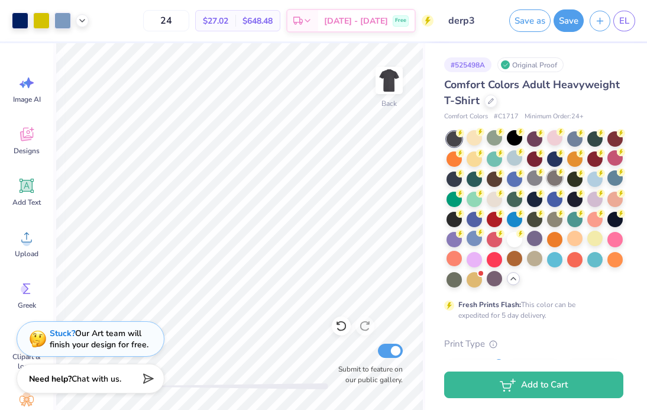
click at [559, 177] on div at bounding box center [554, 177] width 15 height 15
click at [588, 182] on div at bounding box center [594, 177] width 15 height 15
click at [591, 196] on div at bounding box center [594, 197] width 15 height 15
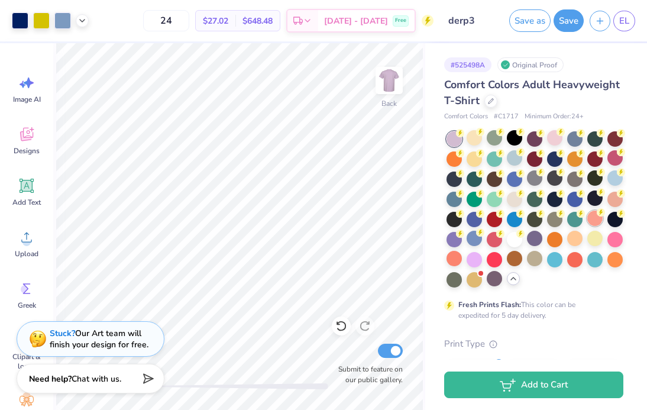
click at [591, 211] on div at bounding box center [594, 218] width 15 height 15
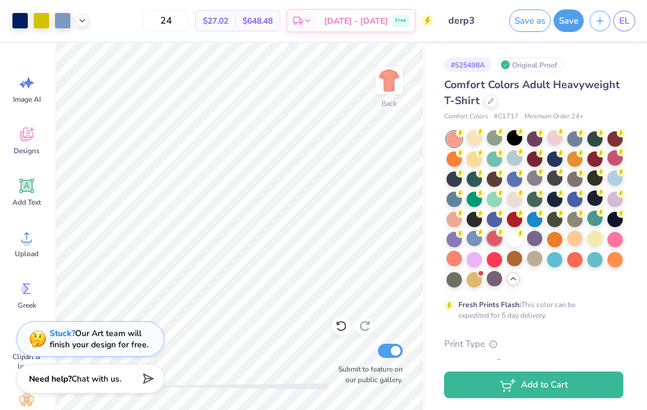
click at [496, 240] on div at bounding box center [494, 238] width 15 height 15
click at [483, 266] on div at bounding box center [535, 209] width 177 height 156
click at [481, 255] on div at bounding box center [474, 258] width 15 height 15
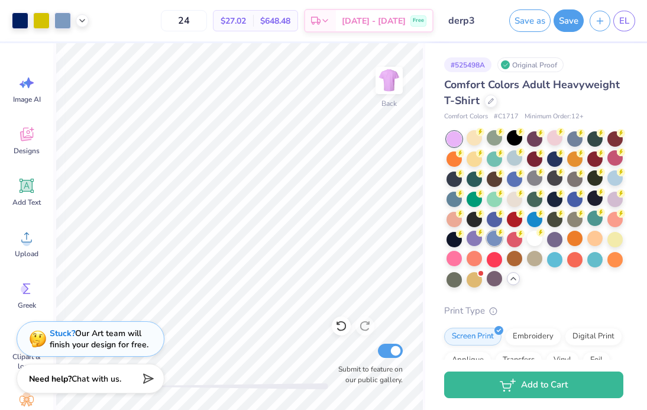
click at [500, 234] on icon at bounding box center [501, 232] width 4 height 6
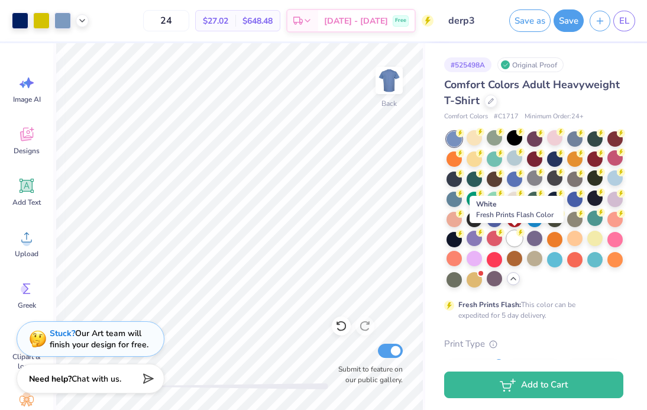
click at [515, 237] on div at bounding box center [514, 238] width 15 height 15
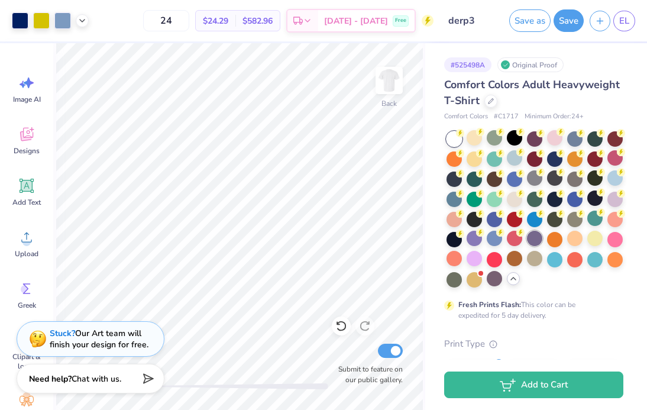
click at [535, 237] on div at bounding box center [534, 238] width 15 height 15
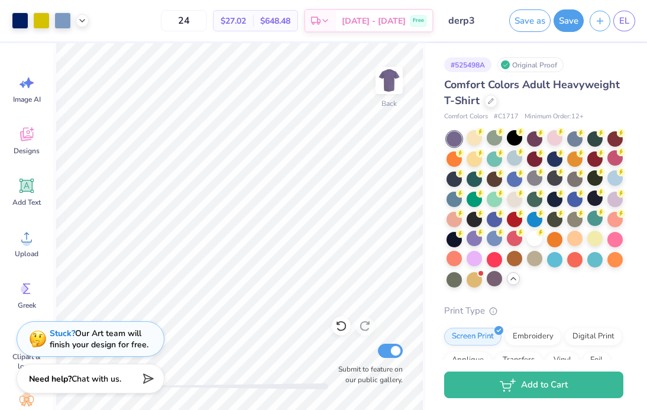
click at [564, 241] on div at bounding box center [535, 209] width 177 height 156
click at [535, 240] on div at bounding box center [534, 238] width 15 height 15
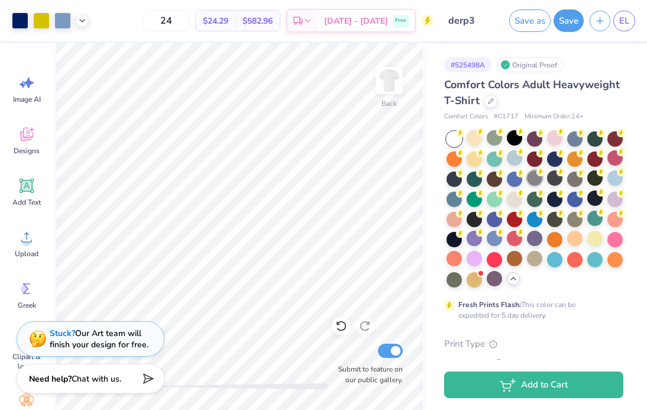
click at [534, 179] on div at bounding box center [534, 177] width 15 height 15
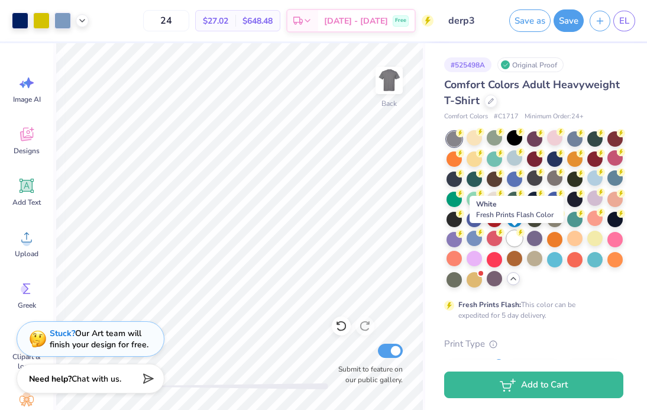
click at [516, 235] on div at bounding box center [514, 238] width 15 height 15
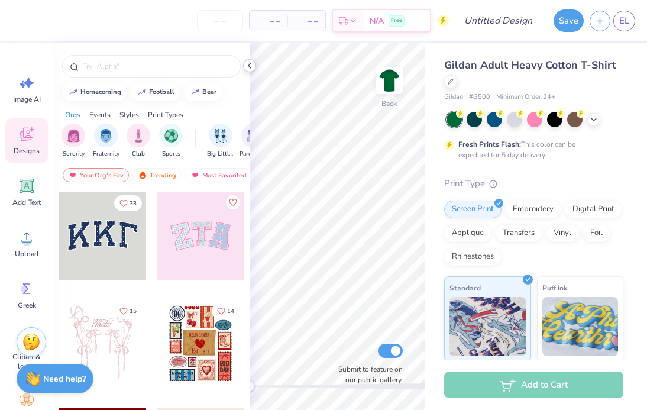
click at [247, 60] on div at bounding box center [249, 65] width 13 height 13
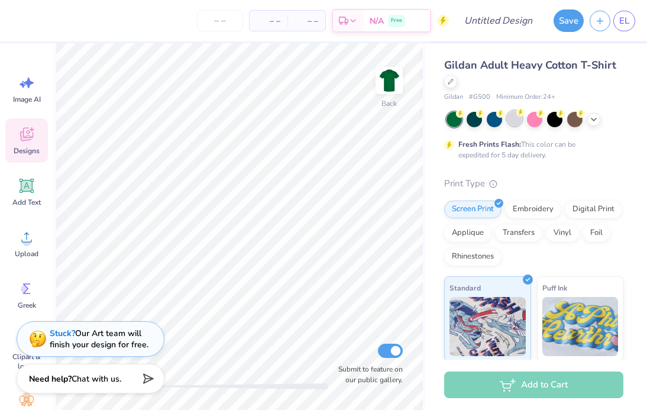
click at [519, 119] on div at bounding box center [514, 118] width 15 height 15
click at [597, 117] on icon at bounding box center [593, 118] width 9 height 9
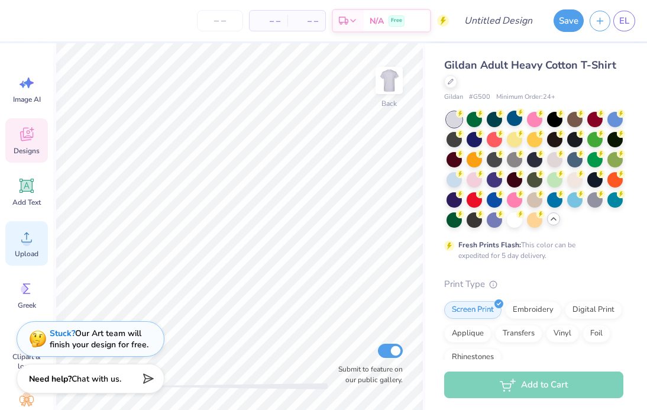
click at [31, 244] on icon at bounding box center [27, 237] width 18 height 18
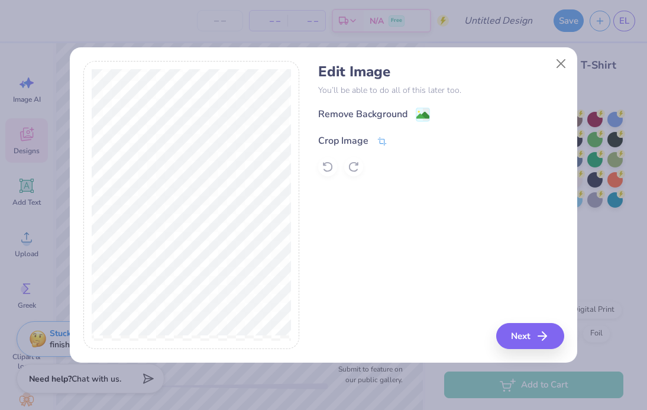
click at [351, 141] on div "Crop Image" at bounding box center [343, 141] width 50 height 14
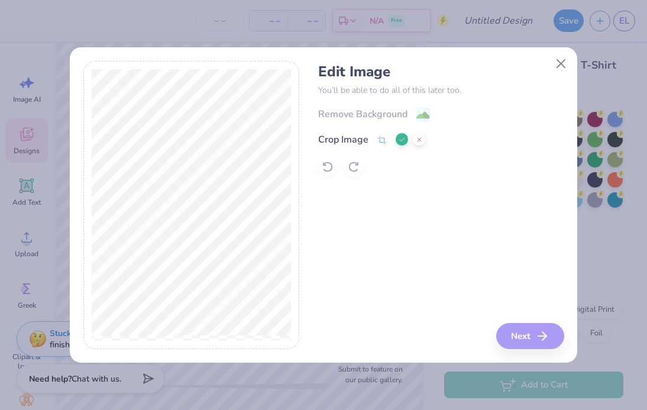
click at [403, 136] on icon at bounding box center [402, 139] width 7 height 7
click at [422, 117] on image at bounding box center [422, 116] width 13 height 13
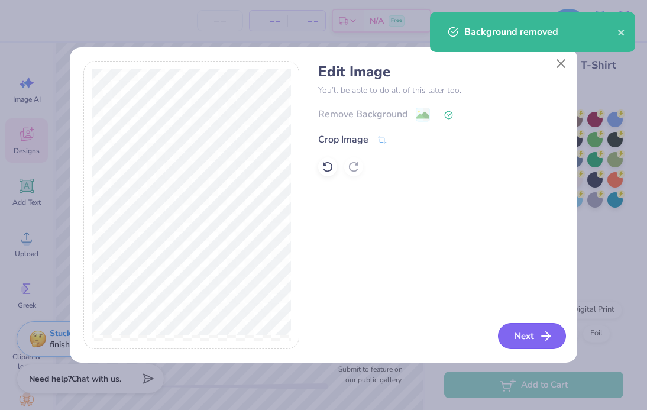
click at [522, 343] on button "Next" at bounding box center [532, 336] width 68 height 26
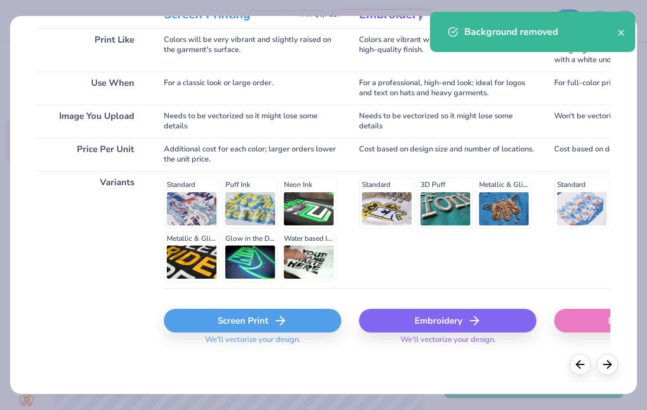
scroll to position [179, 0]
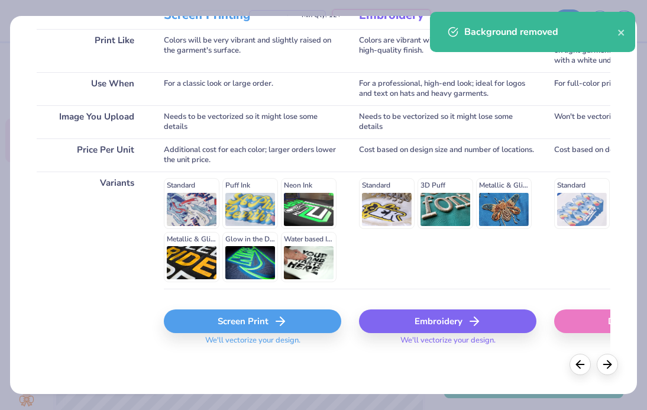
click at [232, 321] on div "Screen Print" at bounding box center [252, 321] width 177 height 24
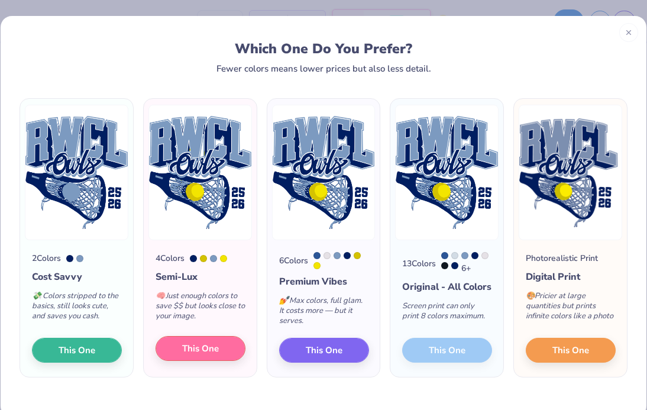
click at [211, 361] on button "This One" at bounding box center [201, 348] width 90 height 25
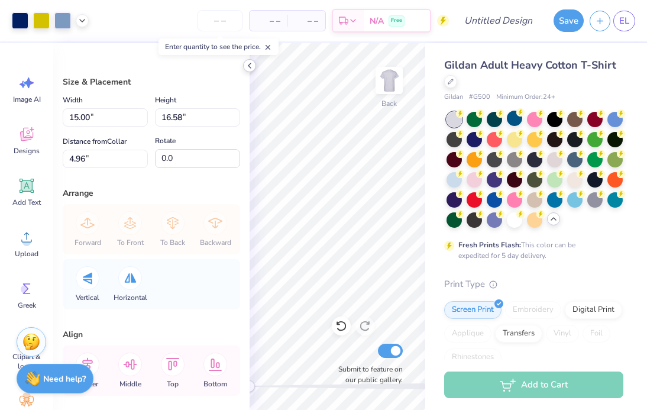
click at [250, 64] on icon at bounding box center [249, 65] width 9 height 9
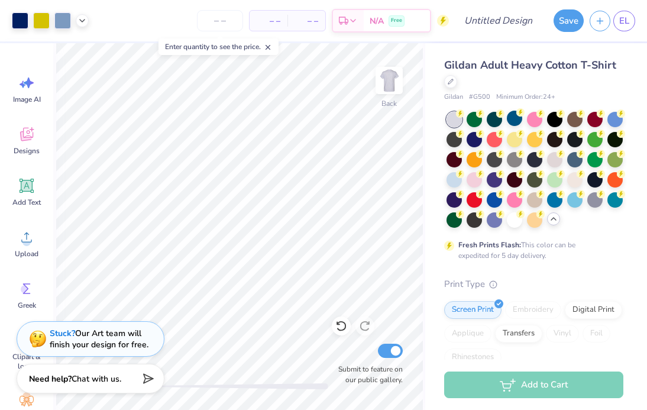
type input "8.78"
type input "9.70"
type input "11.84"
type input "10.56"
type input "11.67"
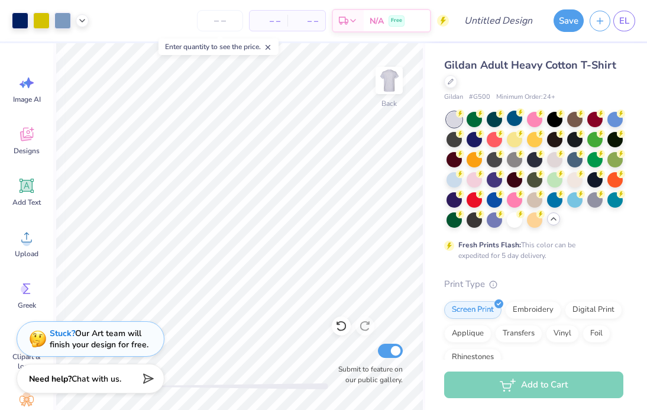
type input "3.00"
type input "10.06"
type input "11.12"
type input "3.55"
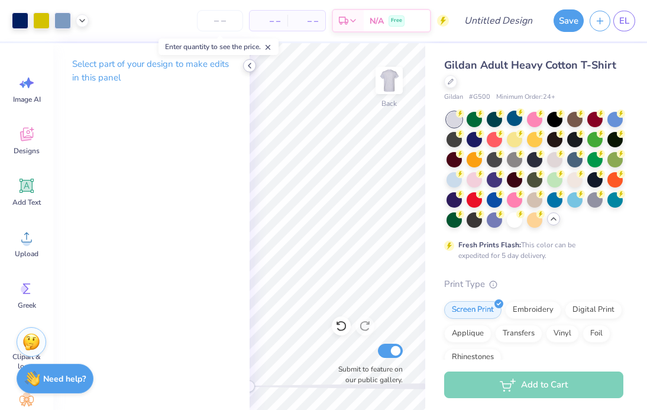
click at [251, 66] on icon at bounding box center [249, 65] width 9 height 9
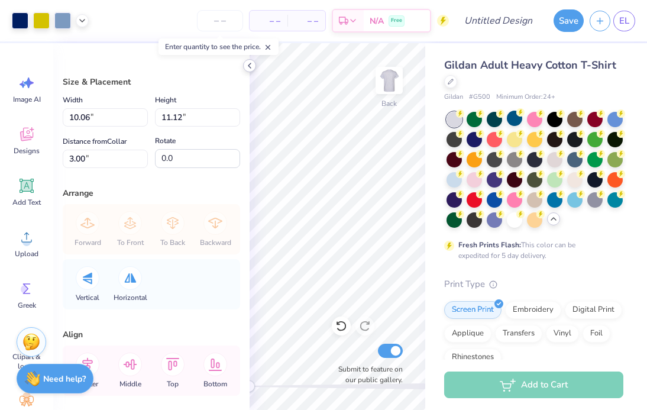
click at [246, 67] on icon at bounding box center [249, 65] width 9 height 9
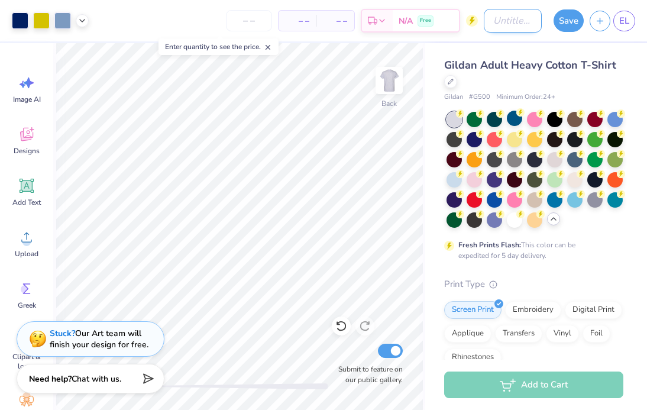
click at [514, 21] on input "Design Title" at bounding box center [513, 21] width 58 height 24
type input "derp4"
click at [264, 25] on input "number" at bounding box center [249, 20] width 46 height 21
type input "2"
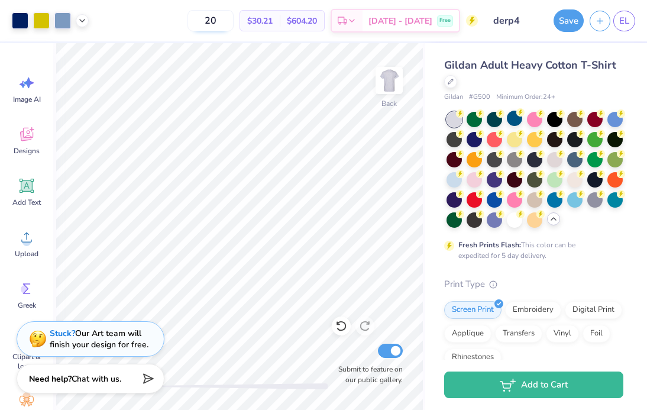
click at [234, 22] on input "20" at bounding box center [210, 20] width 46 height 21
type input "24"
